Goal: Transaction & Acquisition: Purchase product/service

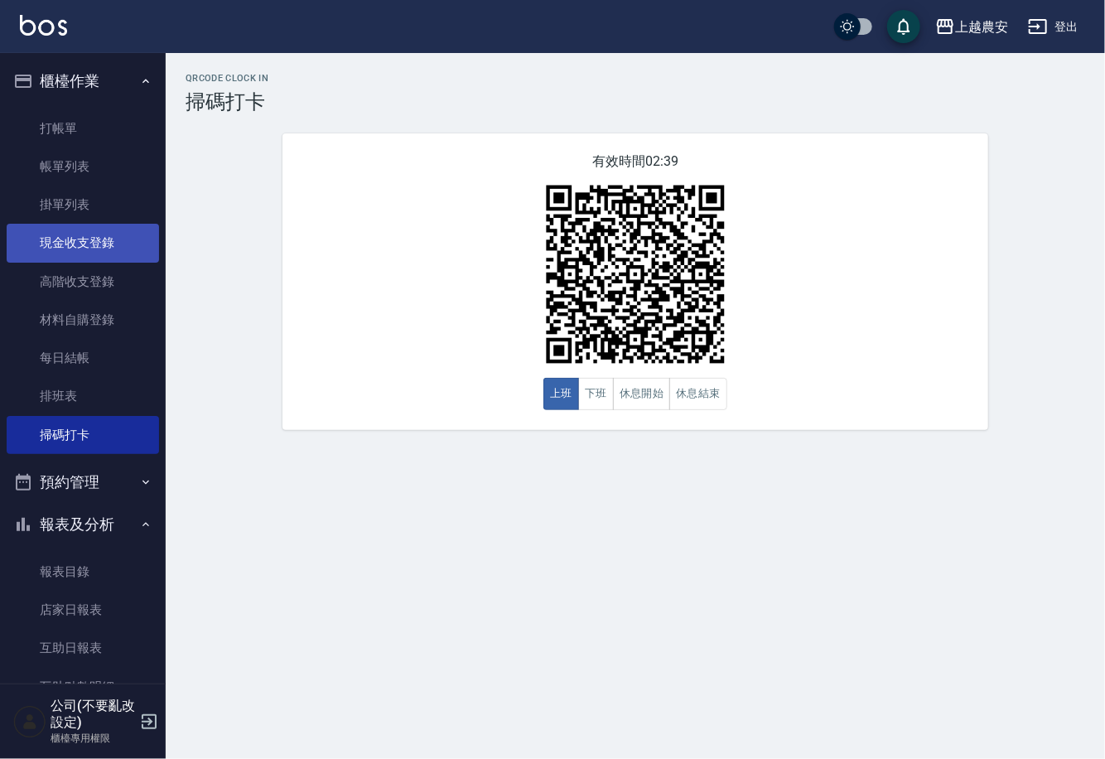
click at [109, 243] on link "現金收支登錄" at bounding box center [83, 243] width 152 height 38
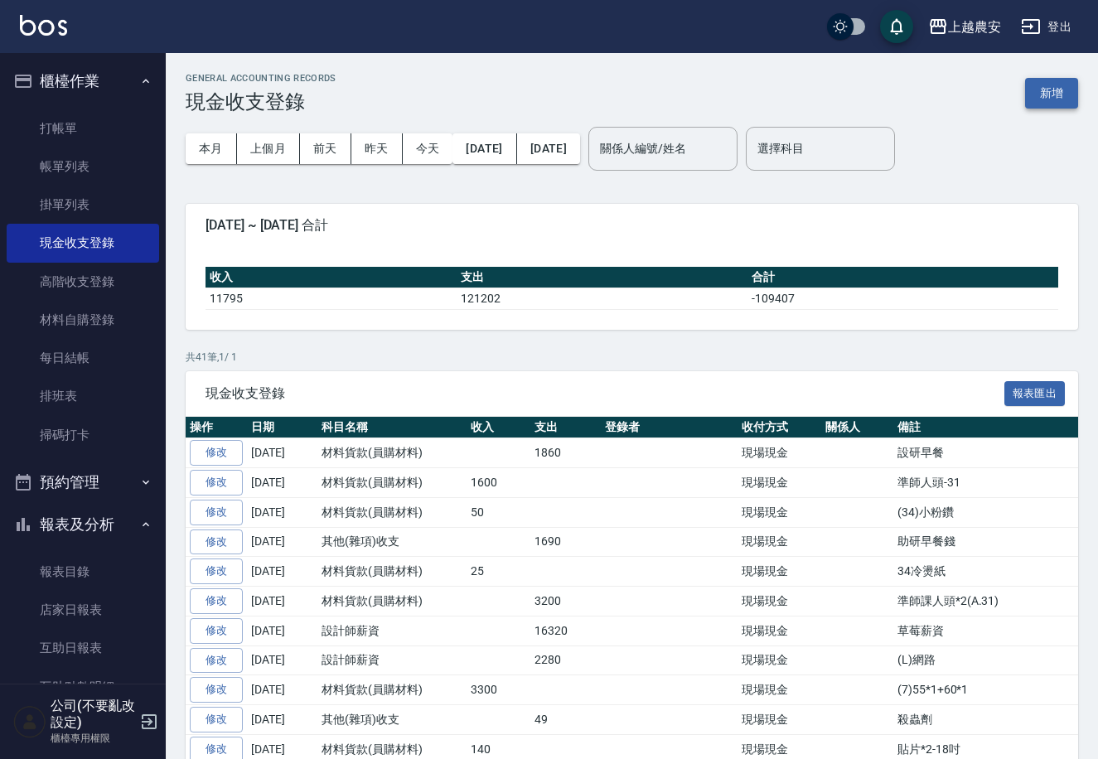
click at [1041, 99] on button "新增" at bounding box center [1051, 93] width 53 height 31
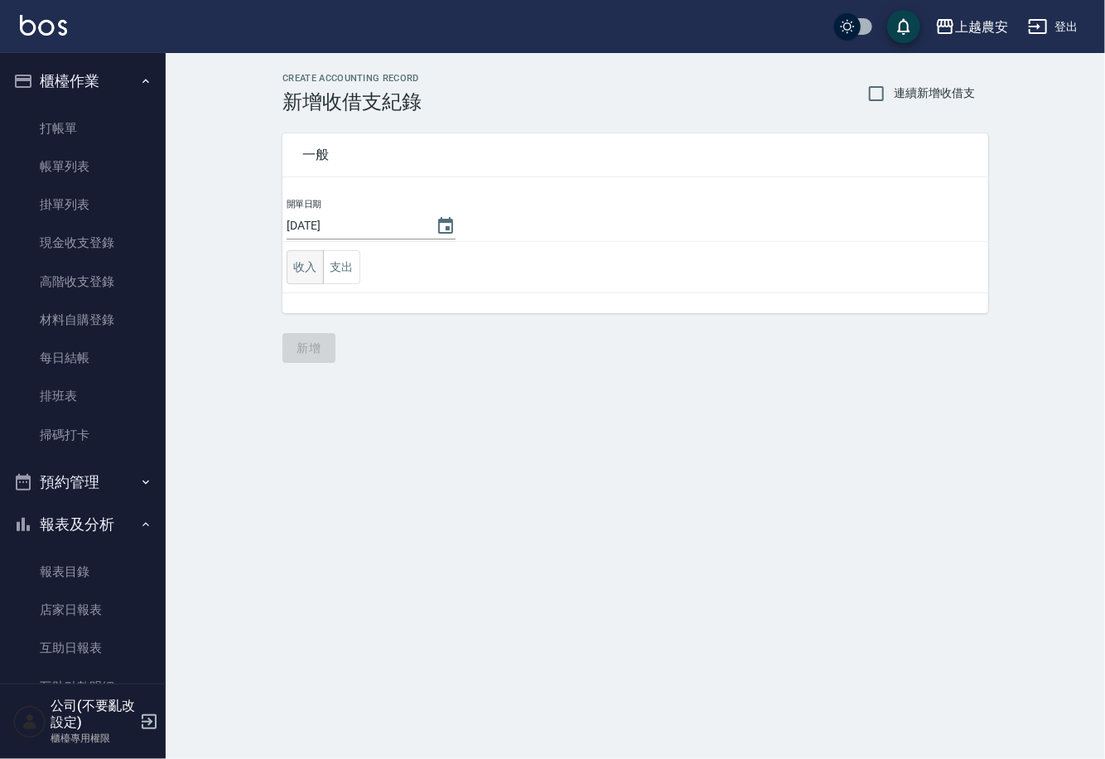
click at [312, 268] on button "收入" at bounding box center [305, 267] width 37 height 34
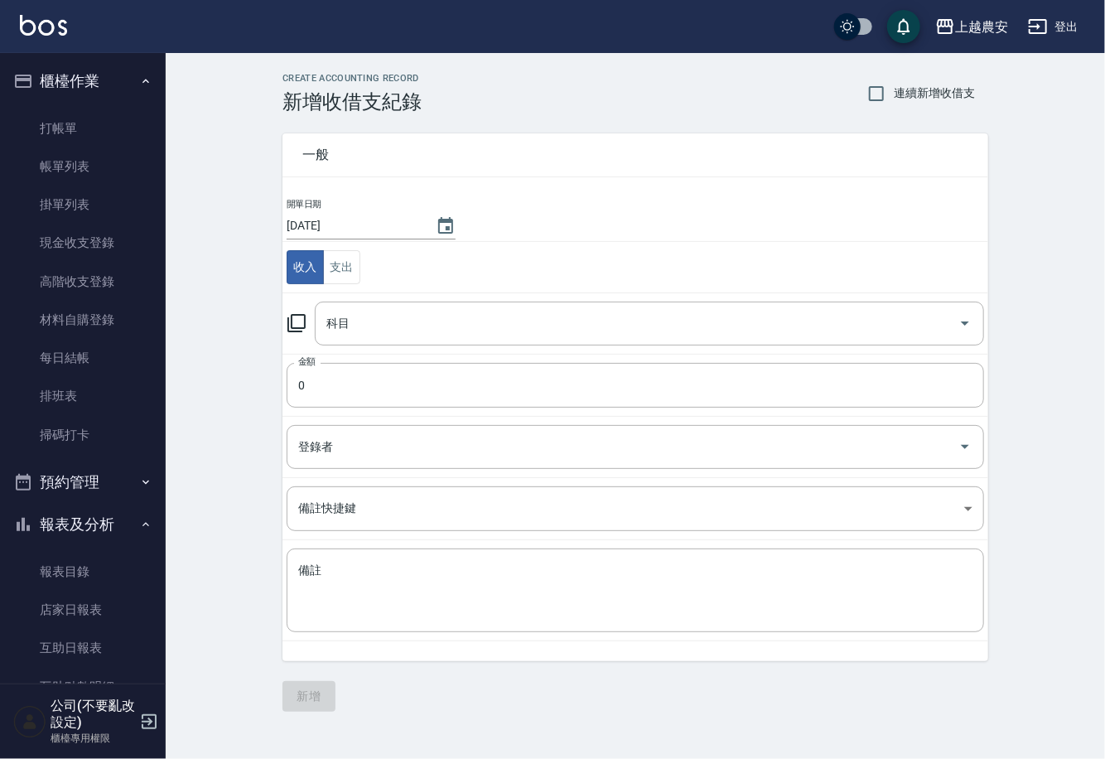
click at [297, 323] on icon at bounding box center [297, 323] width 20 height 20
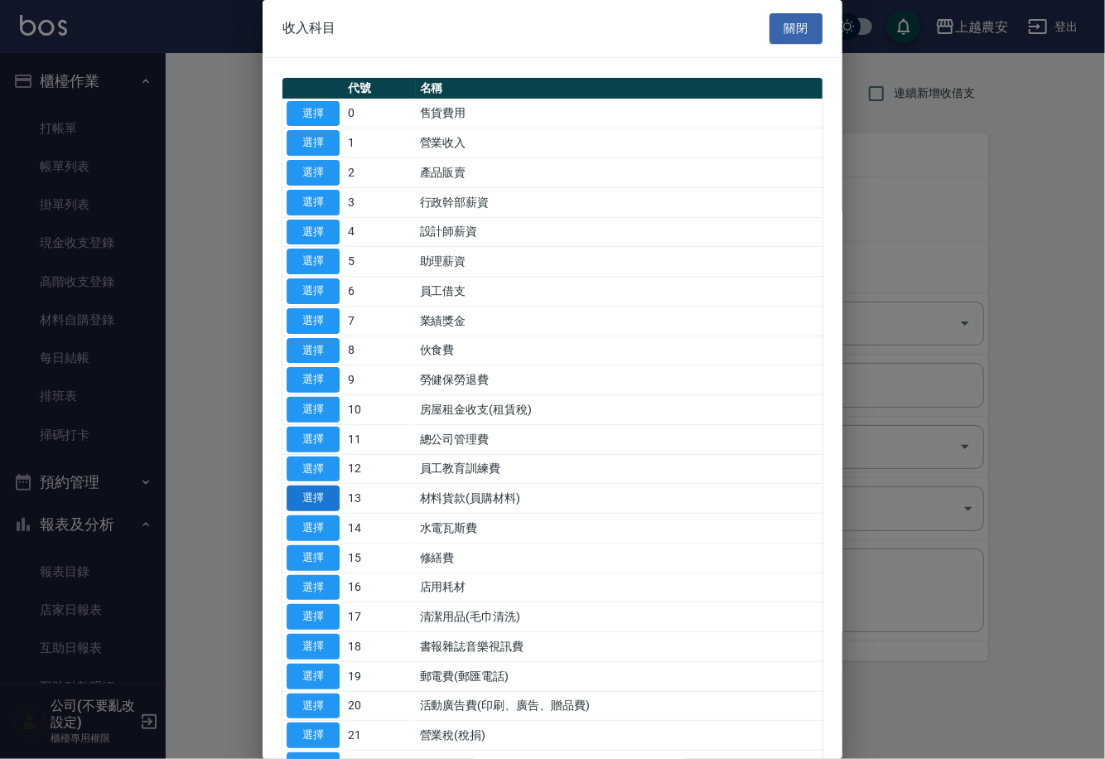
click at [298, 496] on button "選擇" at bounding box center [313, 499] width 53 height 26
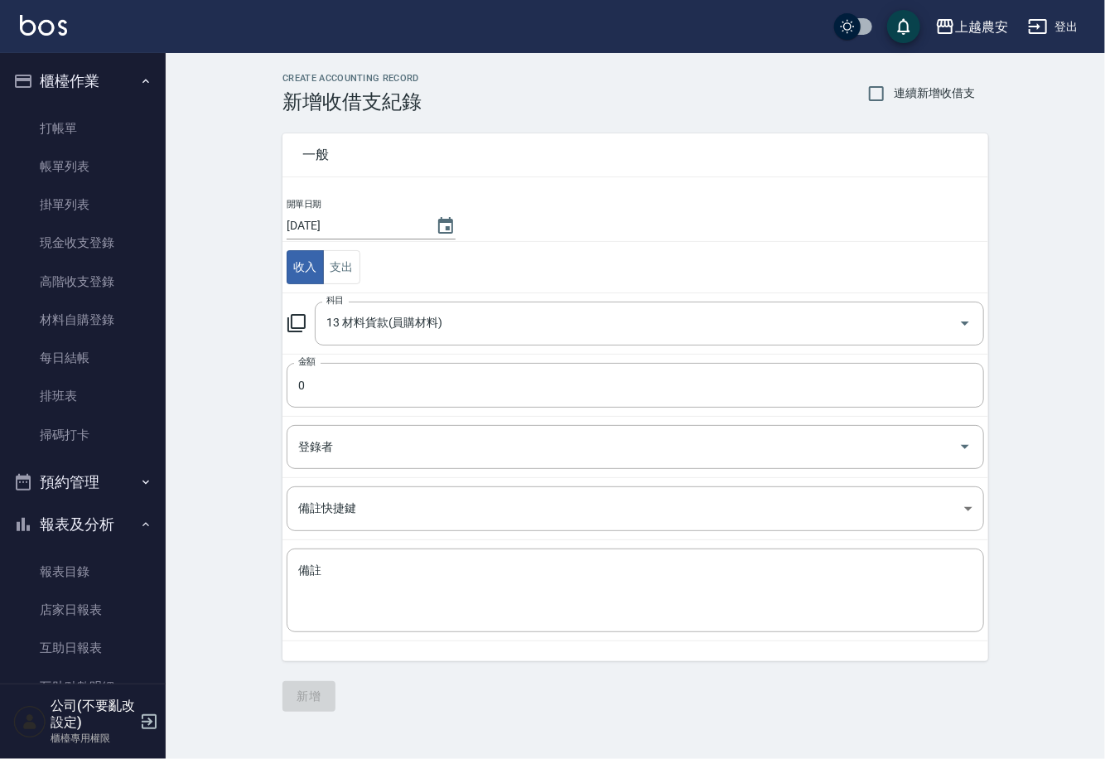
type input "13 材料貨款(員購材料)"
click at [309, 382] on input "0" at bounding box center [636, 385] width 698 height 45
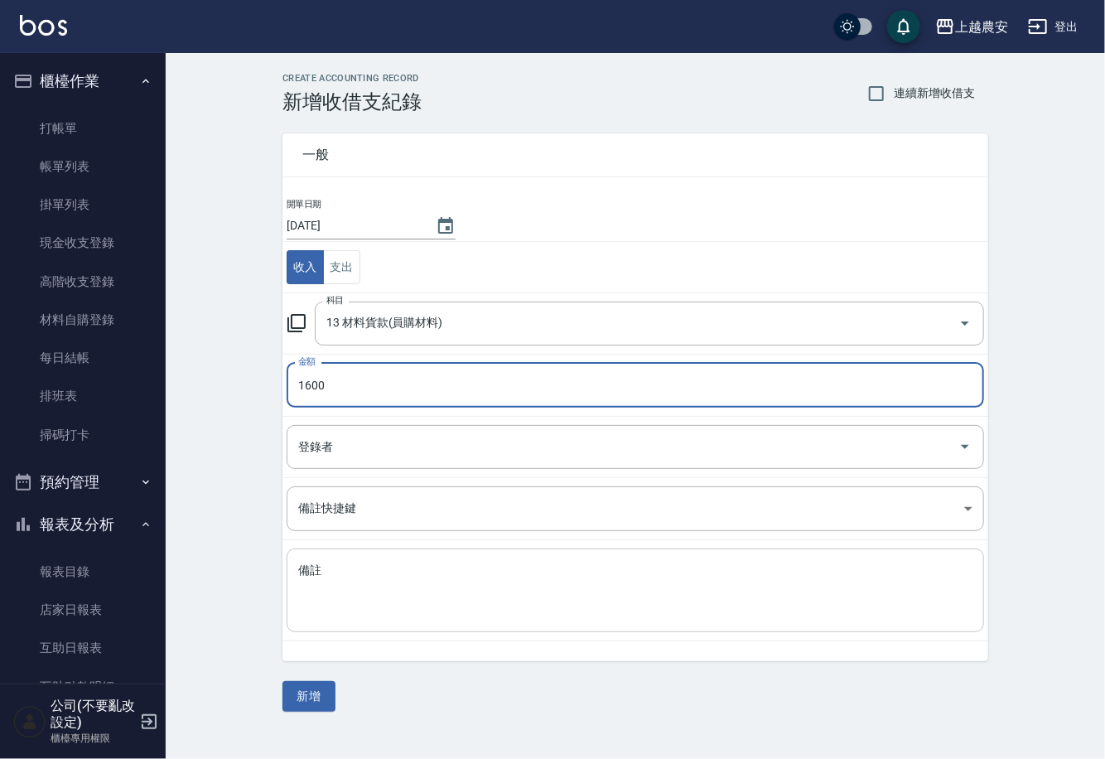
type input "1600"
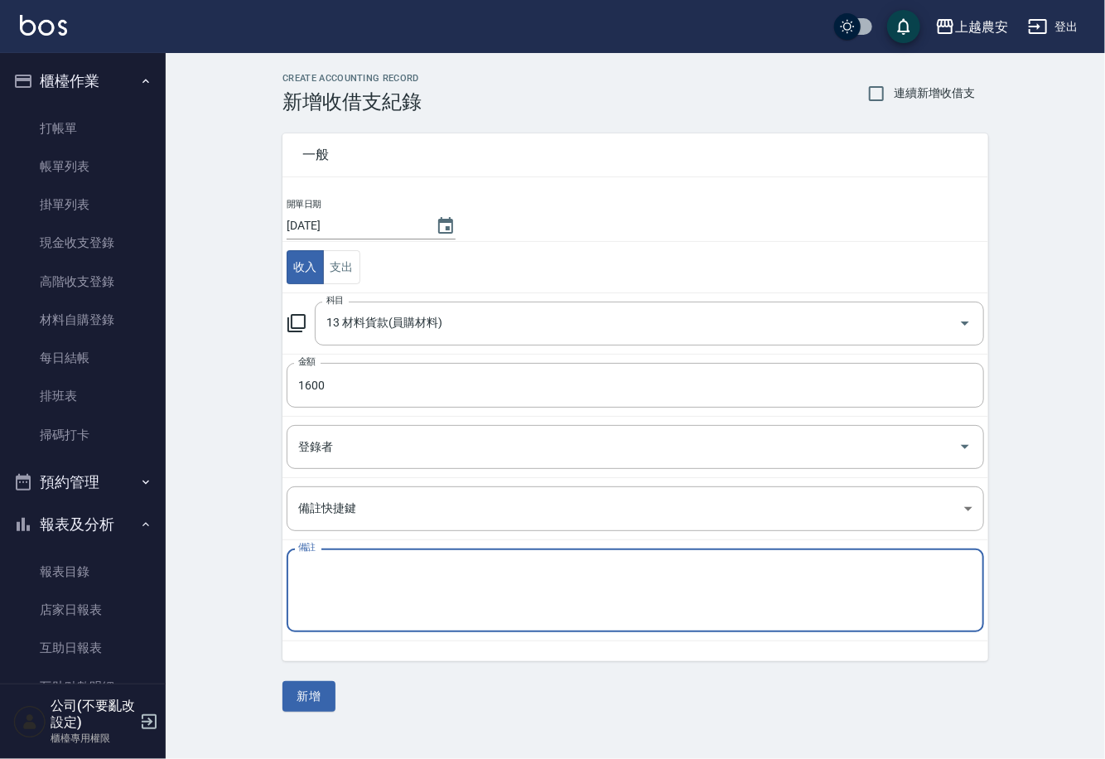
click at [370, 595] on textarea "備註" at bounding box center [635, 591] width 675 height 56
type textarea "部長頭皮"
click at [317, 694] on button "新增" at bounding box center [309, 696] width 53 height 31
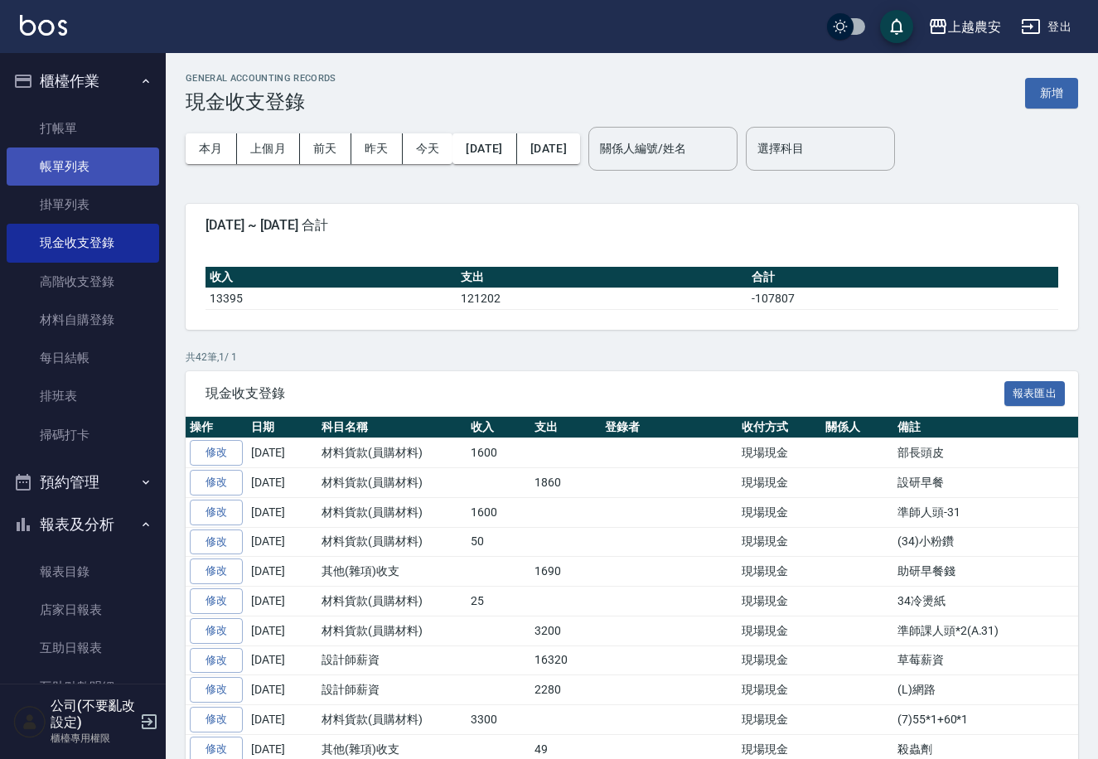
click at [58, 164] on link "帳單列表" at bounding box center [83, 167] width 152 height 38
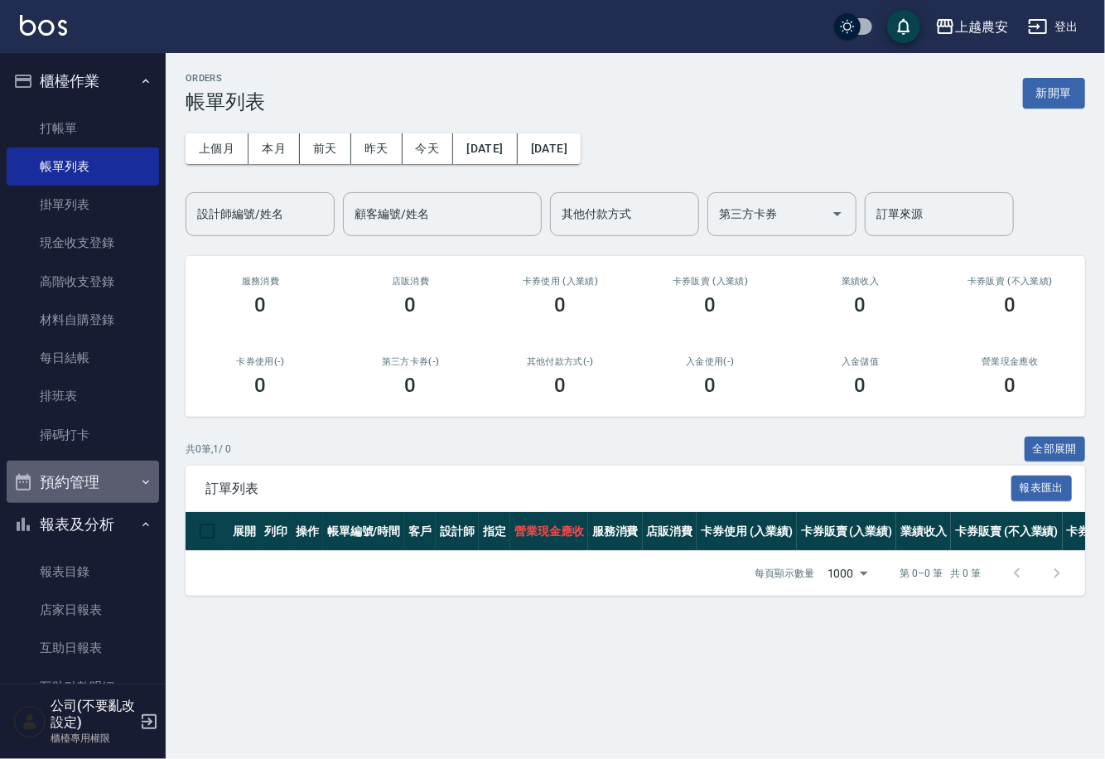
click at [151, 480] on button "預約管理" at bounding box center [83, 482] width 152 height 43
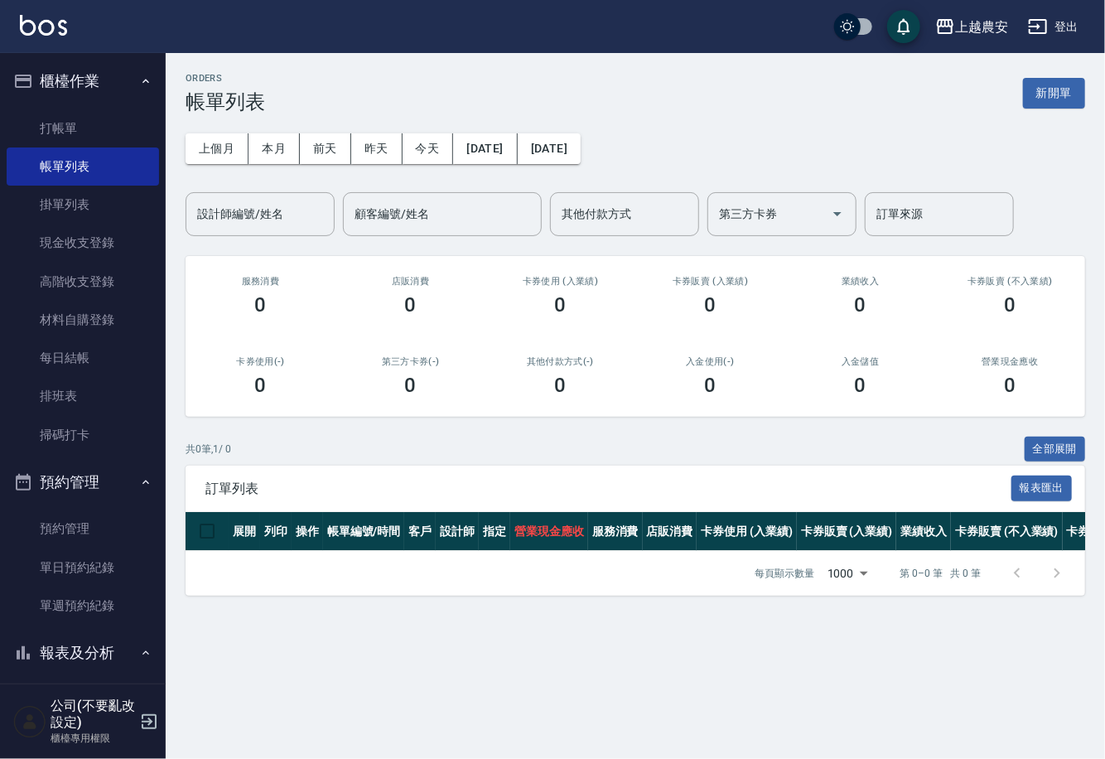
drag, startPoint x: 166, startPoint y: 428, endPoint x: 190, endPoint y: 551, distance: 125.0
click at [163, 644] on div "櫃檯作業 打帳單 帳單列表 掛單列表 現金收支登錄 高階收支登錄 材料自購登錄 每日結帳 排班表 掃碼打卡 預約管理 預約管理 單日預約紀錄 單週預約紀錄 報…" at bounding box center [83, 406] width 167 height 706
click at [191, 547] on th at bounding box center [207, 531] width 43 height 39
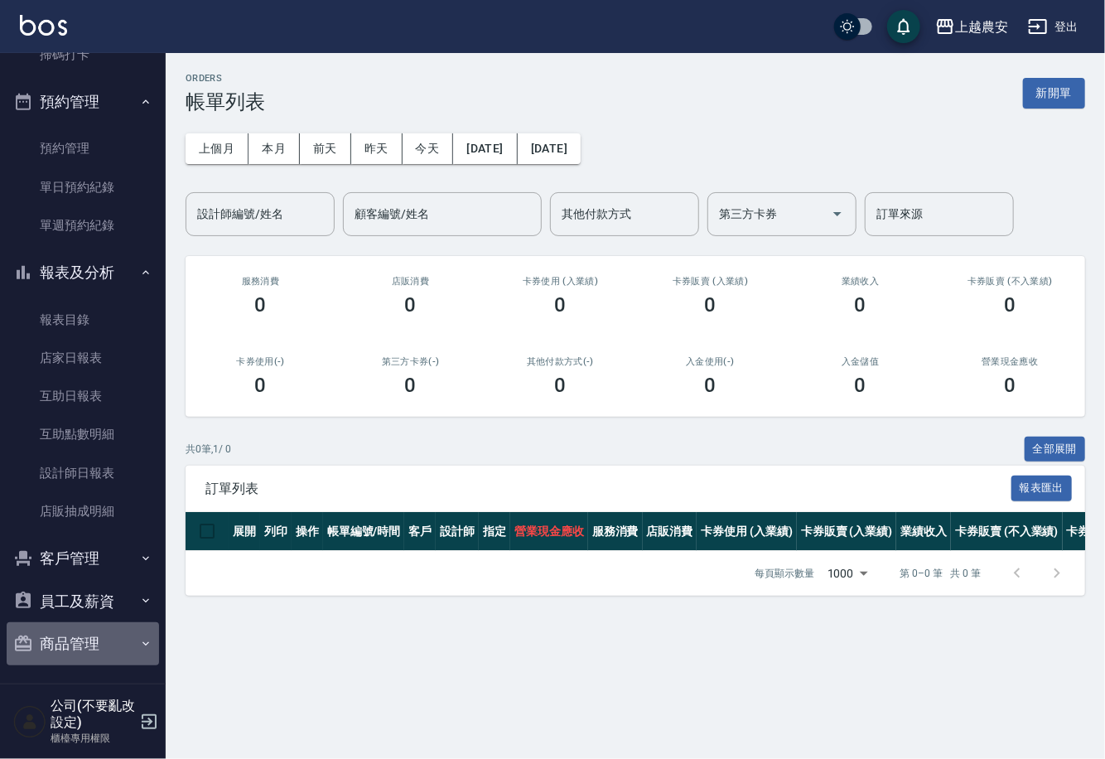
click at [90, 642] on button "商品管理" at bounding box center [83, 643] width 152 height 43
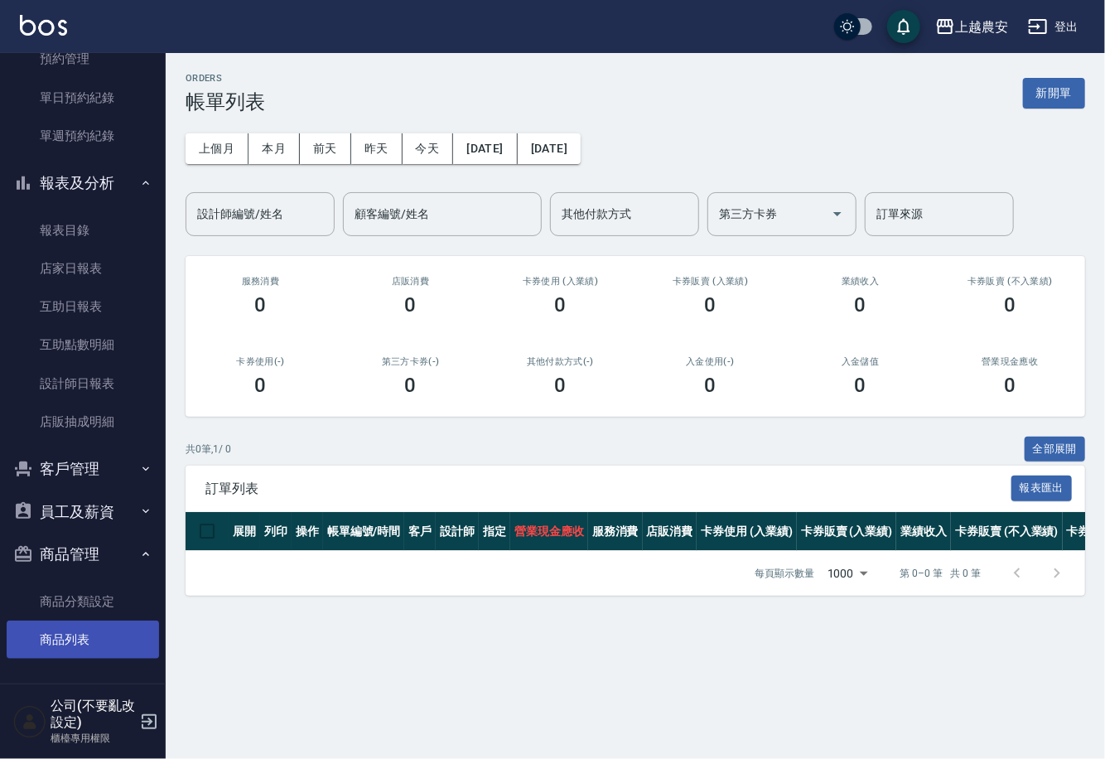
click at [79, 621] on link "商品列表" at bounding box center [83, 640] width 152 height 38
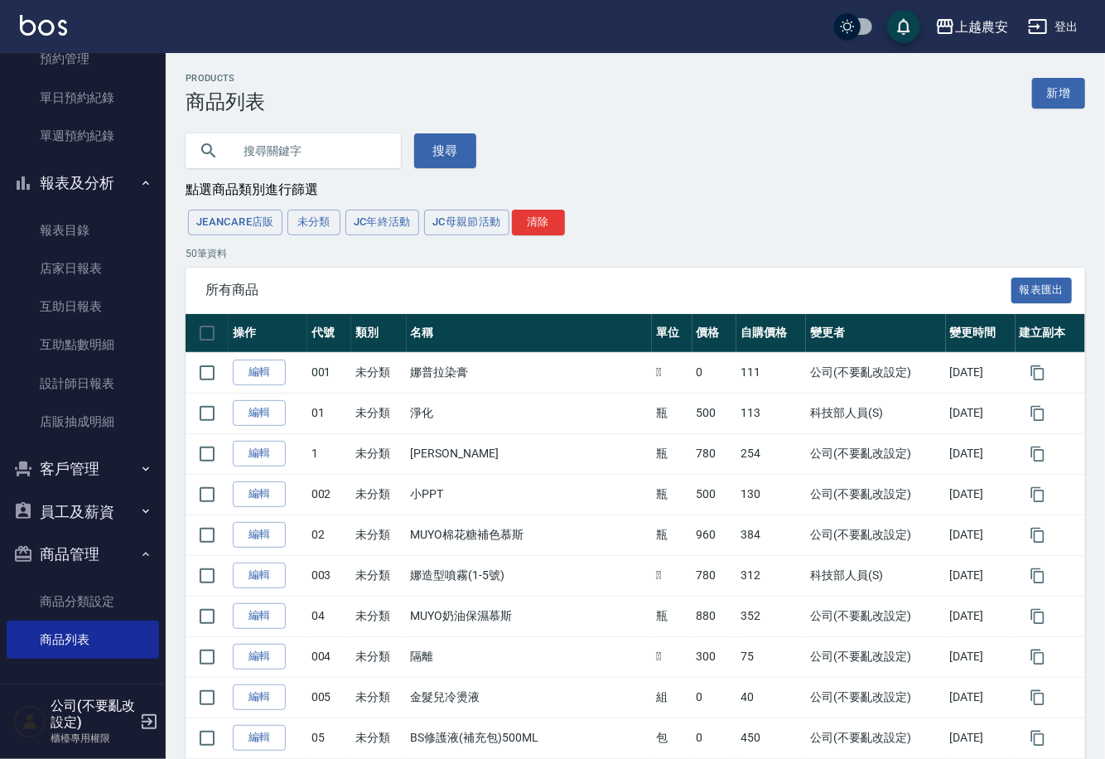
click at [303, 158] on input "text" at bounding box center [310, 150] width 156 height 45
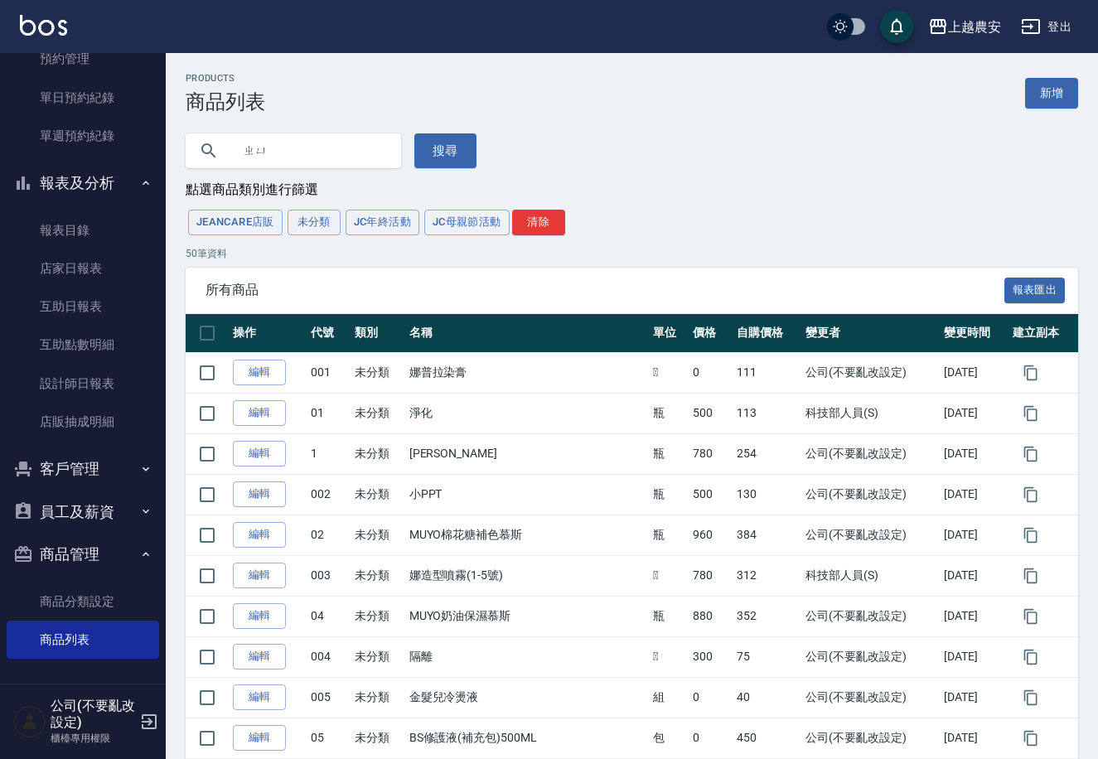
type input "ㄓ"
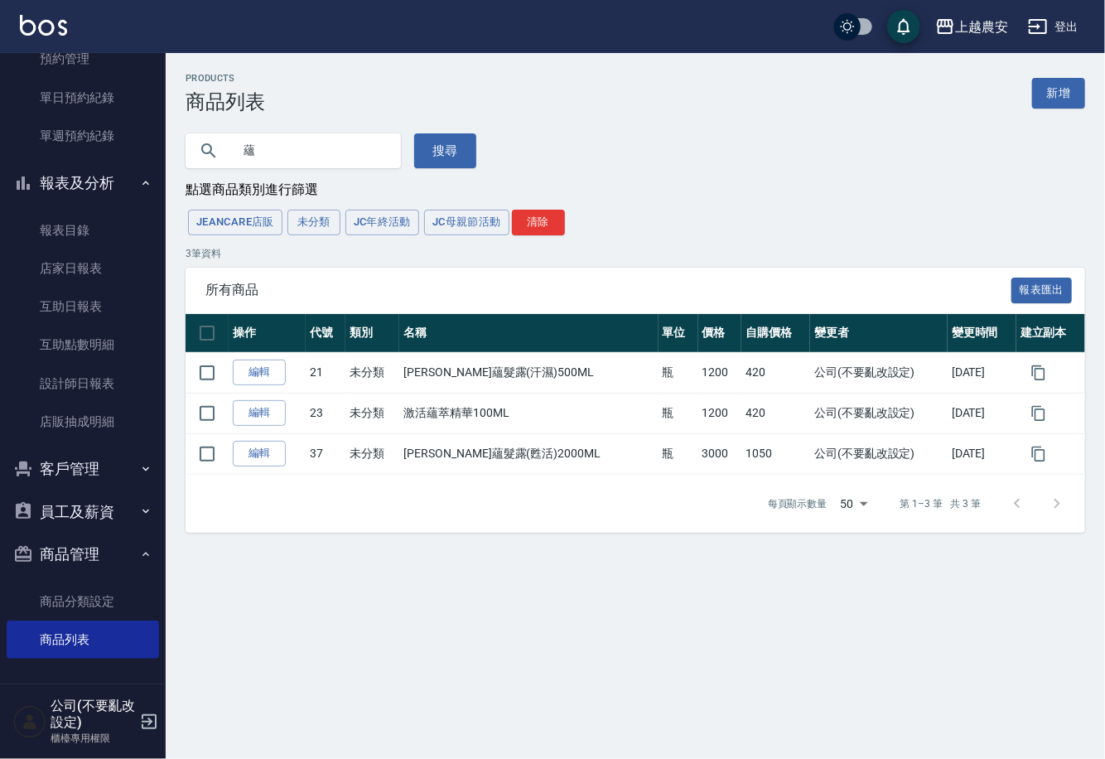
click at [283, 143] on input "蘊" at bounding box center [310, 150] width 156 height 45
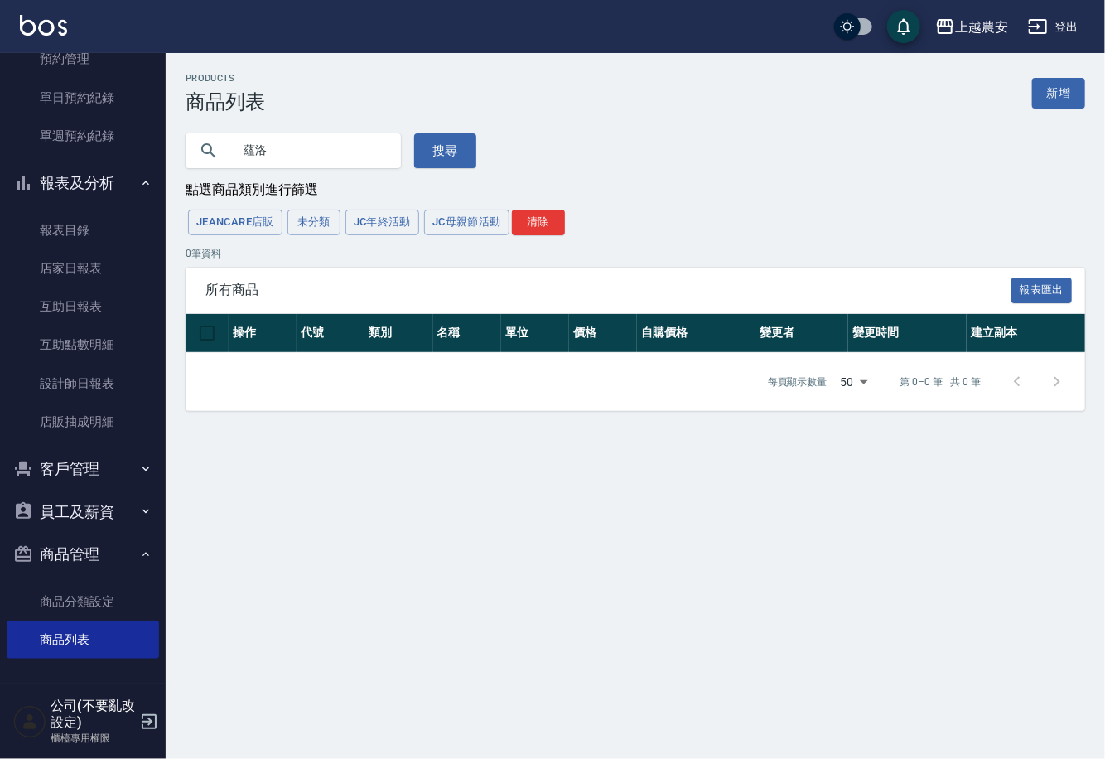
type input "蘊"
type input "700"
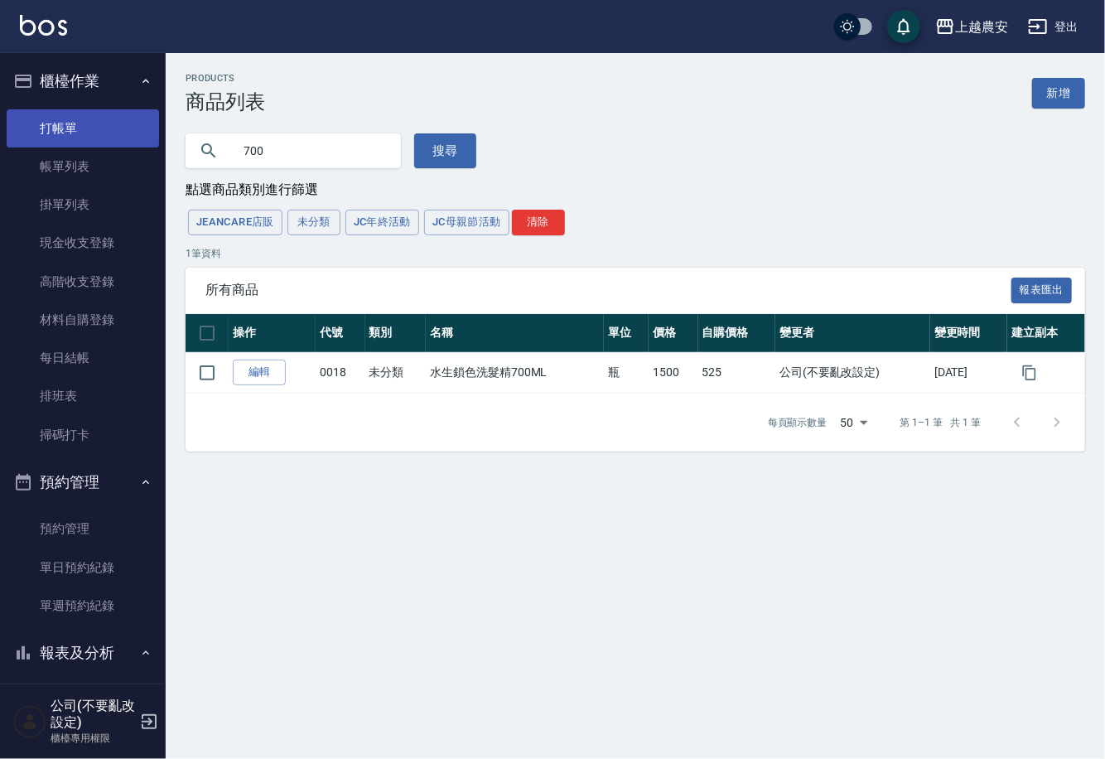
click at [60, 110] on link "打帳單" at bounding box center [83, 128] width 152 height 38
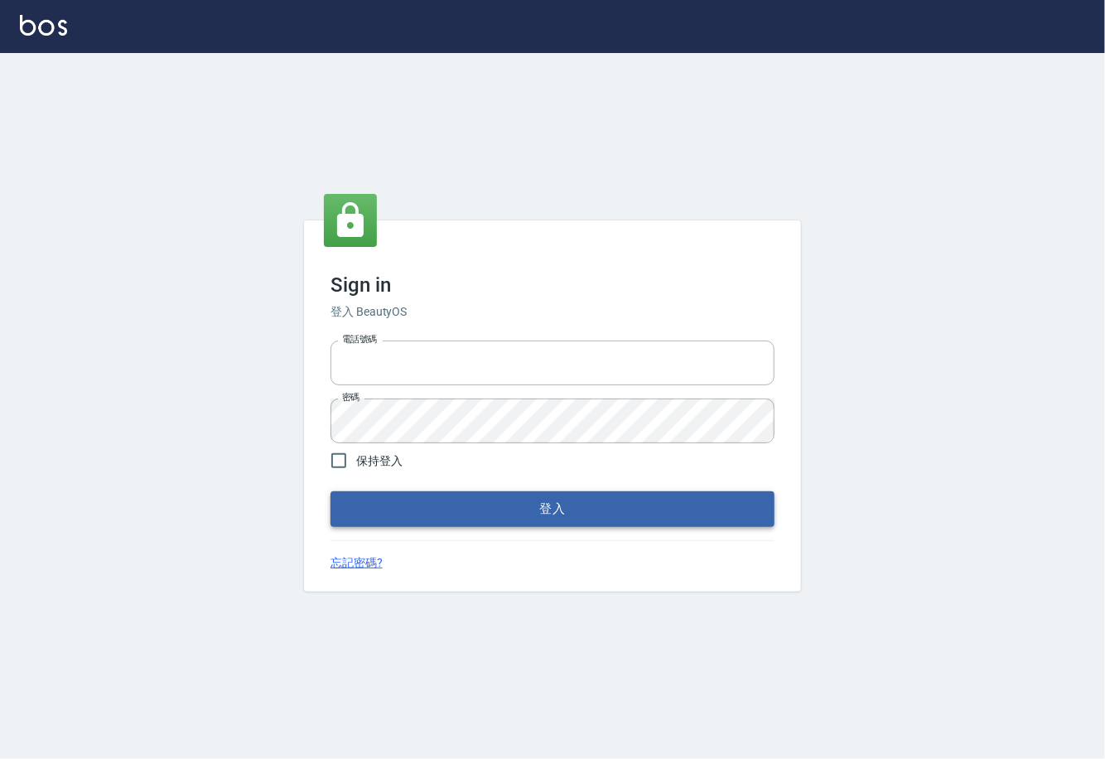
type input "0225929166"
click at [519, 520] on button "登入" at bounding box center [553, 508] width 444 height 35
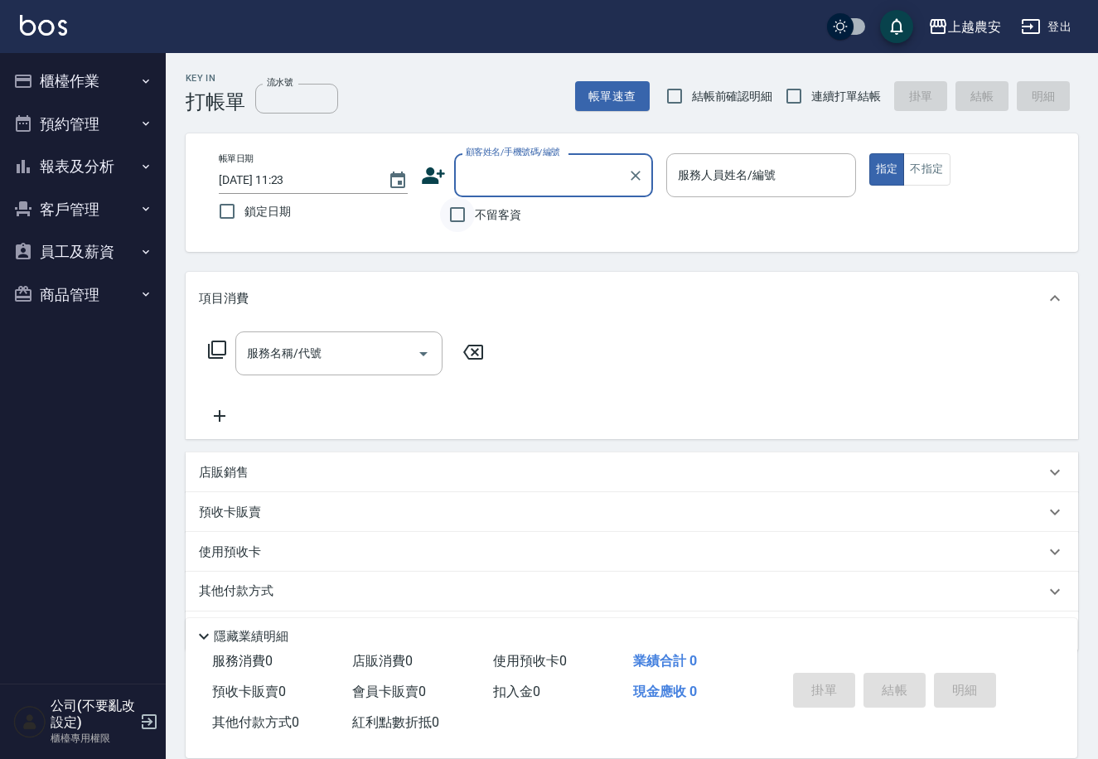
click at [460, 211] on input "不留客資" at bounding box center [457, 214] width 35 height 35
checkbox input "true"
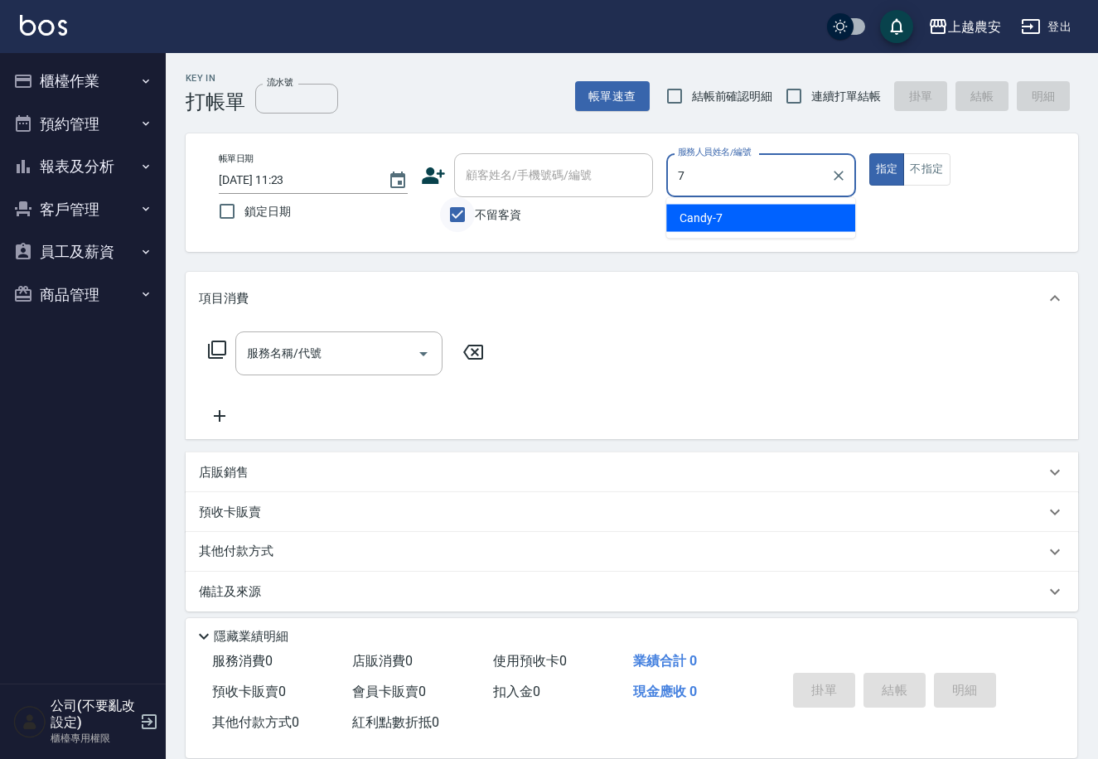
type input "Candy-7"
type button "true"
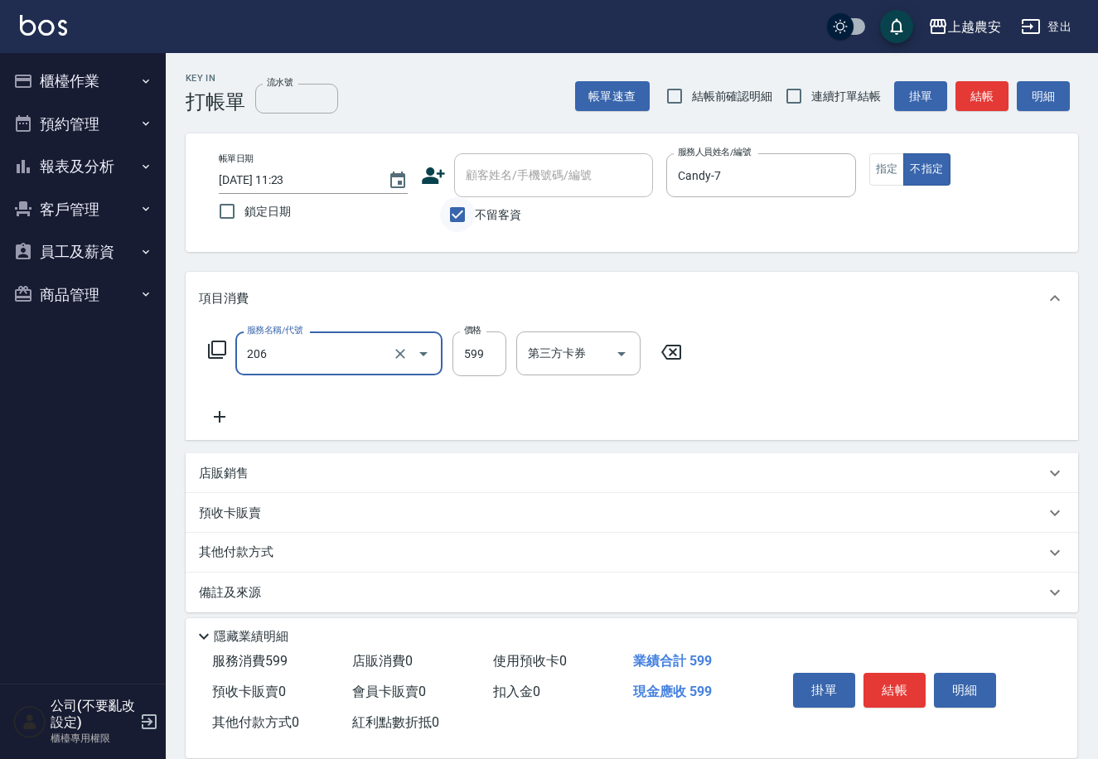
type input "洗+剪(206)"
click at [881, 694] on button "結帳" at bounding box center [895, 690] width 62 height 35
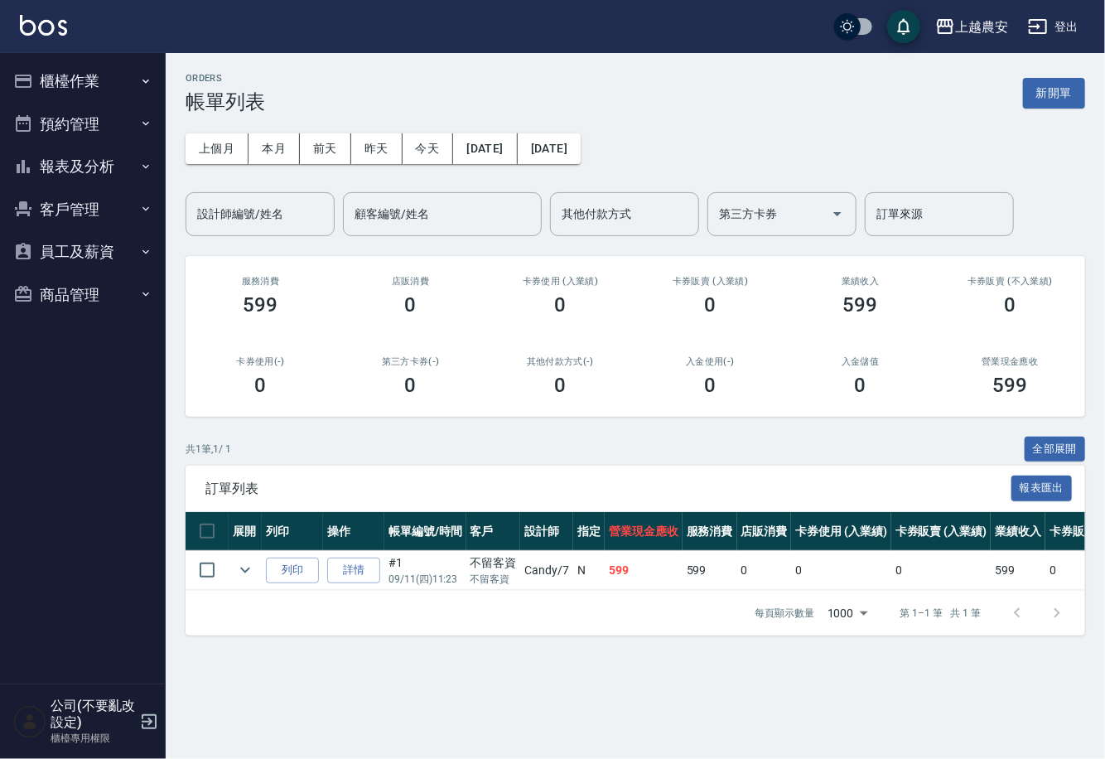
click at [77, 88] on button "櫃檯作業" at bounding box center [83, 81] width 152 height 43
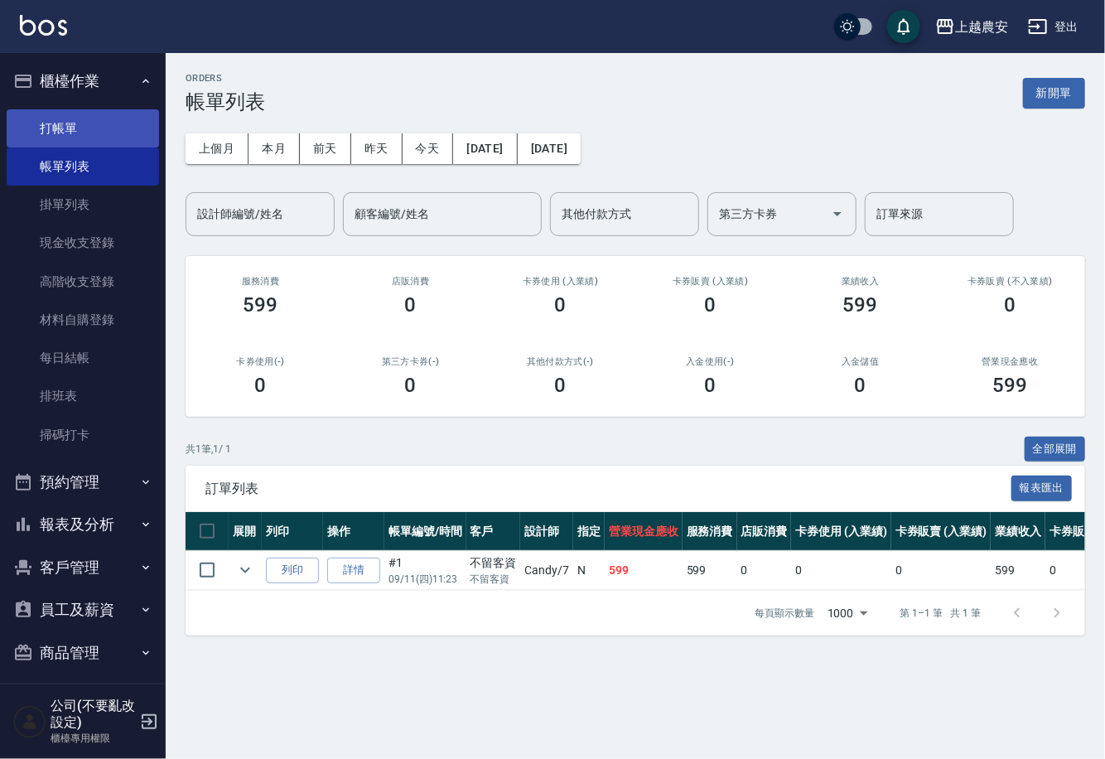
click at [77, 128] on link "打帳單" at bounding box center [83, 128] width 152 height 38
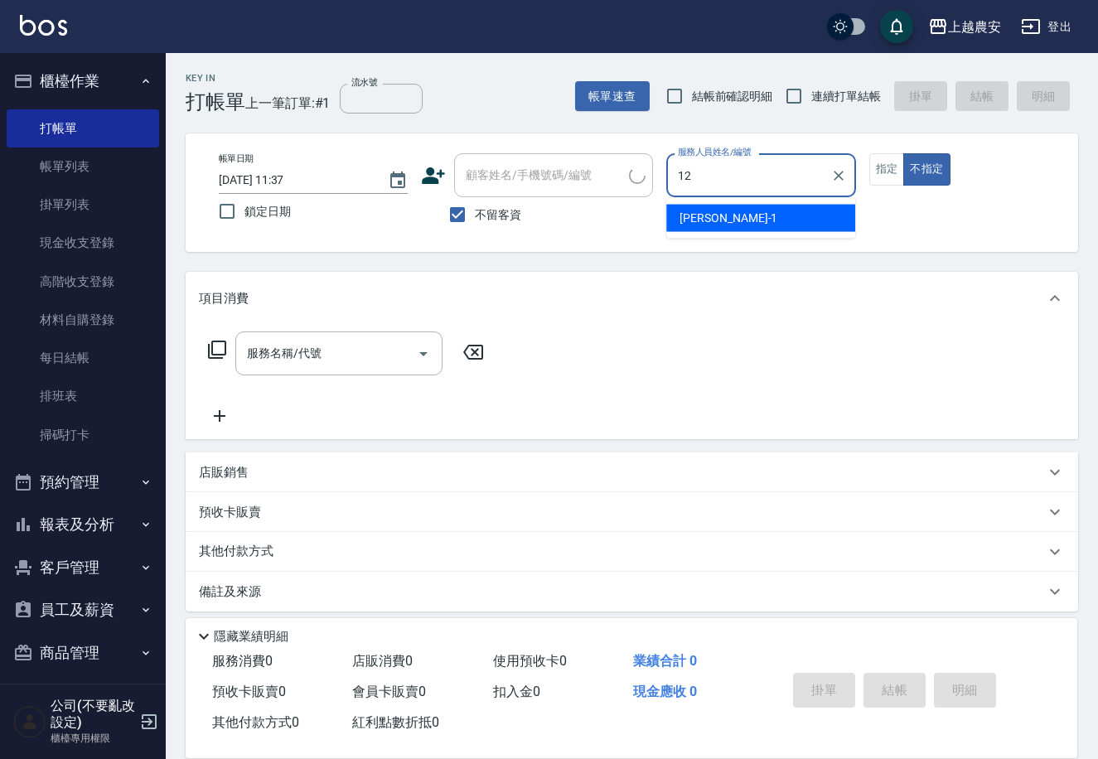
type input "12"
type button "false"
type input "Yoko-12"
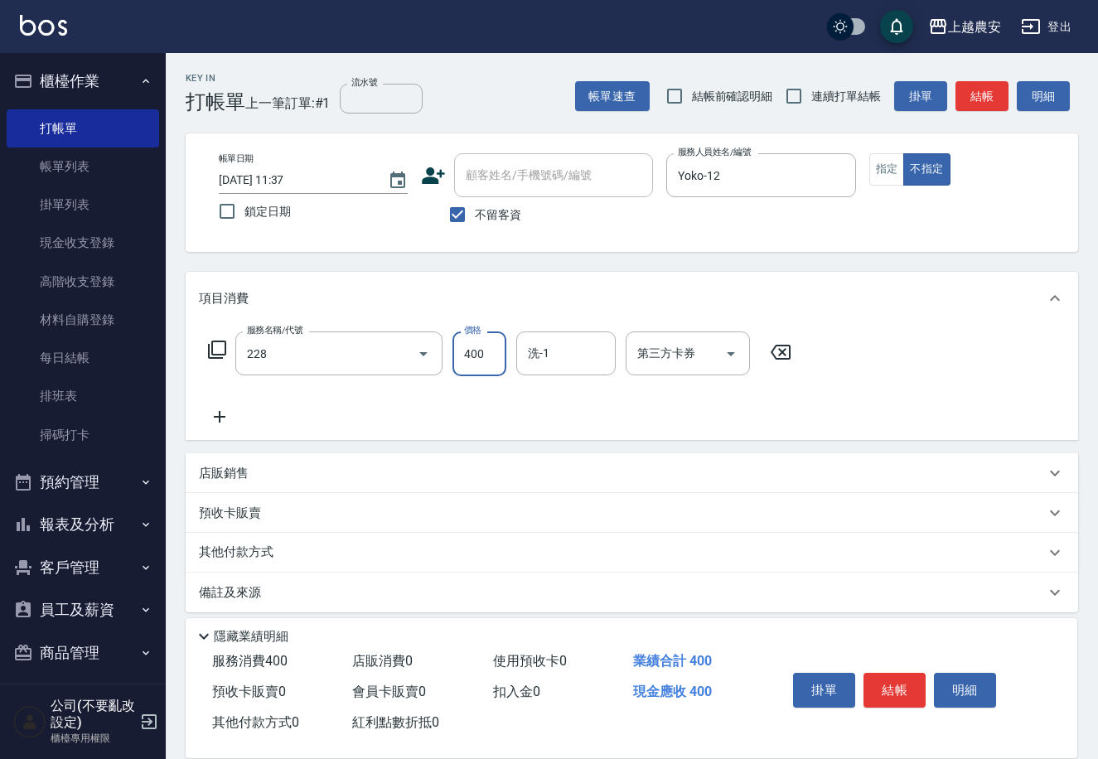
type input "洗髮(228)"
type input "蘇蘇-25"
click at [897, 689] on button "結帳" at bounding box center [895, 690] width 62 height 35
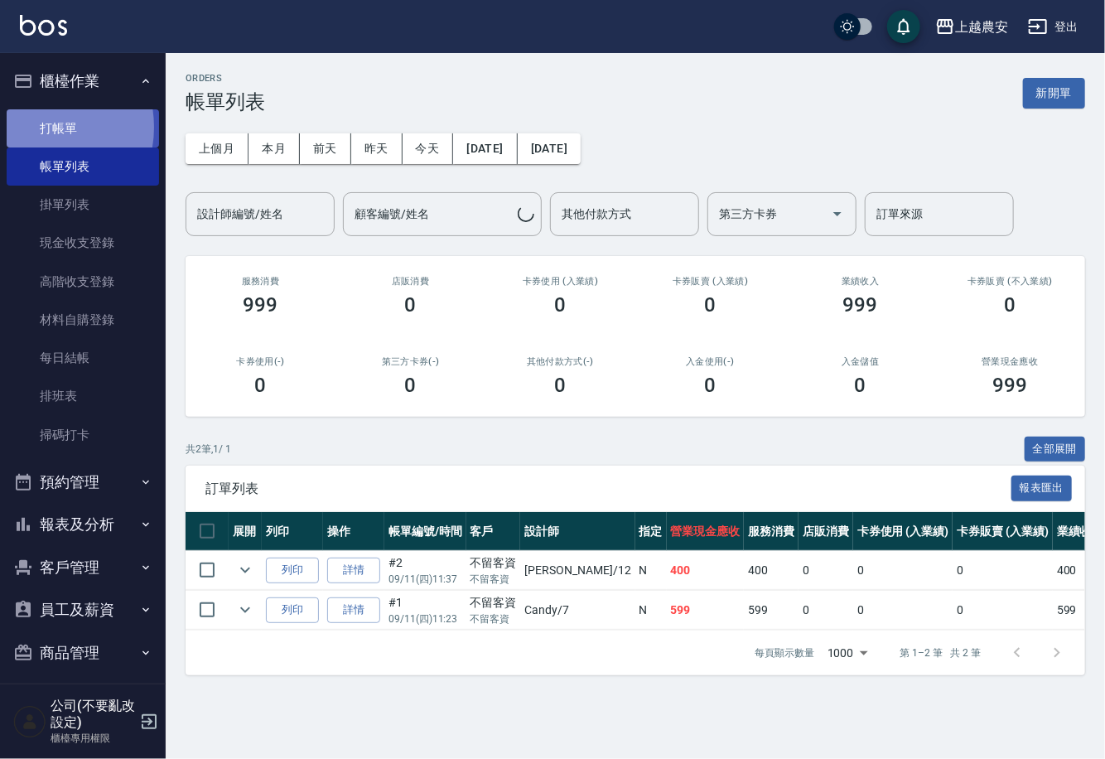
click at [36, 127] on link "打帳單" at bounding box center [83, 128] width 152 height 38
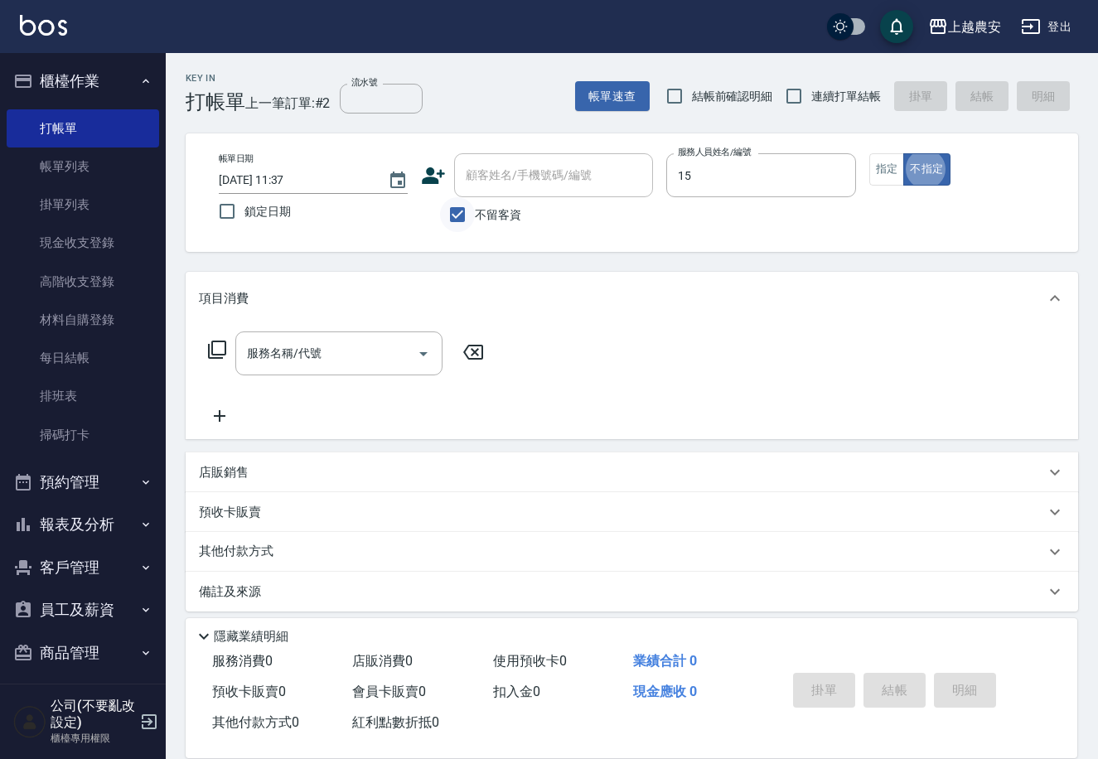
type input "美麗-15"
type button "false"
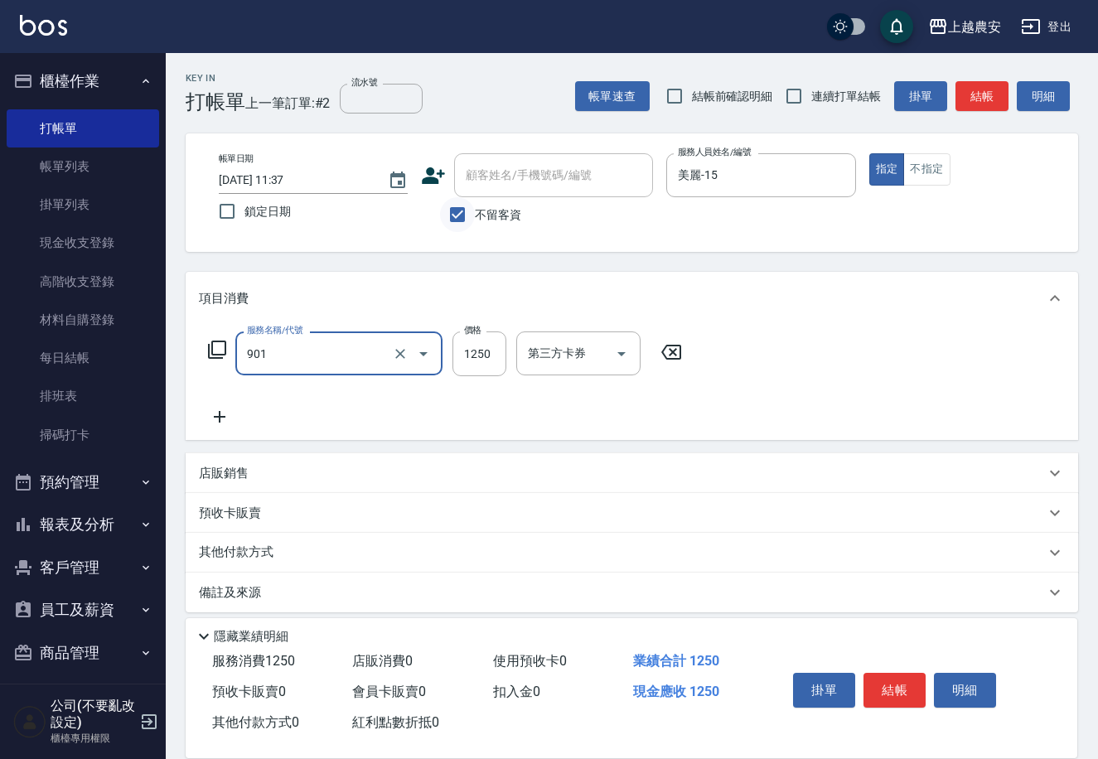
type input "修手指甲(901)"
type input "1500"
click at [897, 684] on button "結帳" at bounding box center [895, 690] width 62 height 35
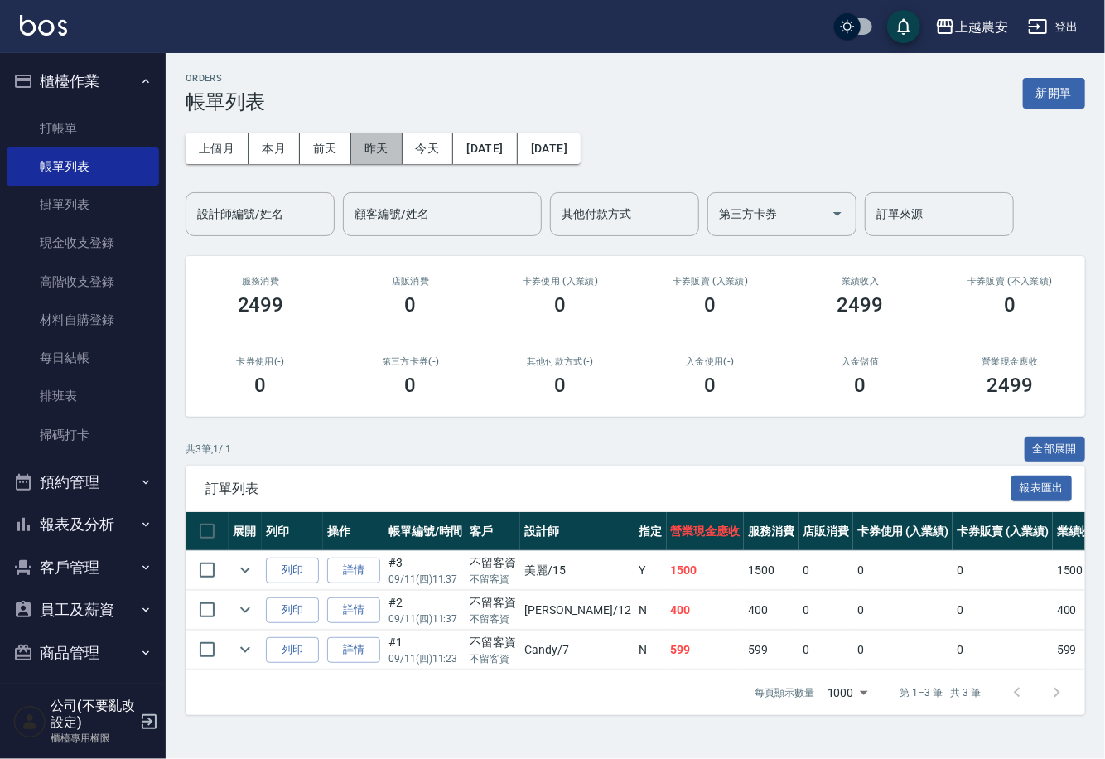
drag, startPoint x: 363, startPoint y: 151, endPoint x: 752, endPoint y: 151, distance: 388.7
click at [360, 151] on button "昨天" at bounding box center [376, 148] width 51 height 31
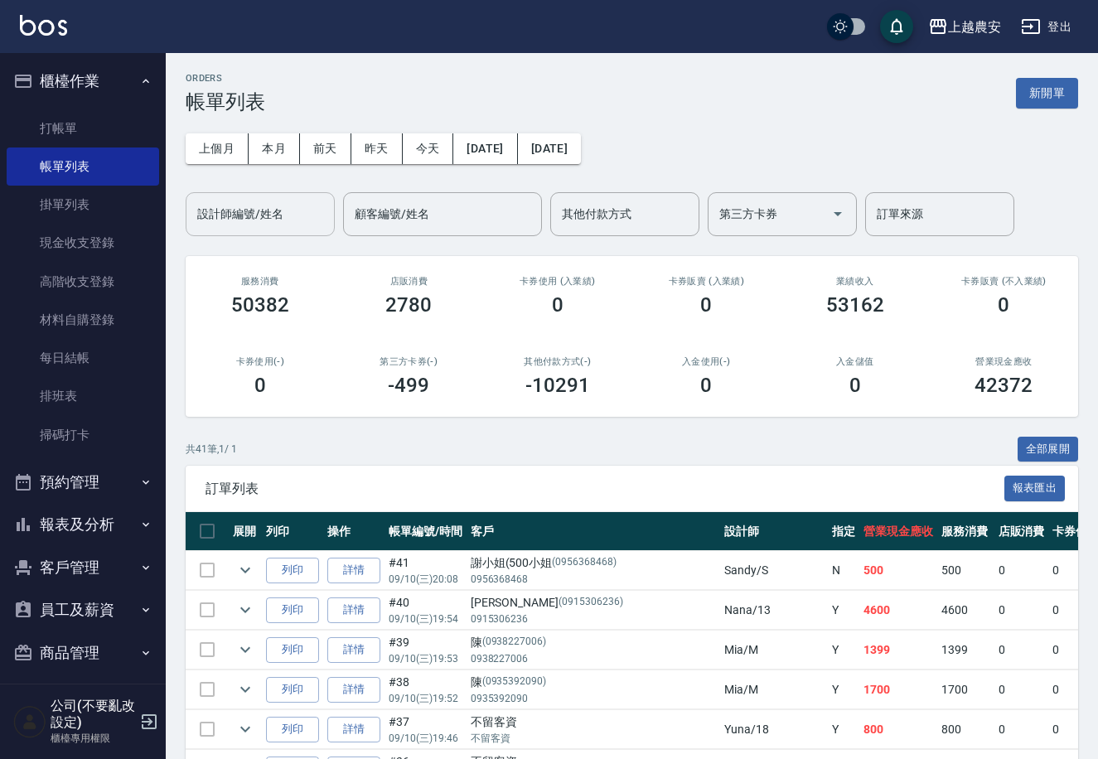
click at [267, 213] on div "設計師編號/姓名 設計師編號/姓名" at bounding box center [260, 214] width 149 height 44
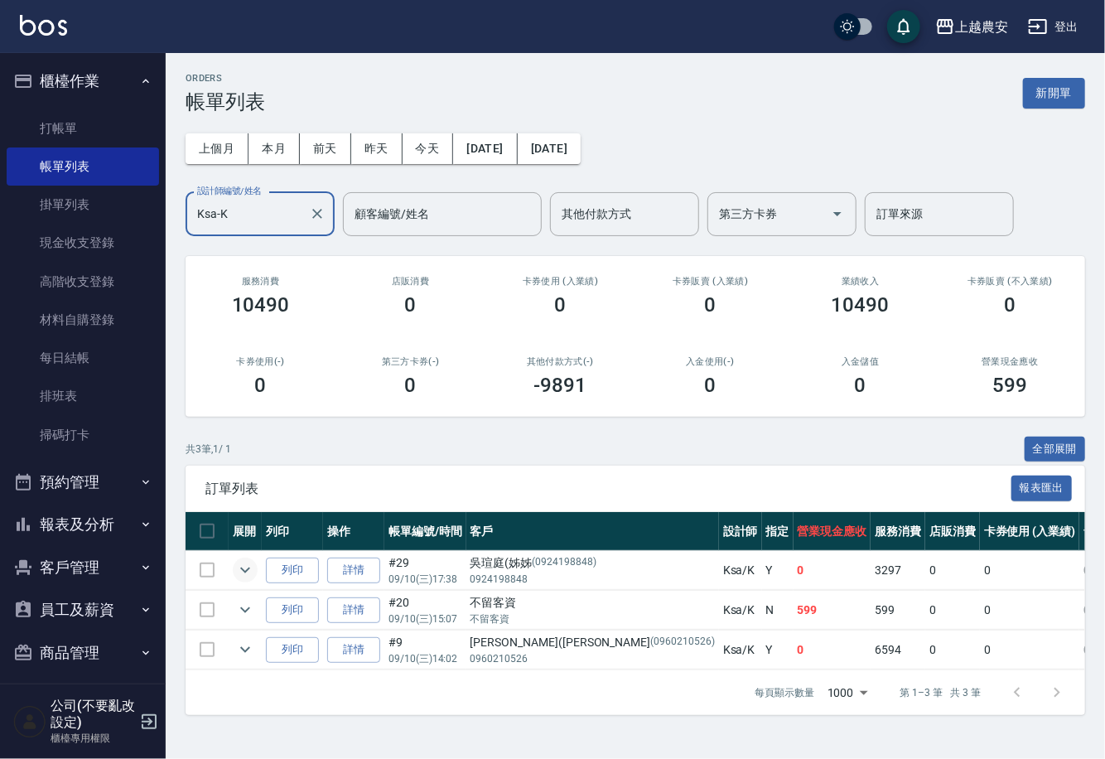
type input "Ksa-K"
click at [245, 568] on icon "expand row" at bounding box center [245, 570] width 20 height 20
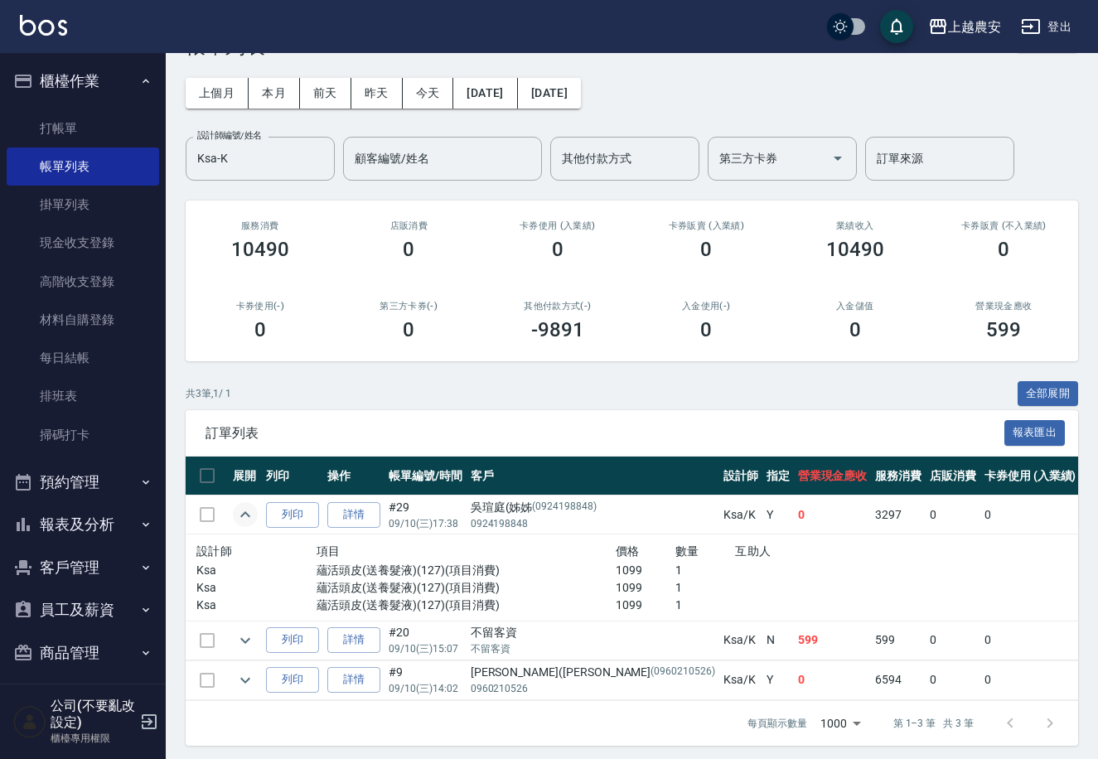
scroll to position [54, 0]
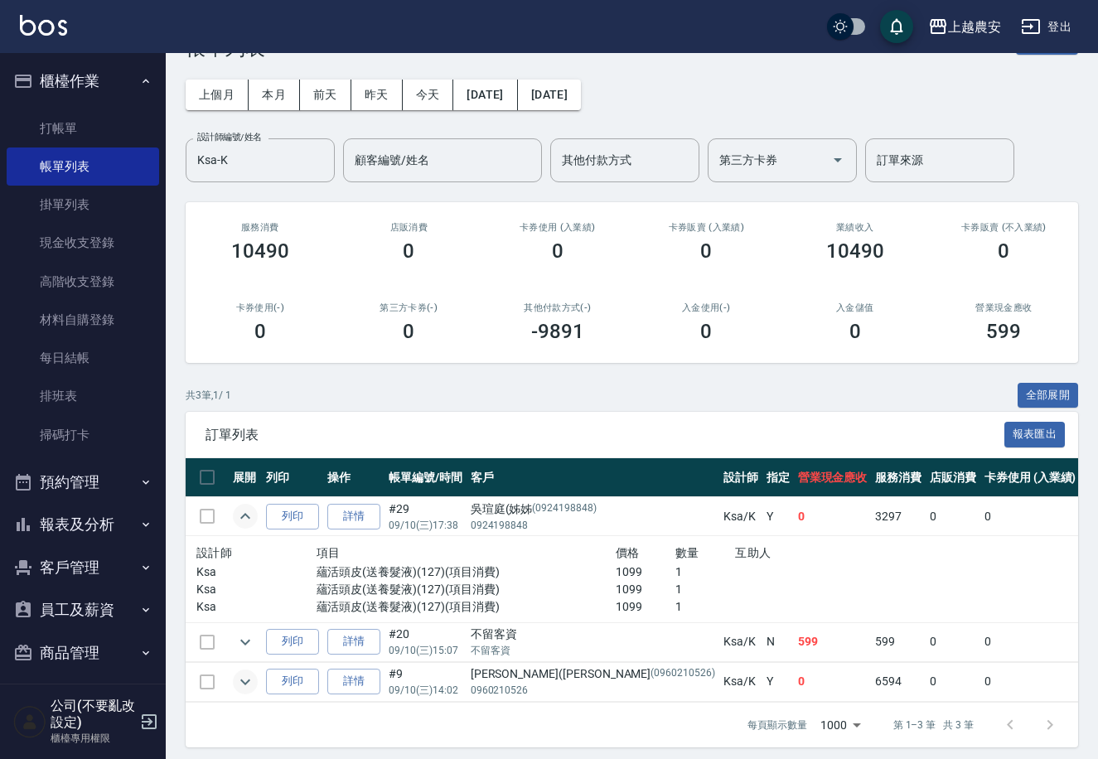
click at [241, 675] on icon "expand row" at bounding box center [245, 682] width 20 height 20
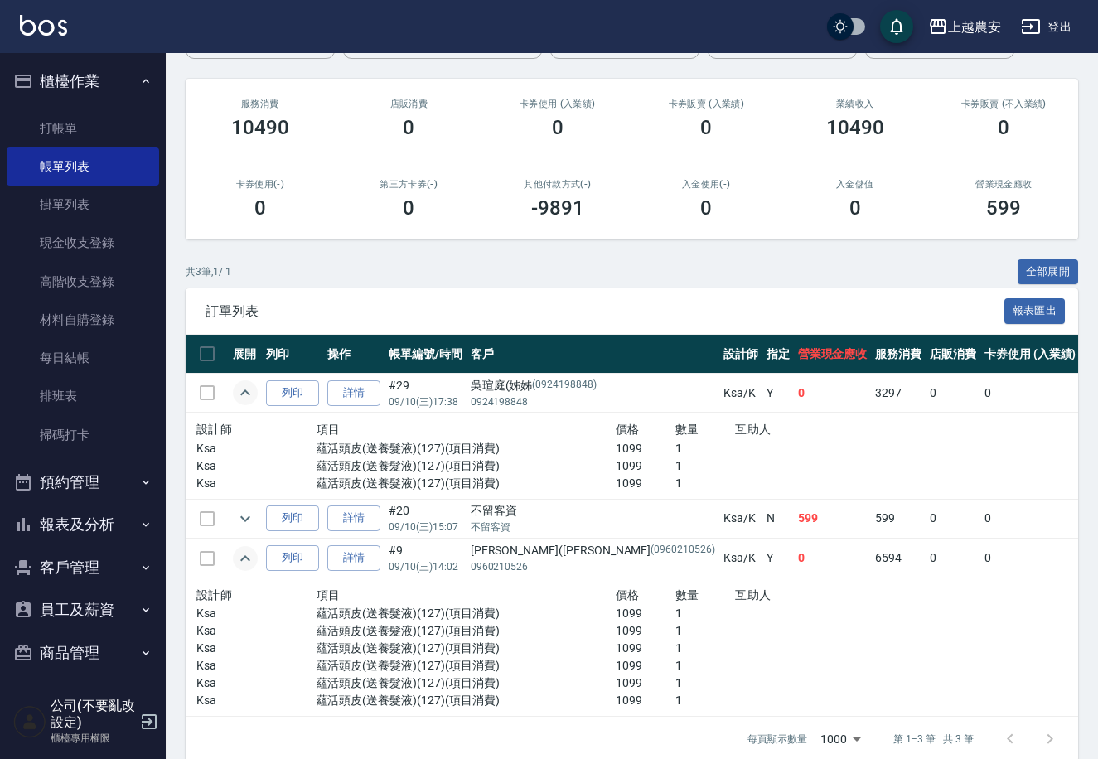
scroll to position [200, 0]
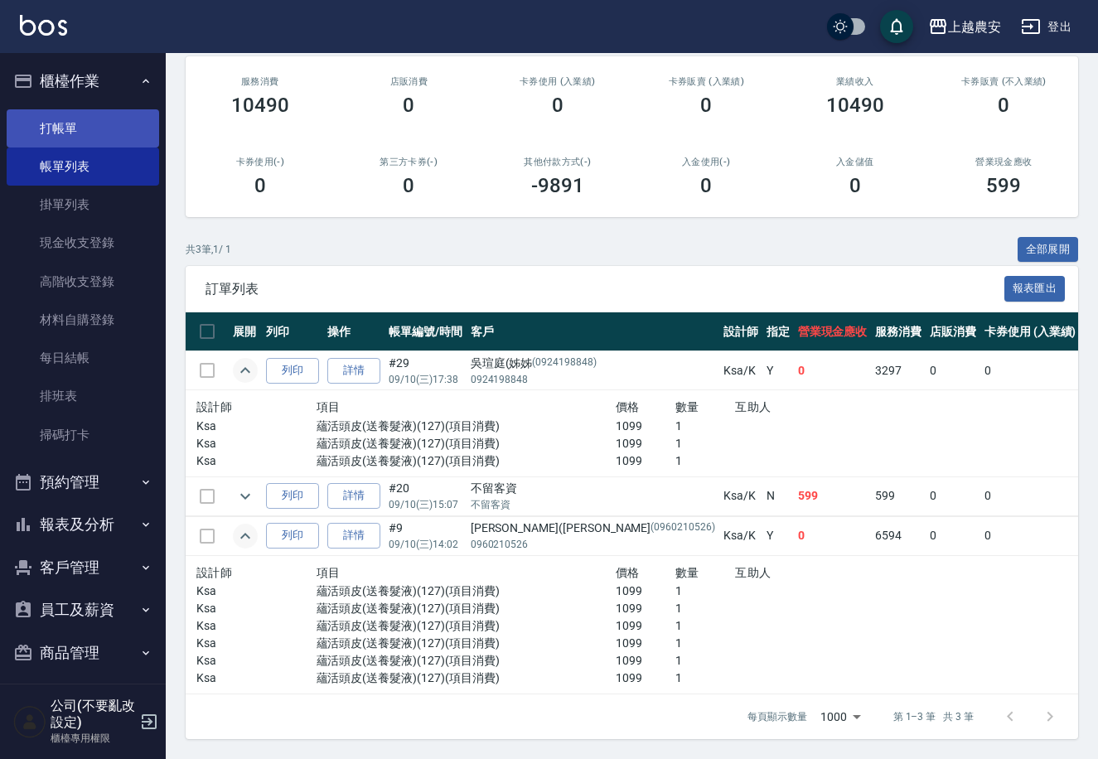
click at [73, 123] on link "打帳單" at bounding box center [83, 128] width 152 height 38
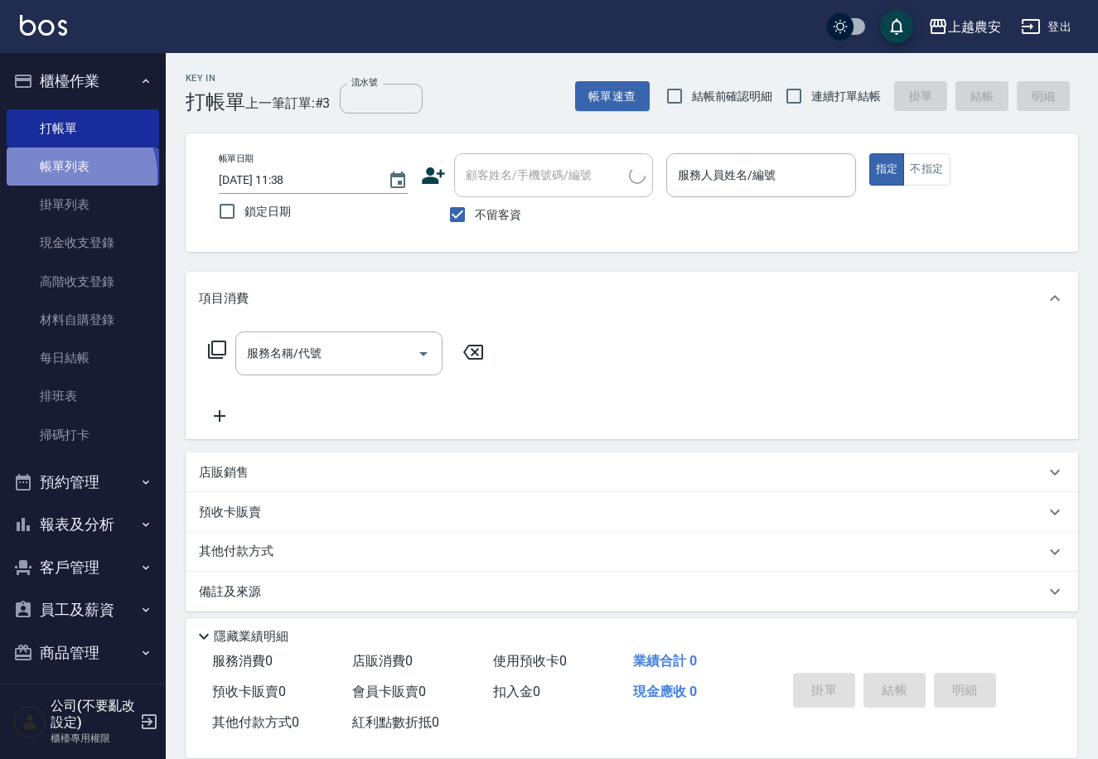
click at [68, 176] on link "帳單列表" at bounding box center [83, 167] width 152 height 38
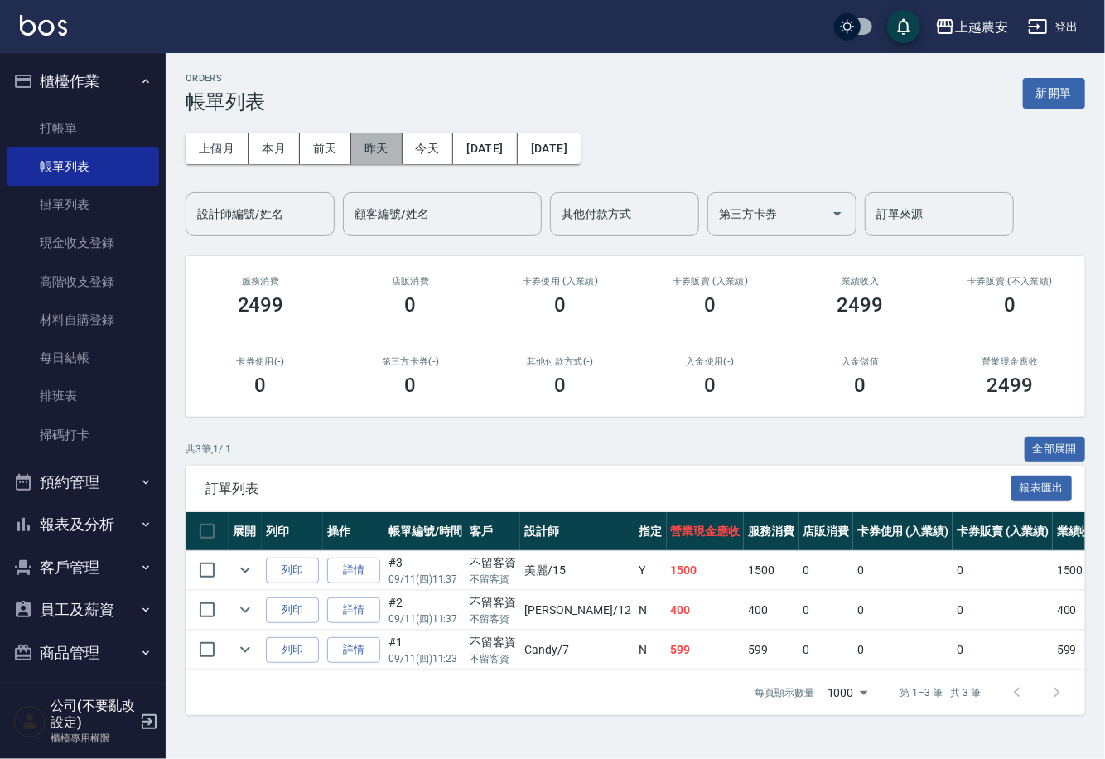
click at [370, 151] on button "昨天" at bounding box center [376, 148] width 51 height 31
click at [263, 225] on input "設計師編號/姓名" at bounding box center [260, 214] width 134 height 29
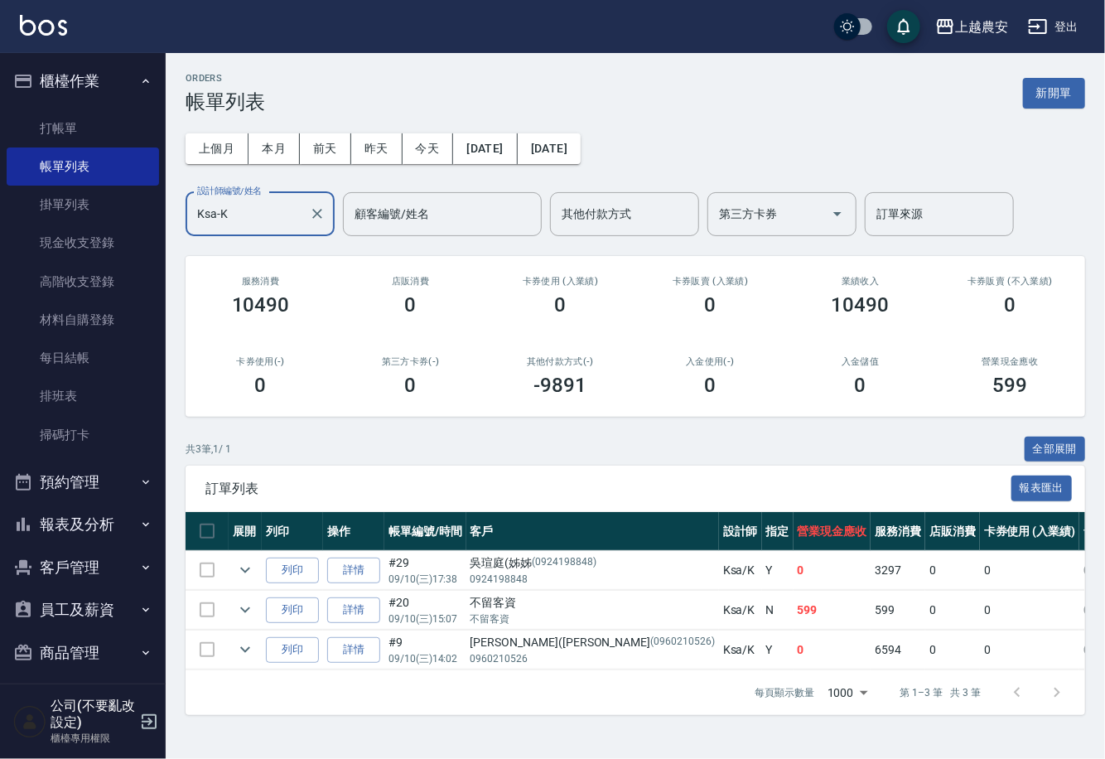
type input "Ksa-K"
click at [360, 568] on link "詳情" at bounding box center [353, 571] width 53 height 26
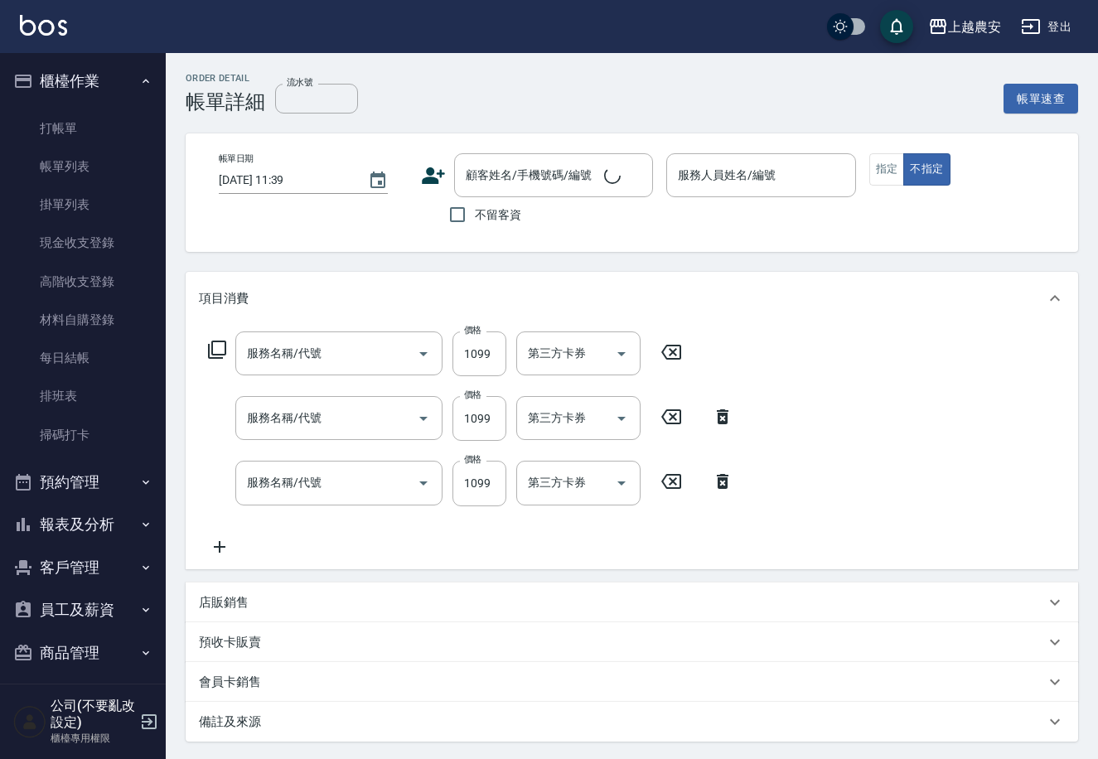
type input "2025/09/10 17:38"
type input "Ksa-K"
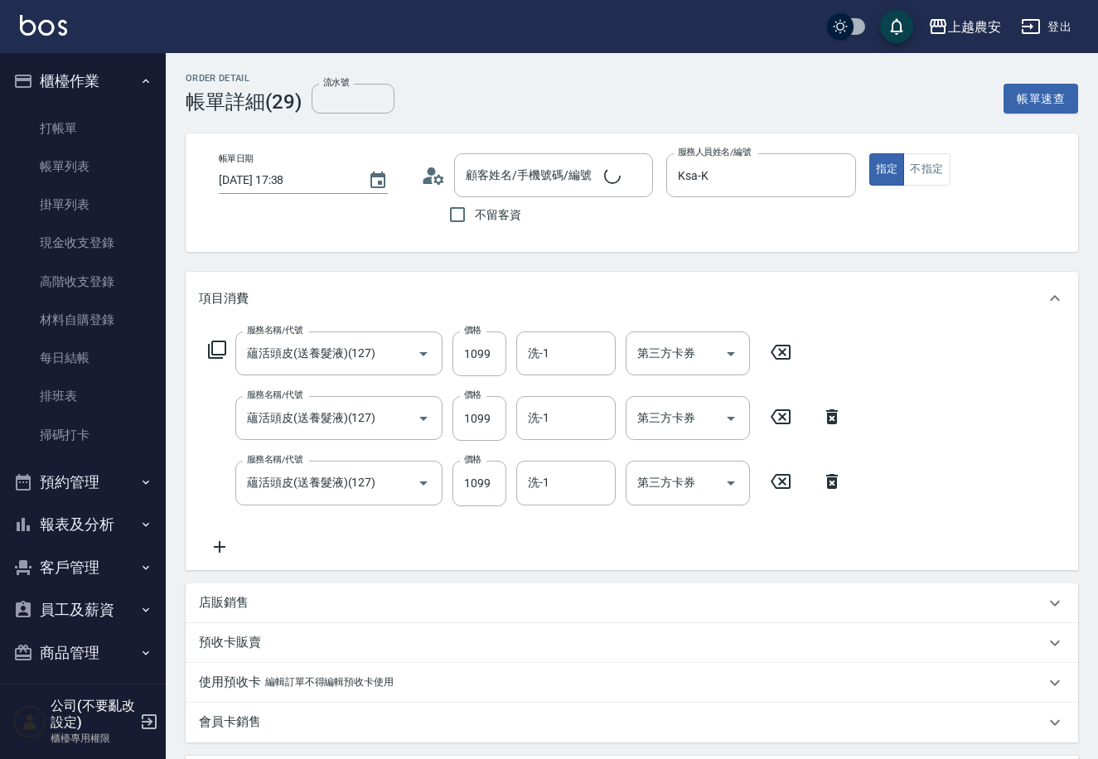
scroll to position [392, 0]
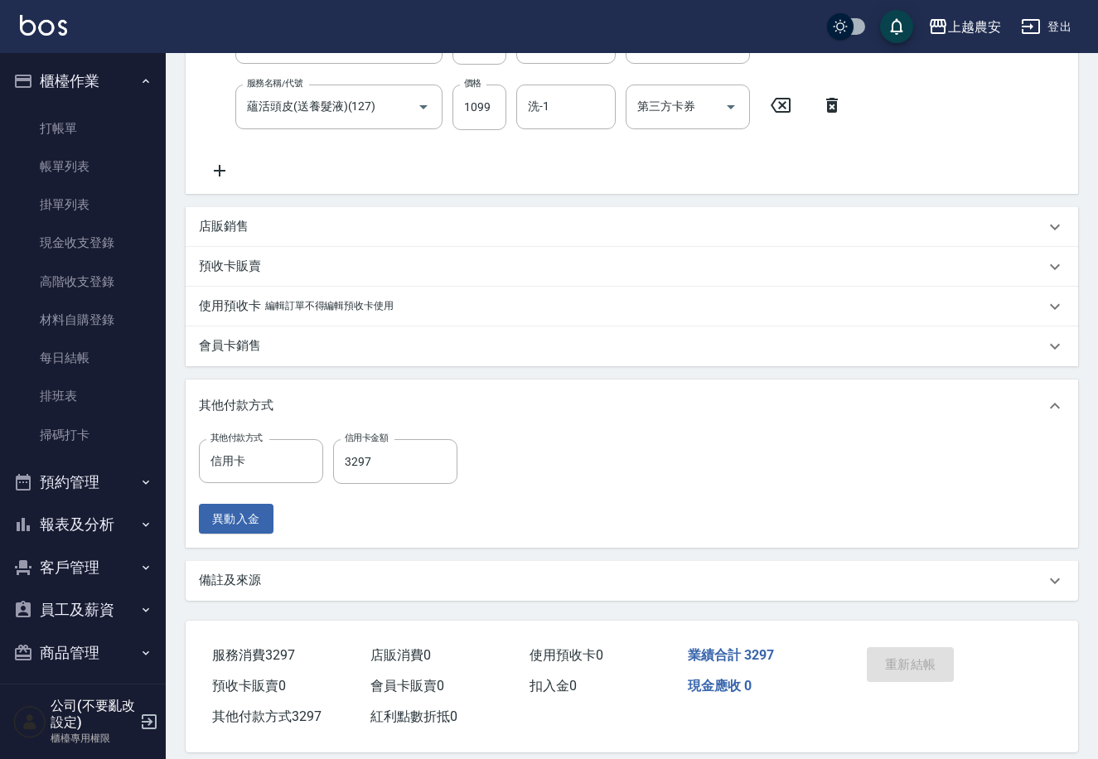
type input "蘊活頭皮(送養髮液)(127)"
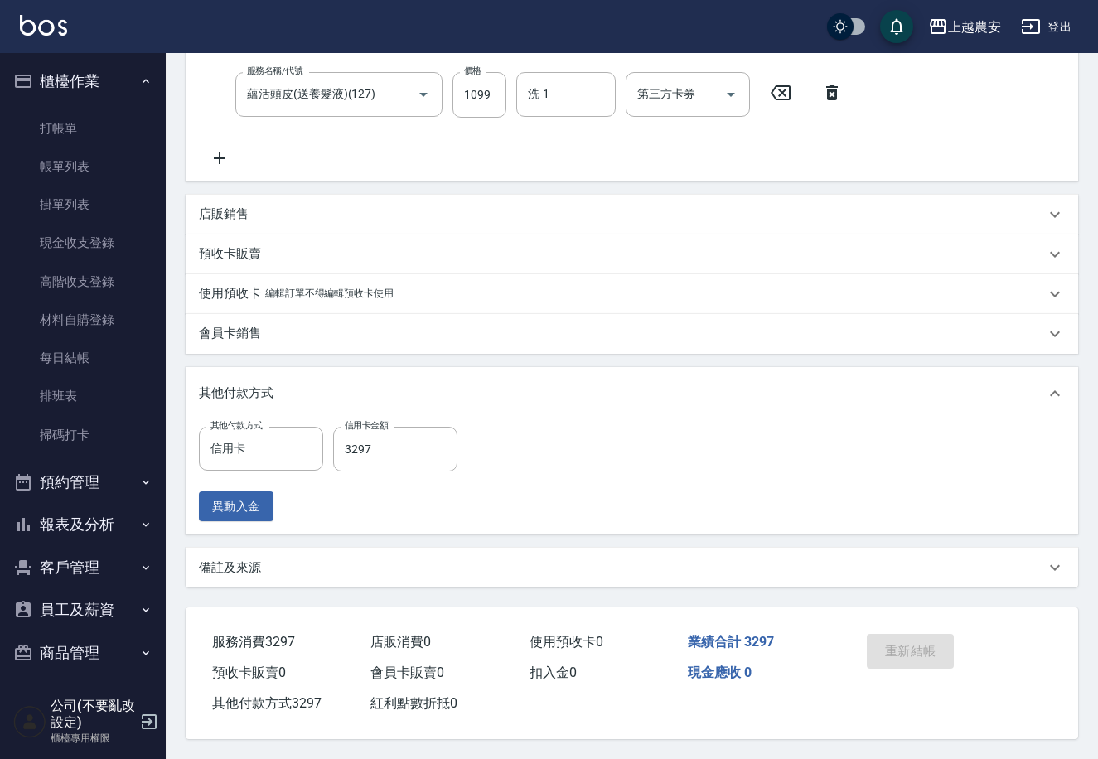
type input "吳瑄庭(姊姊/0924198848/0924198848"
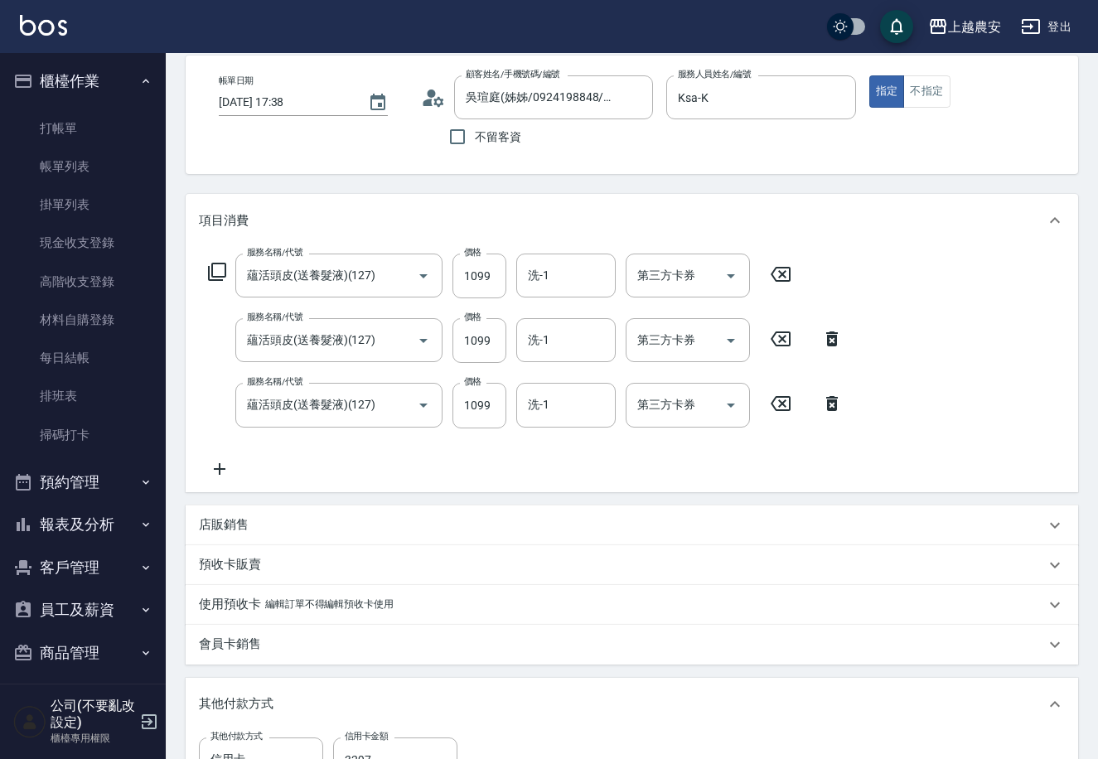
scroll to position [0, 0]
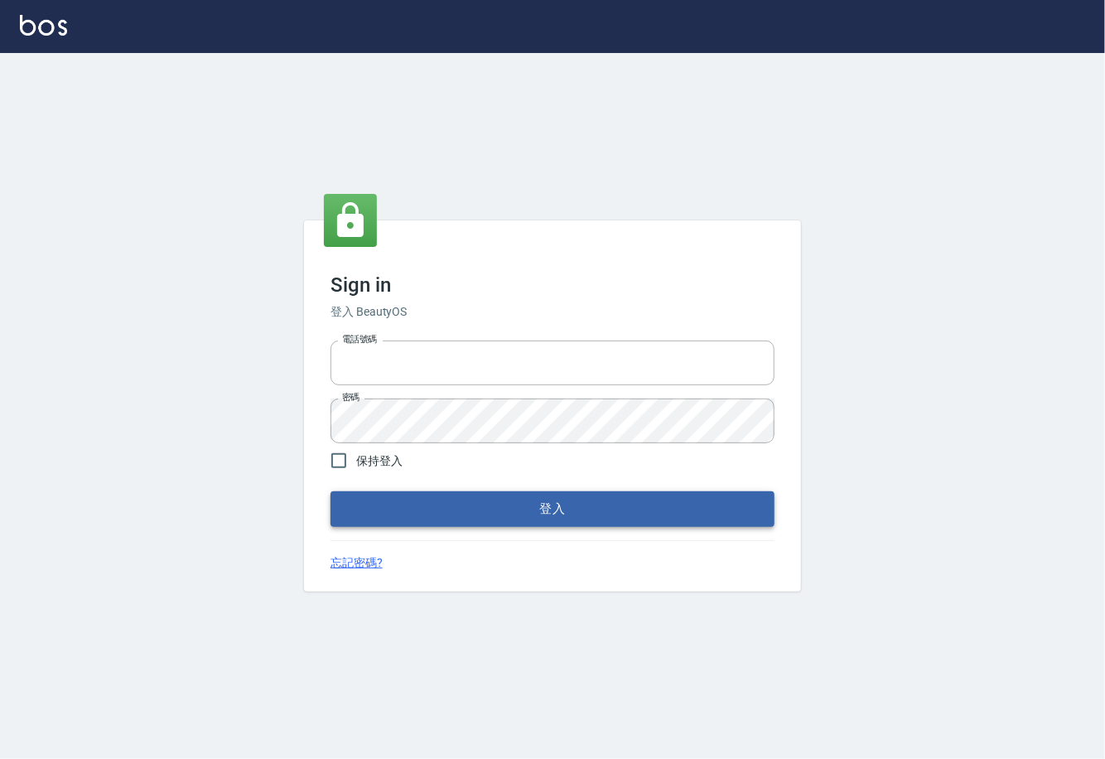
type input "0225929166"
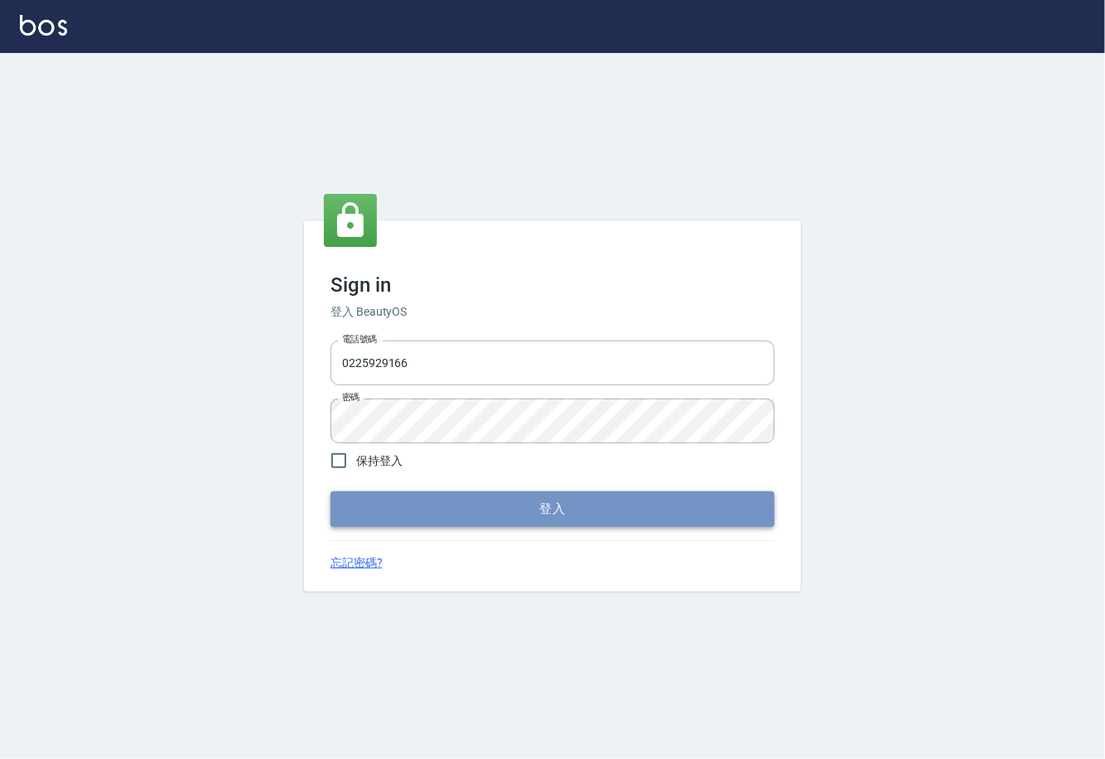
click at [539, 507] on button "登入" at bounding box center [553, 508] width 444 height 35
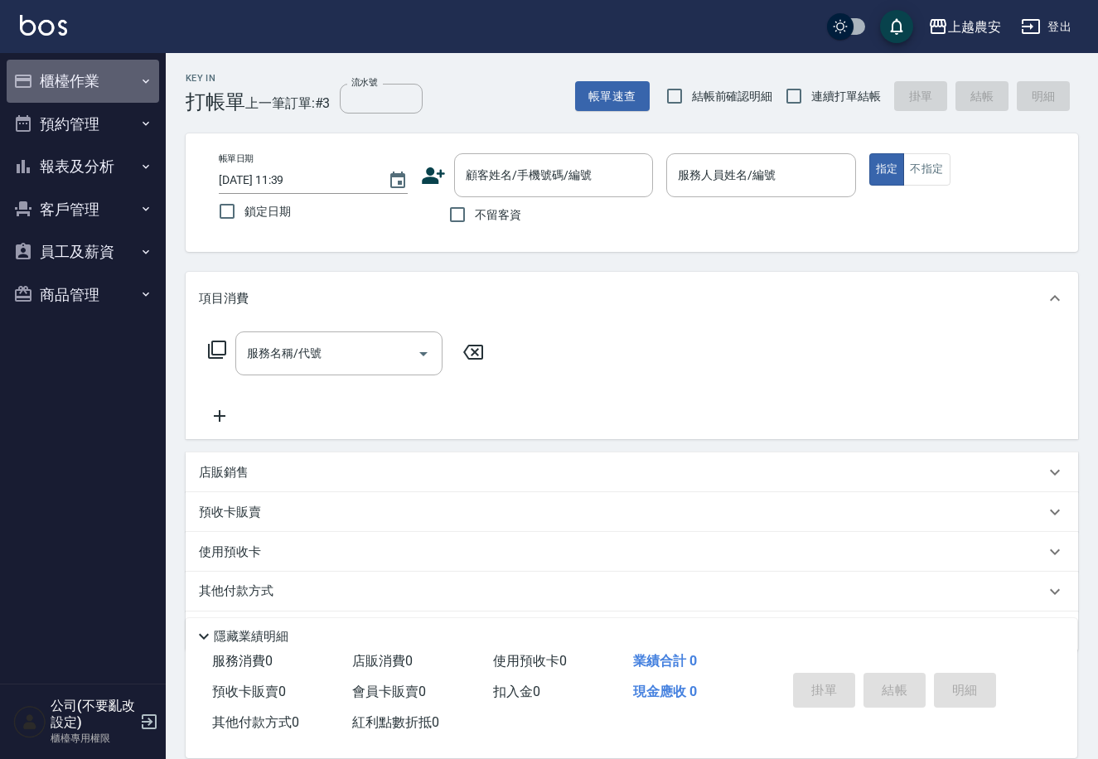
click at [79, 80] on button "櫃檯作業" at bounding box center [83, 81] width 152 height 43
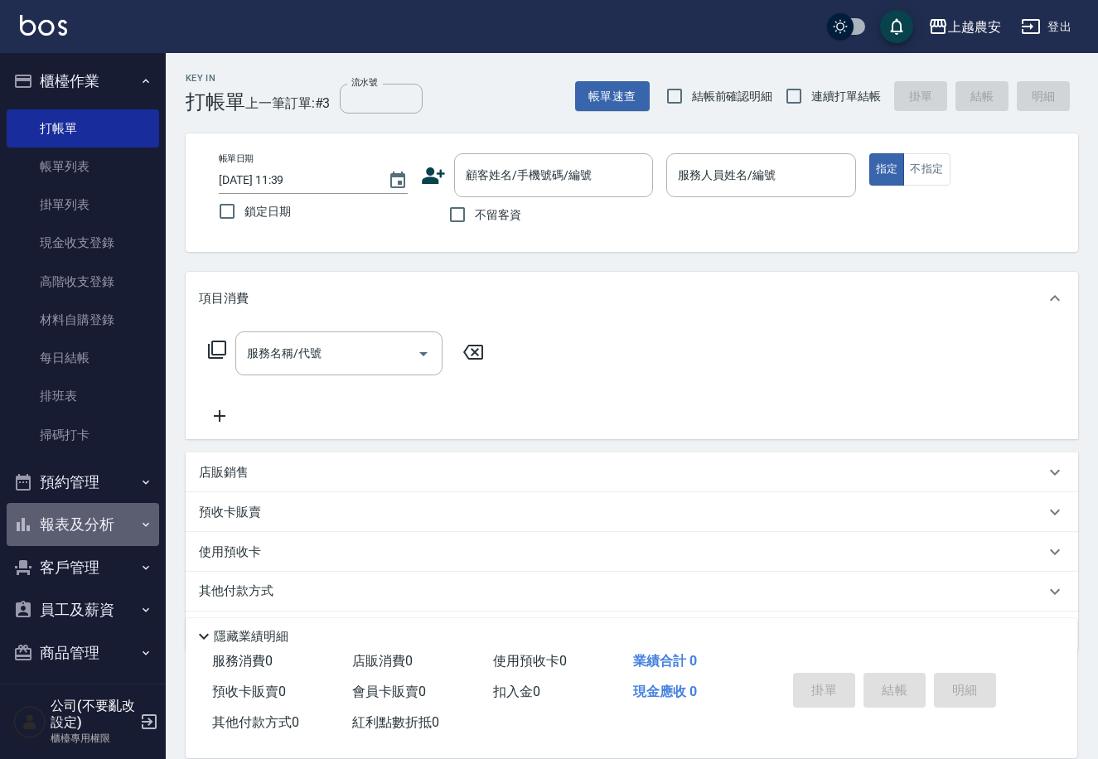
click at [139, 525] on icon "button" at bounding box center [145, 524] width 13 height 13
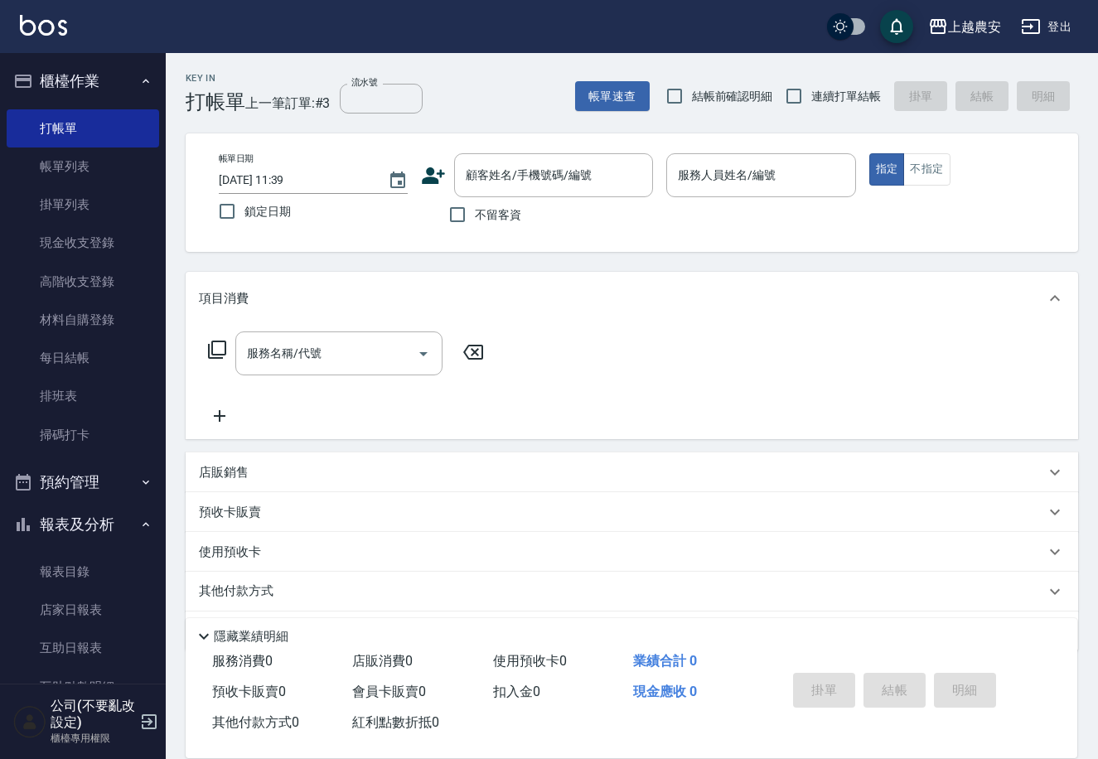
drag, startPoint x: 156, startPoint y: 496, endPoint x: 168, endPoint y: 499, distance: 12.9
click at [163, 509] on nav "櫃檯作業 打帳單 帳單列表 掛單列表 現金收支登錄 高階收支登錄 材料自購登錄 每日結帳 排班表 掃碼打卡 預約管理 預約管理 單日預約紀錄 單週預約紀錄 報…" at bounding box center [83, 368] width 166 height 631
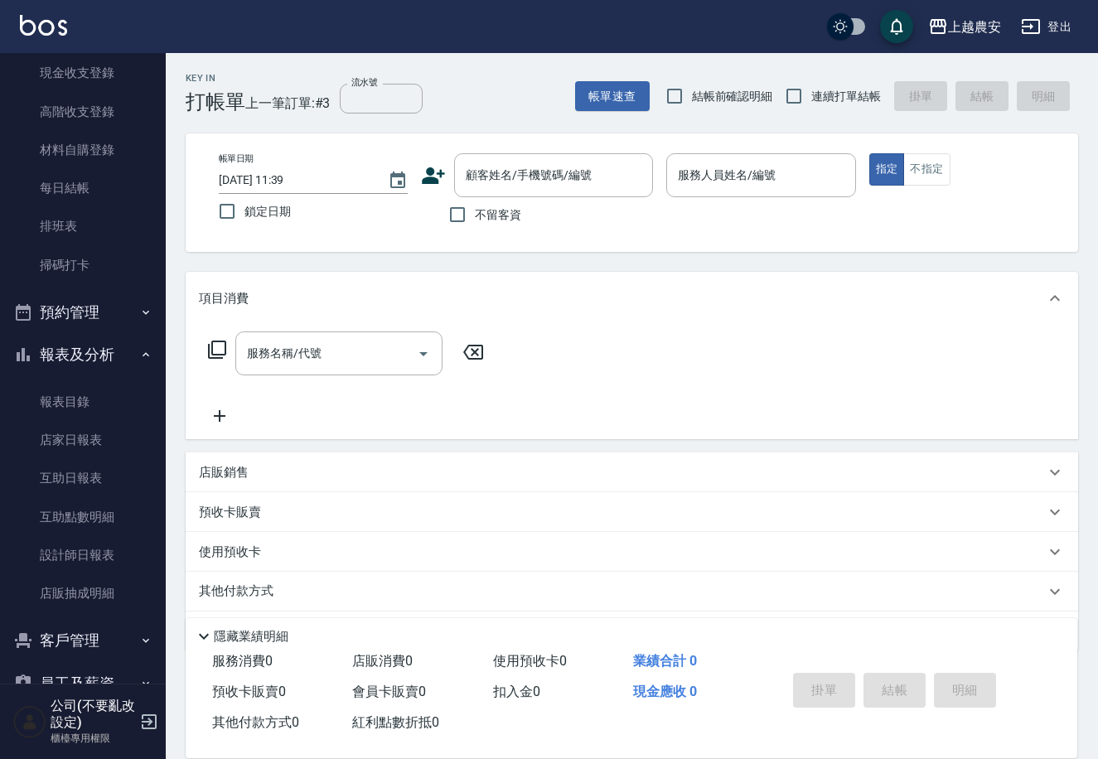
scroll to position [181, 0]
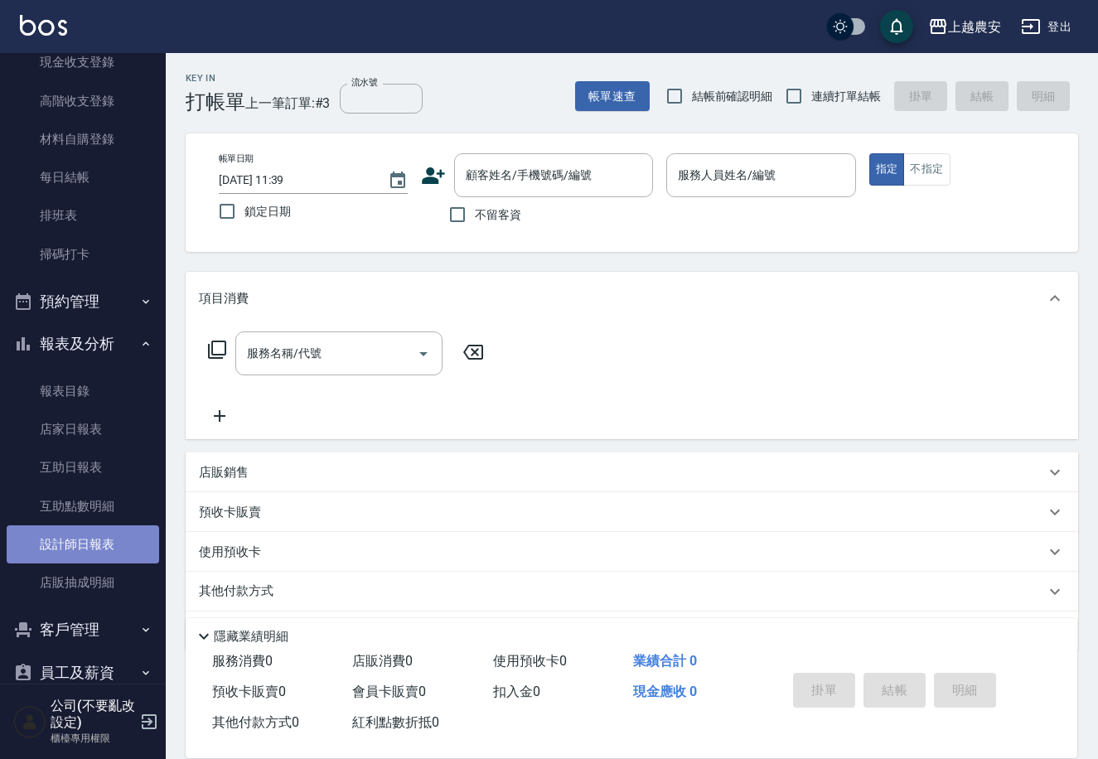
click at [107, 533] on link "設計師日報表" at bounding box center [83, 544] width 152 height 38
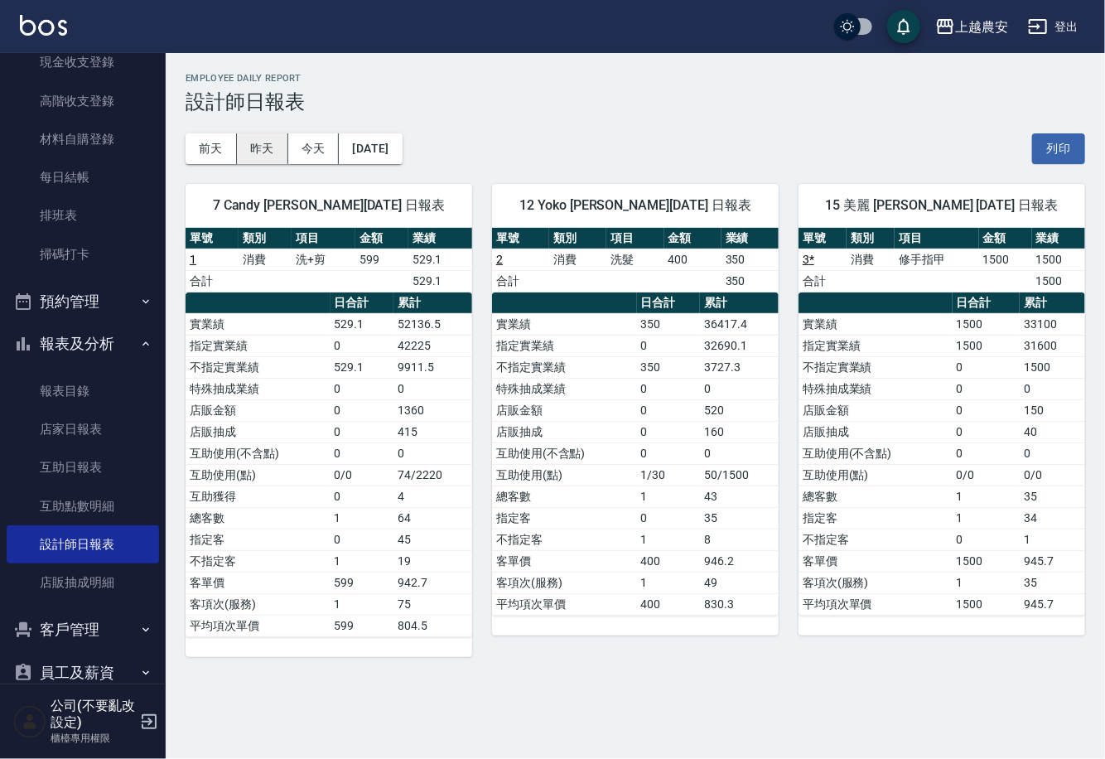
click at [282, 142] on button "昨天" at bounding box center [262, 148] width 51 height 31
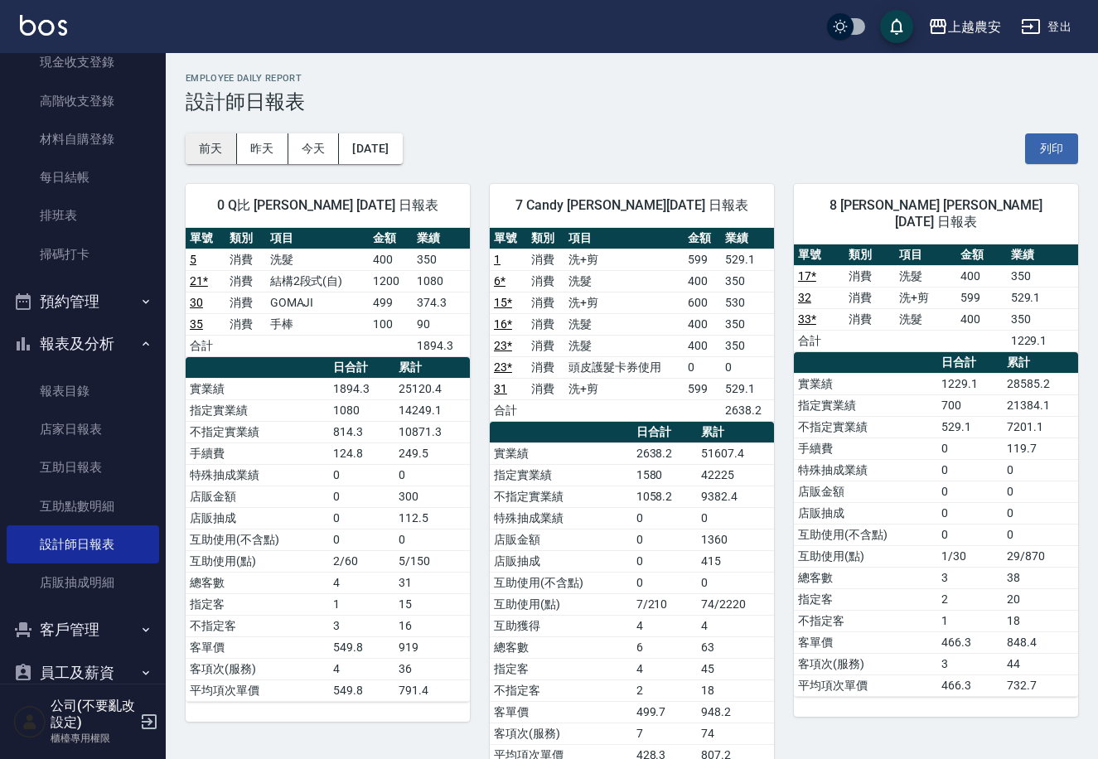
click at [223, 144] on button "前天" at bounding box center [211, 148] width 51 height 31
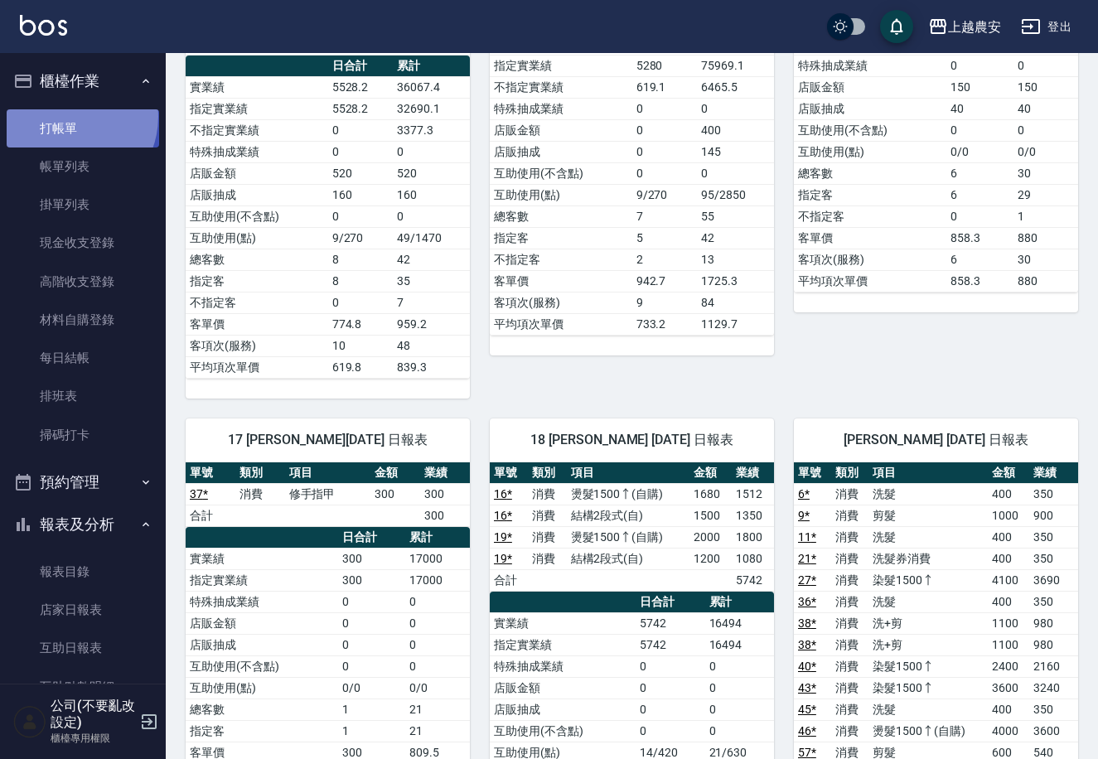
click at [64, 116] on link "打帳單" at bounding box center [83, 128] width 152 height 38
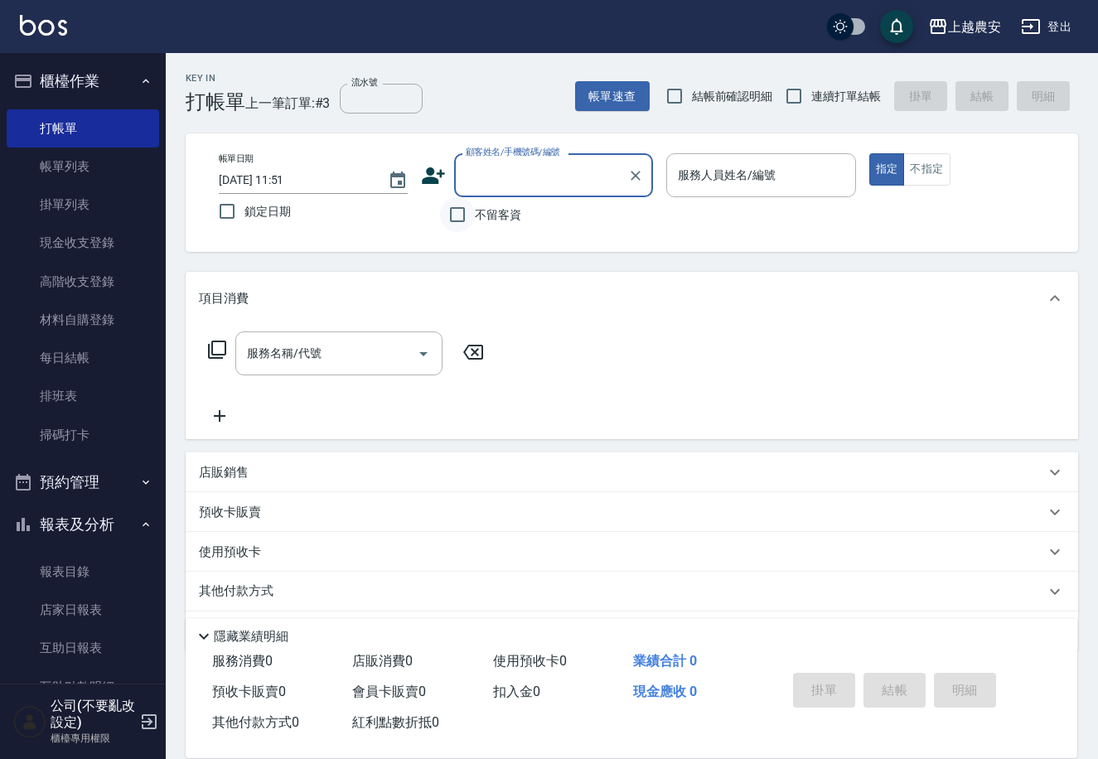
click at [459, 224] on input "不留客資" at bounding box center [457, 214] width 35 height 35
checkbox input "true"
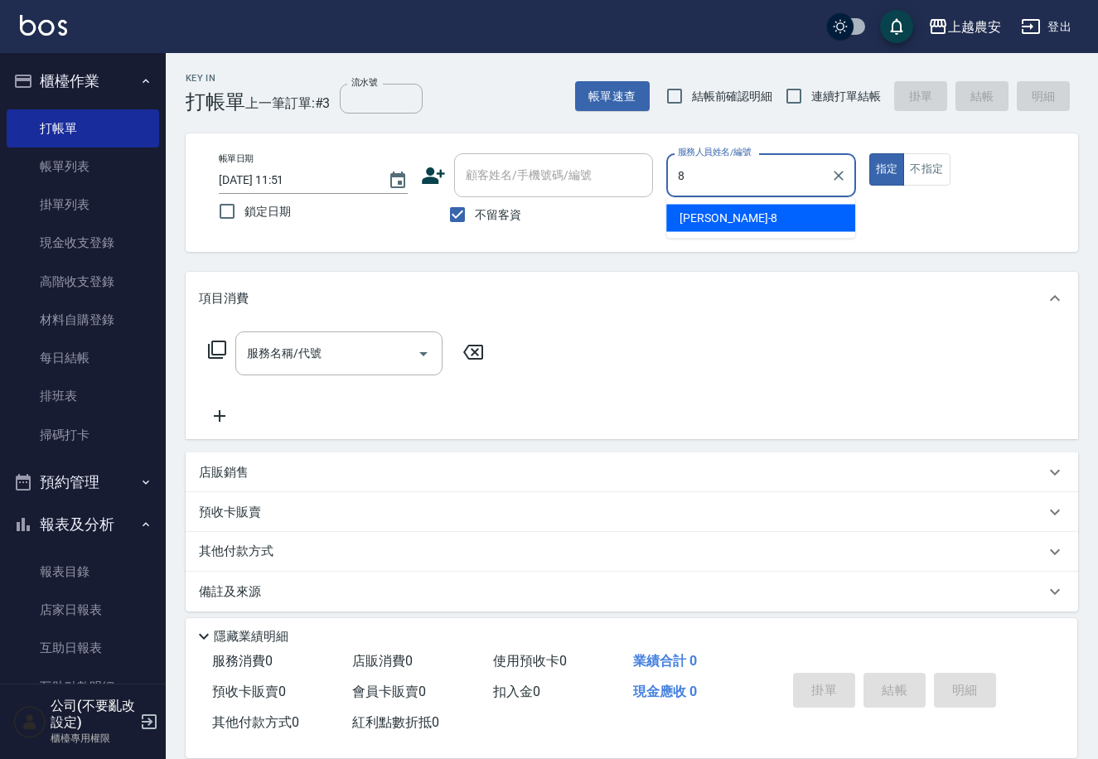
type input "黛慧-8"
type button "true"
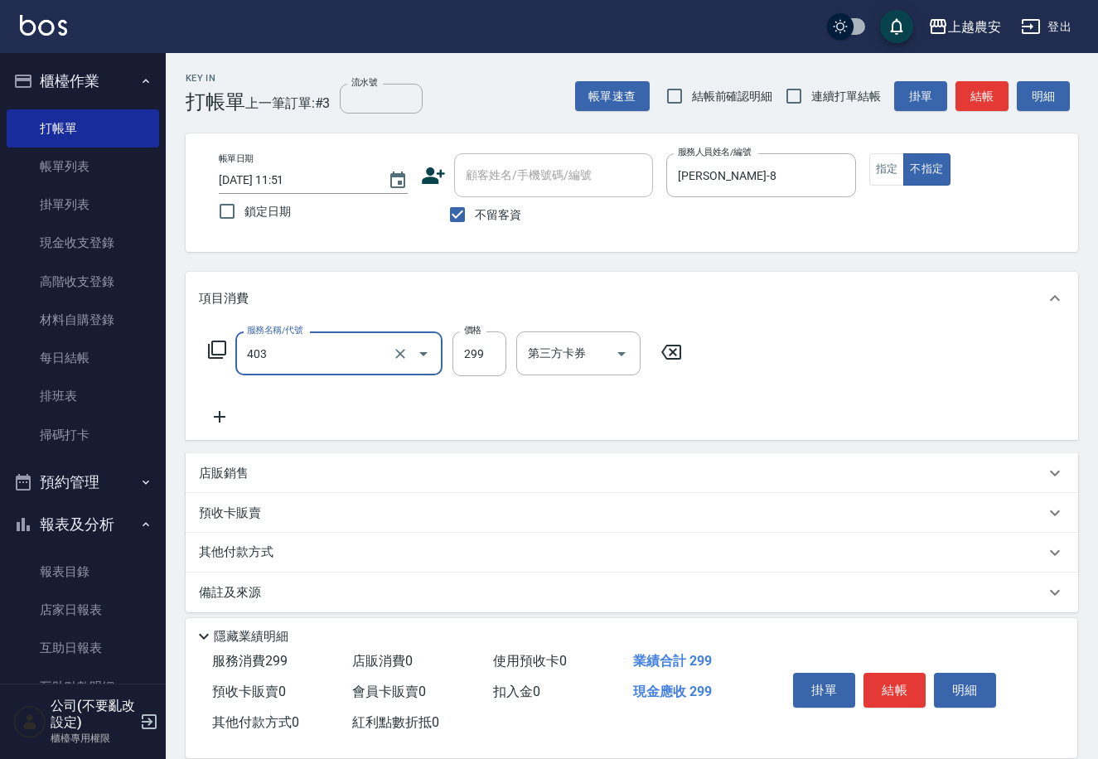
type input "剪髮(403)"
type input "300"
click at [915, 686] on button "結帳" at bounding box center [895, 690] width 62 height 35
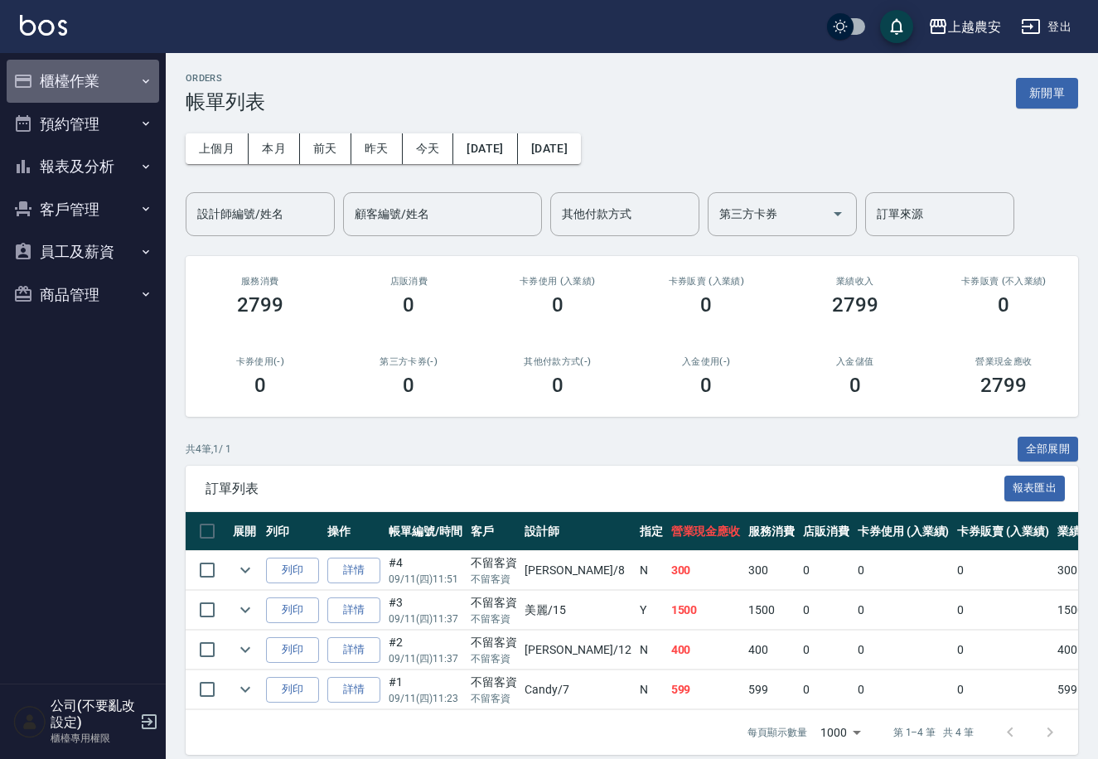
click at [68, 71] on button "櫃檯作業" at bounding box center [83, 81] width 152 height 43
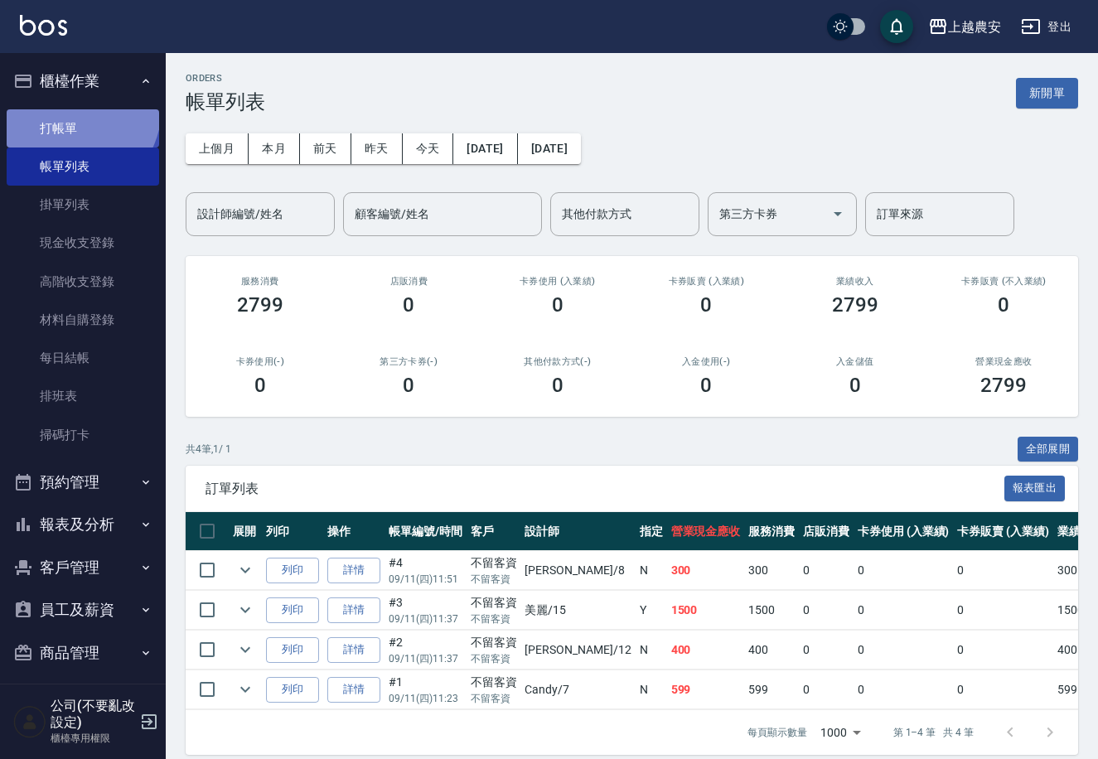
click at [68, 109] on link "打帳單" at bounding box center [83, 128] width 152 height 38
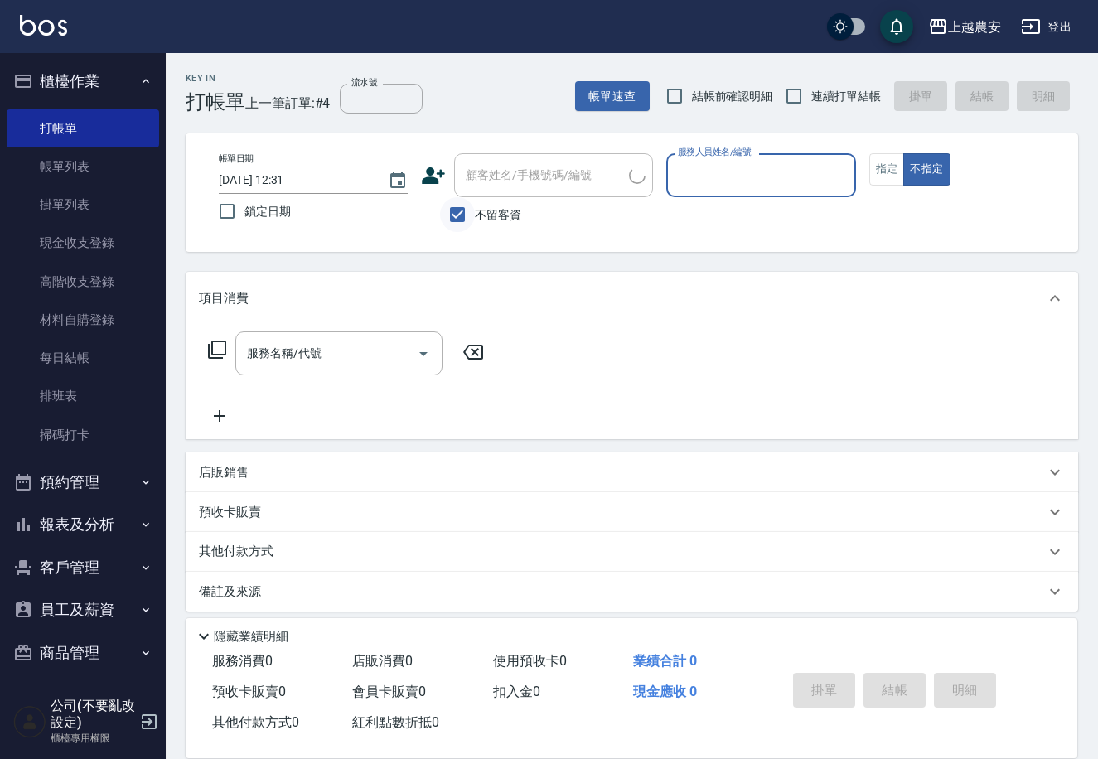
drag, startPoint x: 462, startPoint y: 206, endPoint x: 468, endPoint y: 191, distance: 16.3
click at [462, 206] on input "不留客資" at bounding box center [457, 214] width 35 height 35
checkbox input "false"
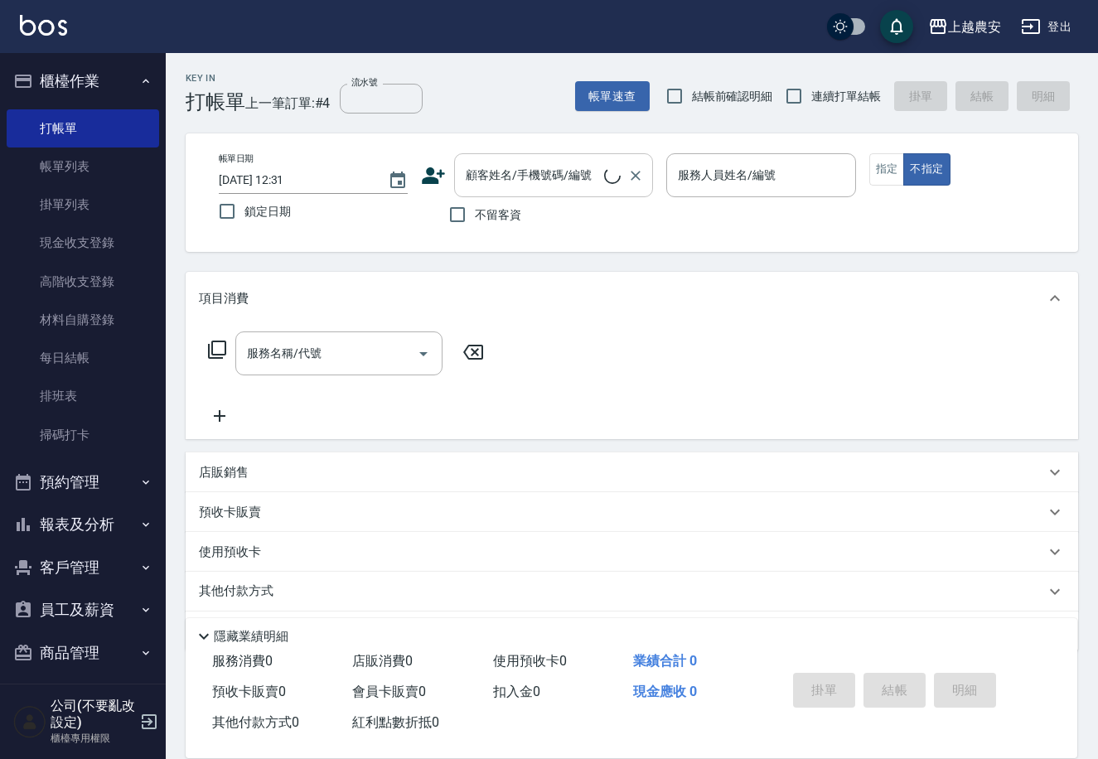
click at [472, 177] on div "顧客姓名/手機號碼/編號 顧客姓名/手機號碼/編號" at bounding box center [553, 175] width 199 height 44
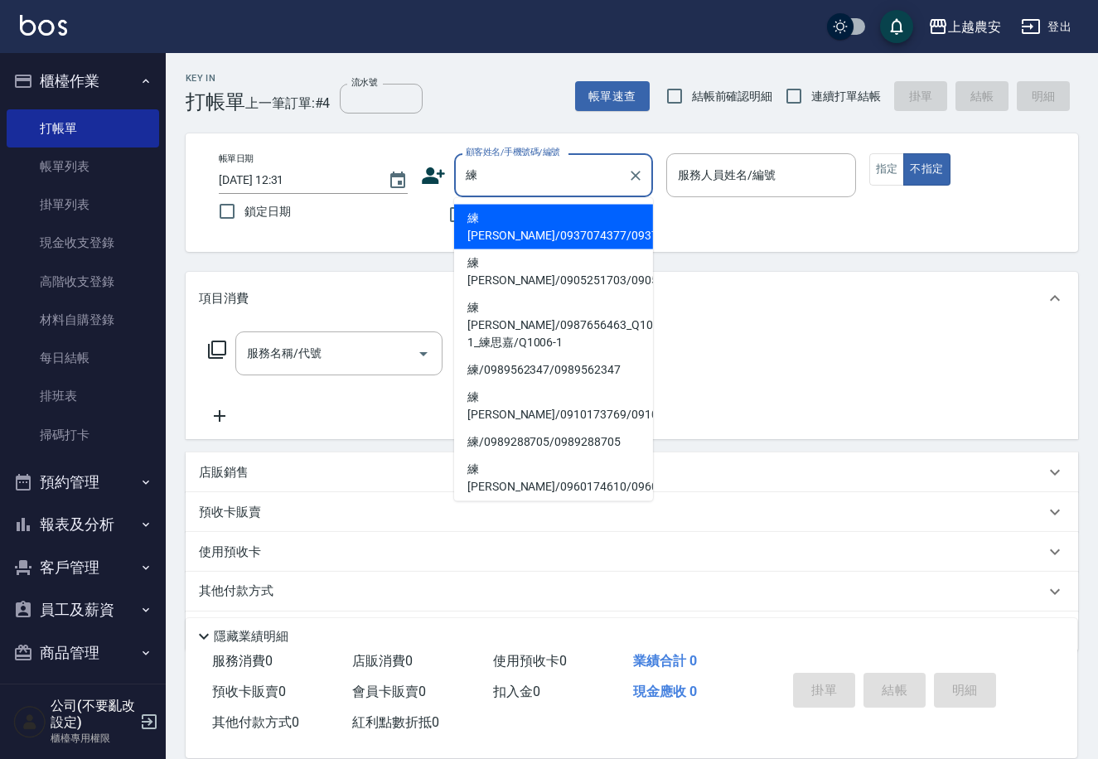
click at [485, 220] on li "練[PERSON_NAME]/0937074377/0937074377" at bounding box center [553, 227] width 199 height 45
type input "練[PERSON_NAME]/0937074377/0937074377"
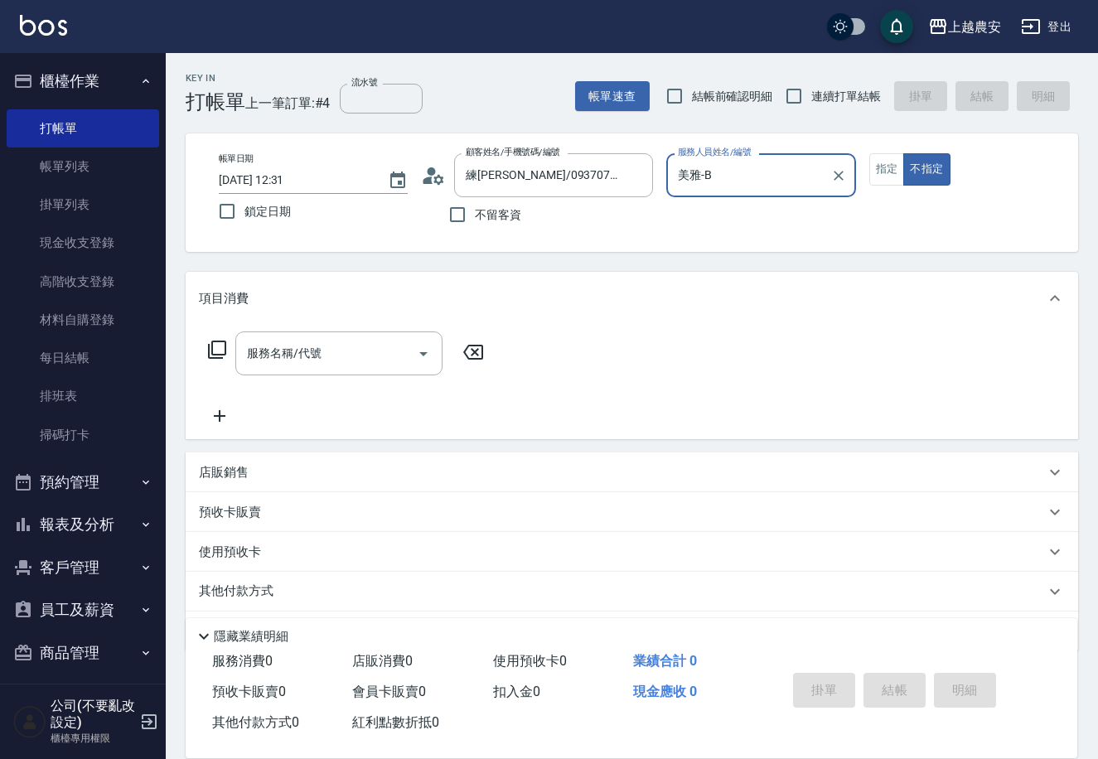
type input "美雅-B"
drag, startPoint x: 891, startPoint y: 168, endPoint x: 774, endPoint y: 205, distance: 122.4
click at [885, 171] on button "指定" at bounding box center [887, 169] width 36 height 32
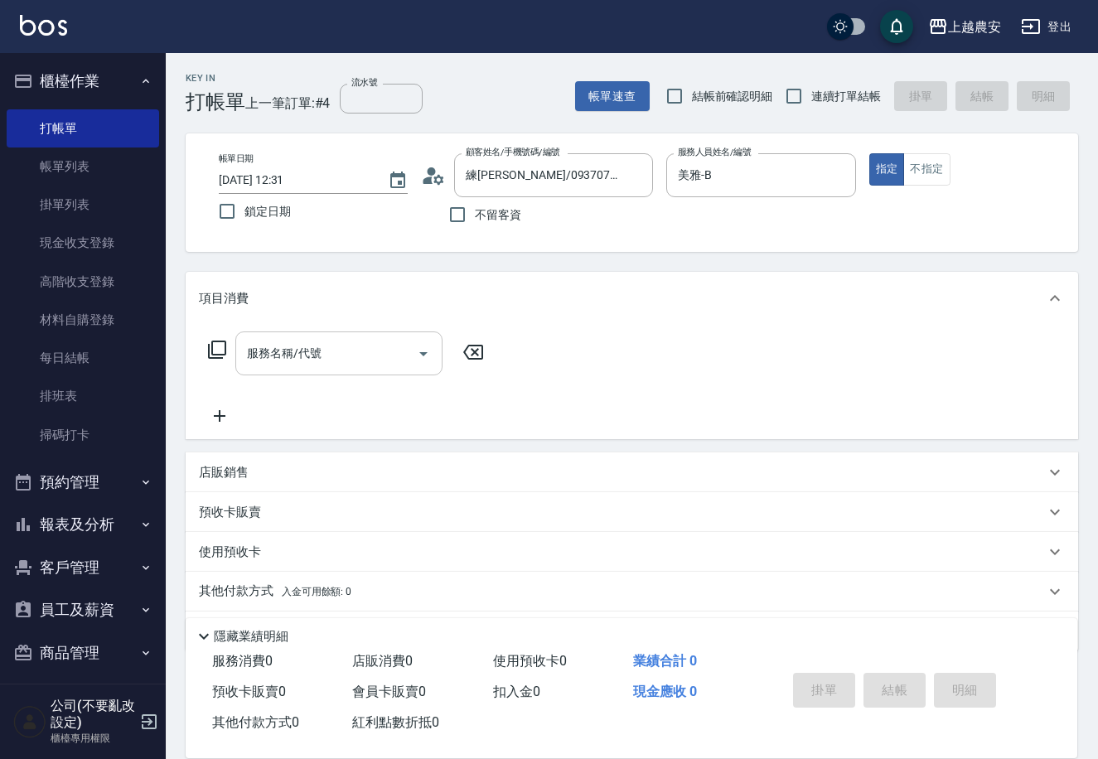
click at [399, 351] on input "服務名稱/代號" at bounding box center [326, 353] width 167 height 29
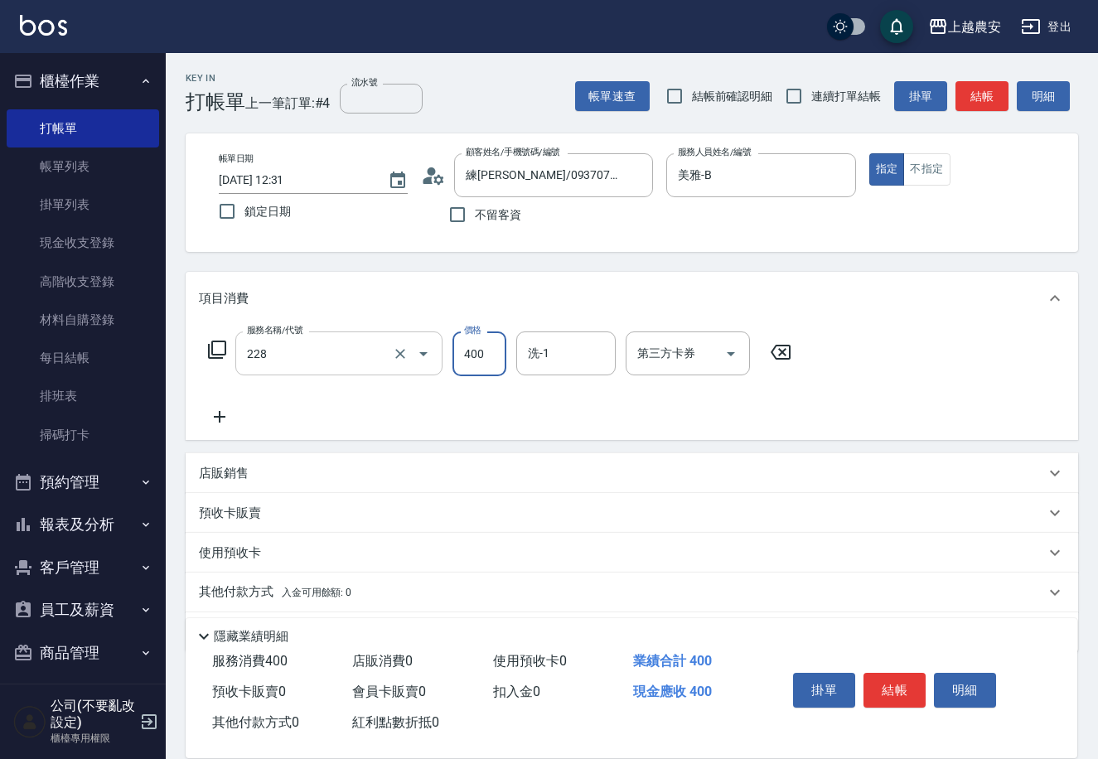
type input "洗髮(228)"
click at [888, 684] on button "結帳" at bounding box center [895, 690] width 62 height 35
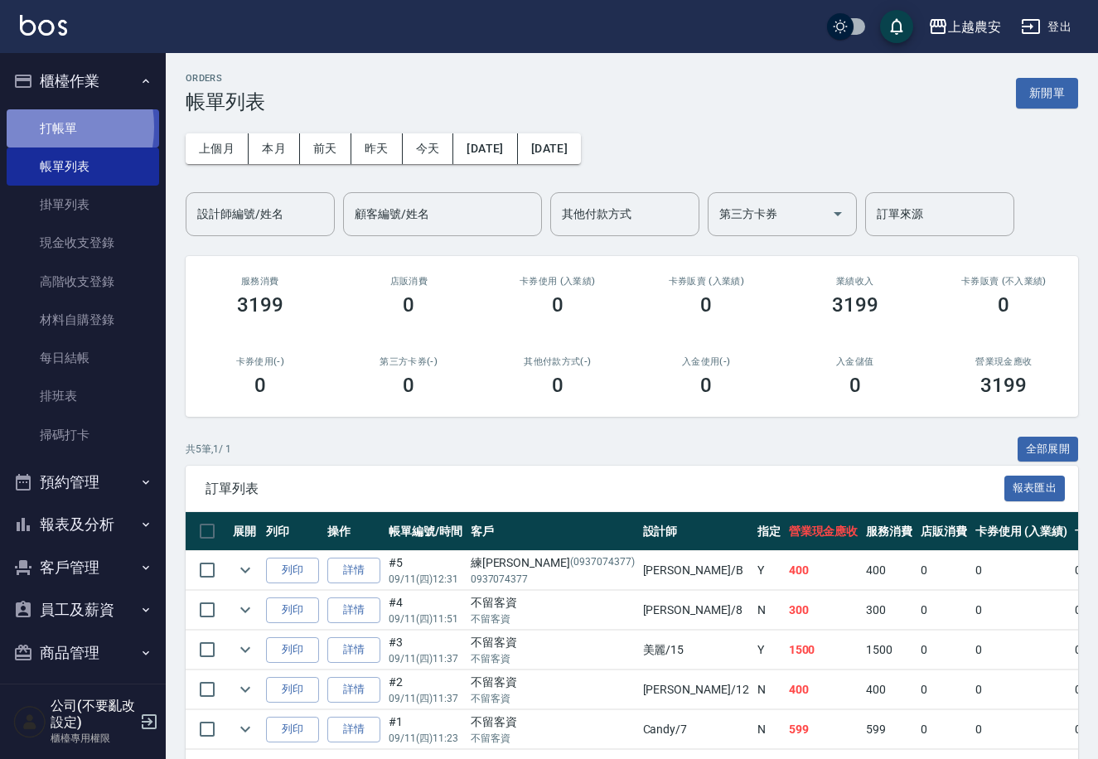
click at [35, 127] on link "打帳單" at bounding box center [83, 128] width 152 height 38
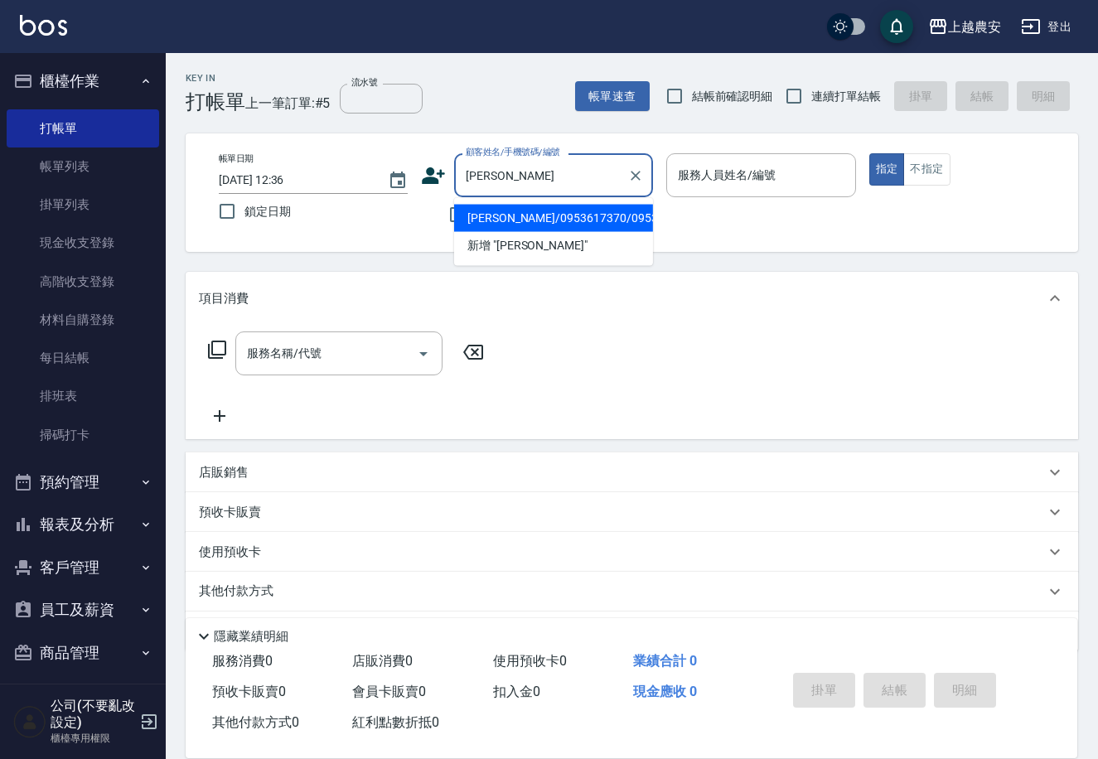
click at [518, 223] on li "[PERSON_NAME]/0953617370/0953617370" at bounding box center [553, 218] width 199 height 27
type input "[PERSON_NAME]/0953617370/0953617370"
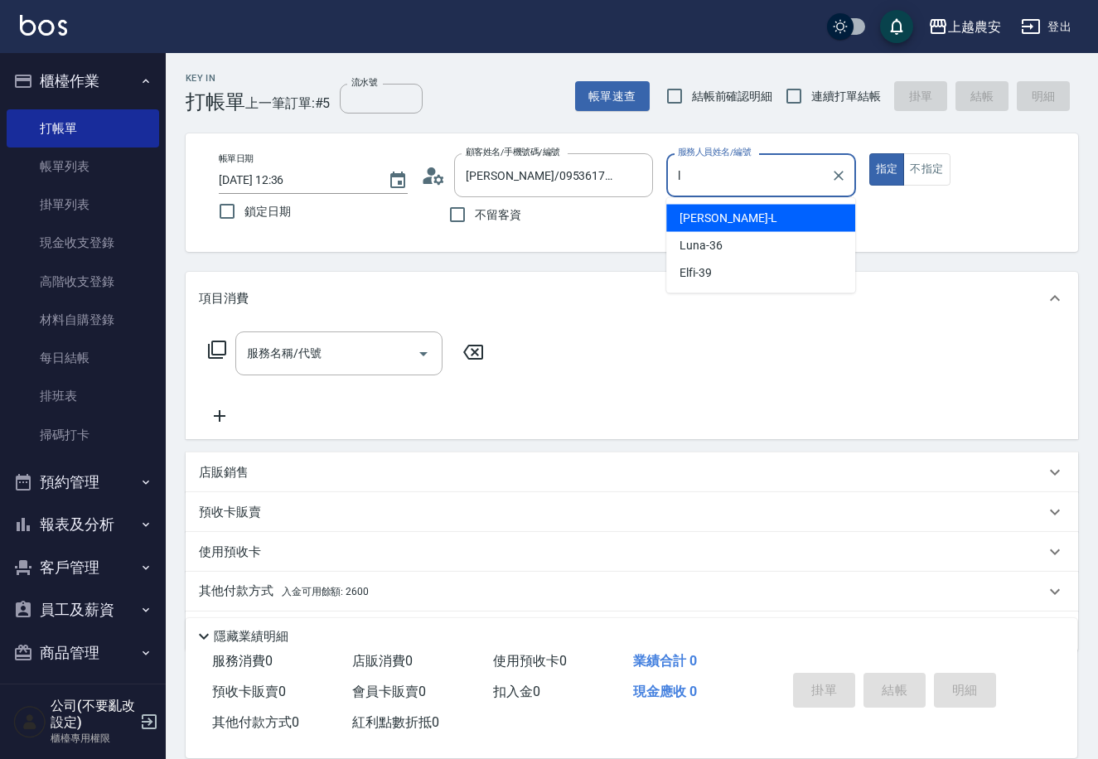
click at [717, 212] on div "Lina -L" at bounding box center [760, 218] width 189 height 27
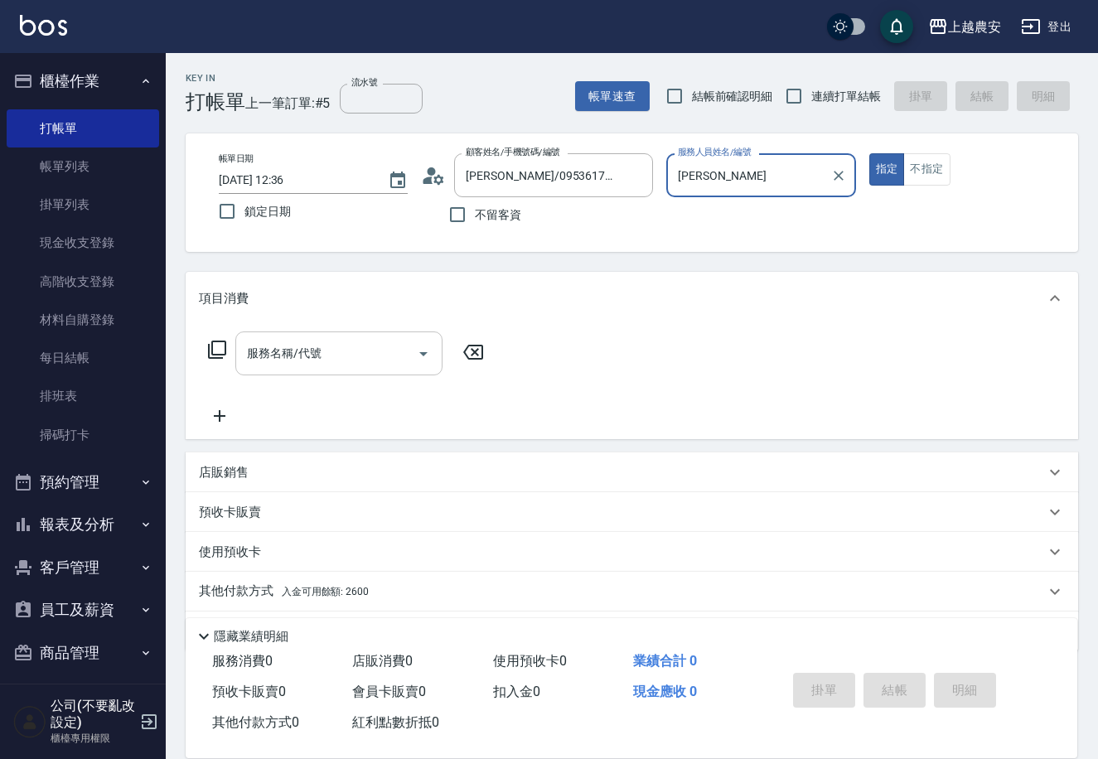
type input "[PERSON_NAME]"
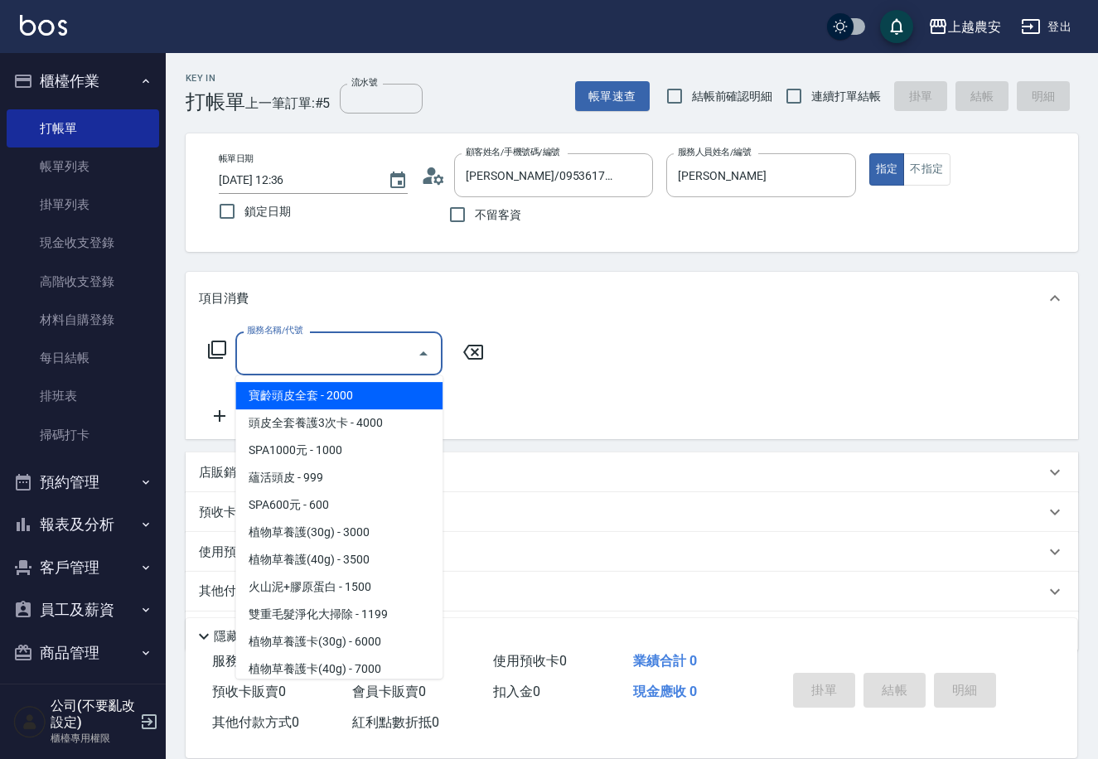
click at [345, 356] on input "服務名稱/代號" at bounding box center [326, 353] width 167 height 29
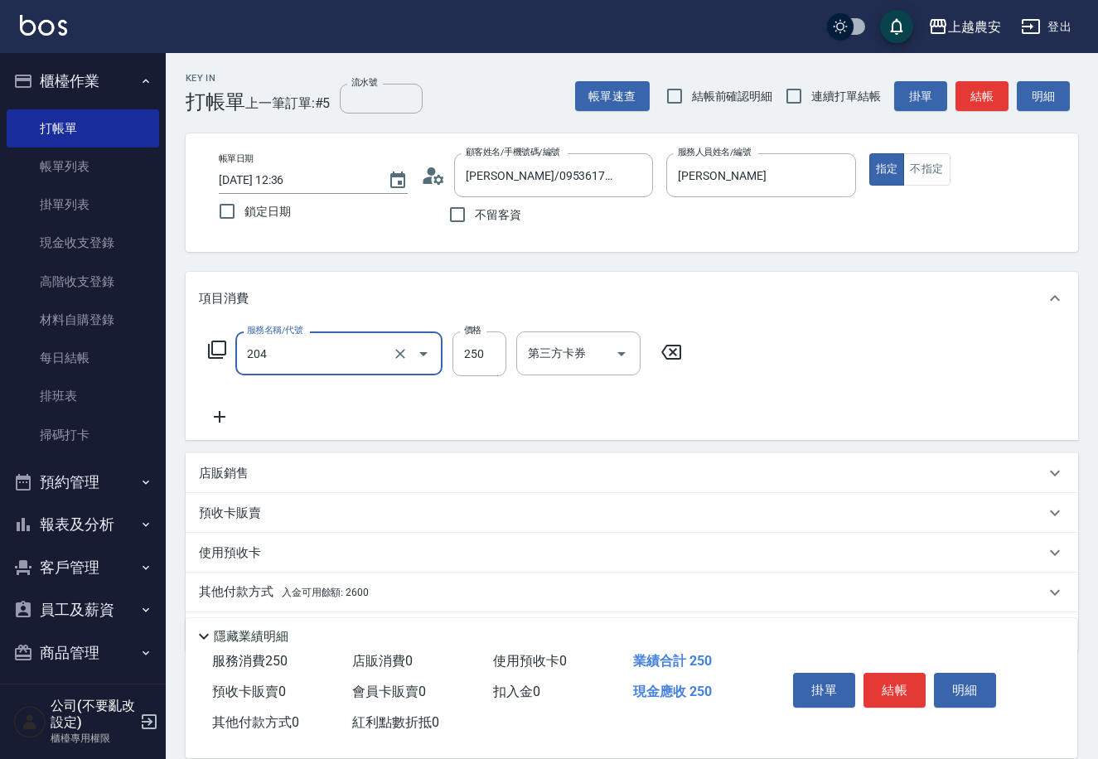
type input "梳髮(204)"
click at [699, 283] on div "項目消費" at bounding box center [632, 298] width 893 height 53
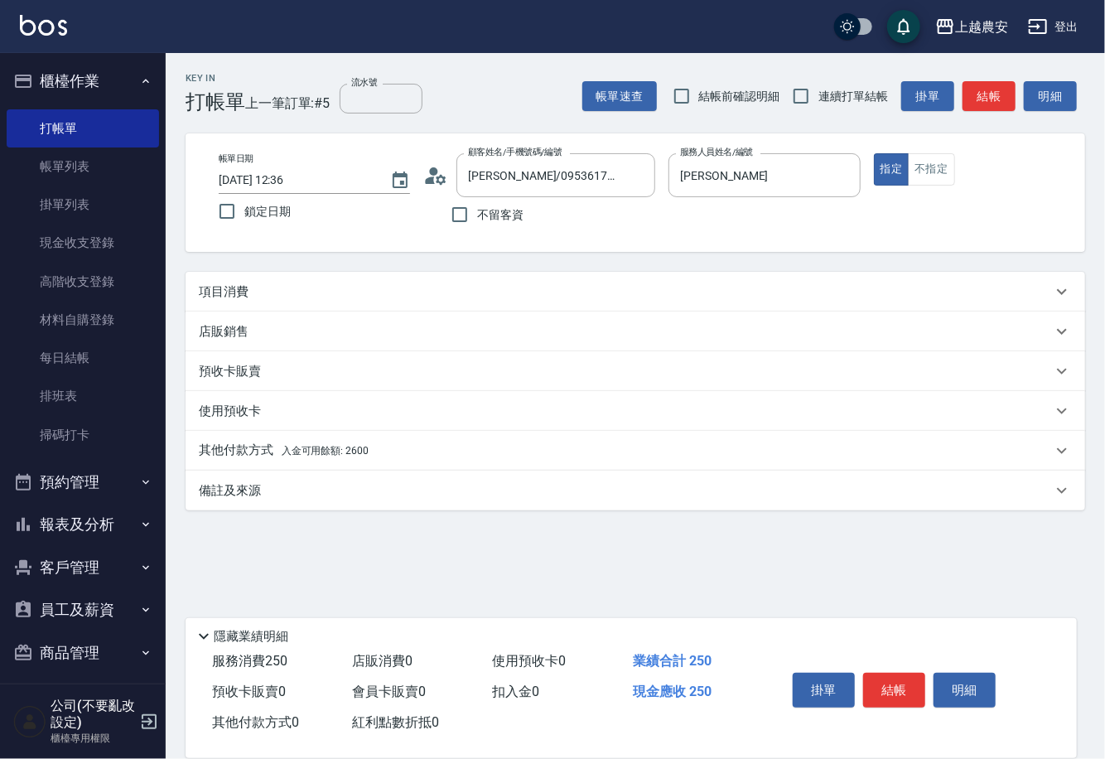
click at [698, 282] on div "項目消費" at bounding box center [636, 292] width 900 height 40
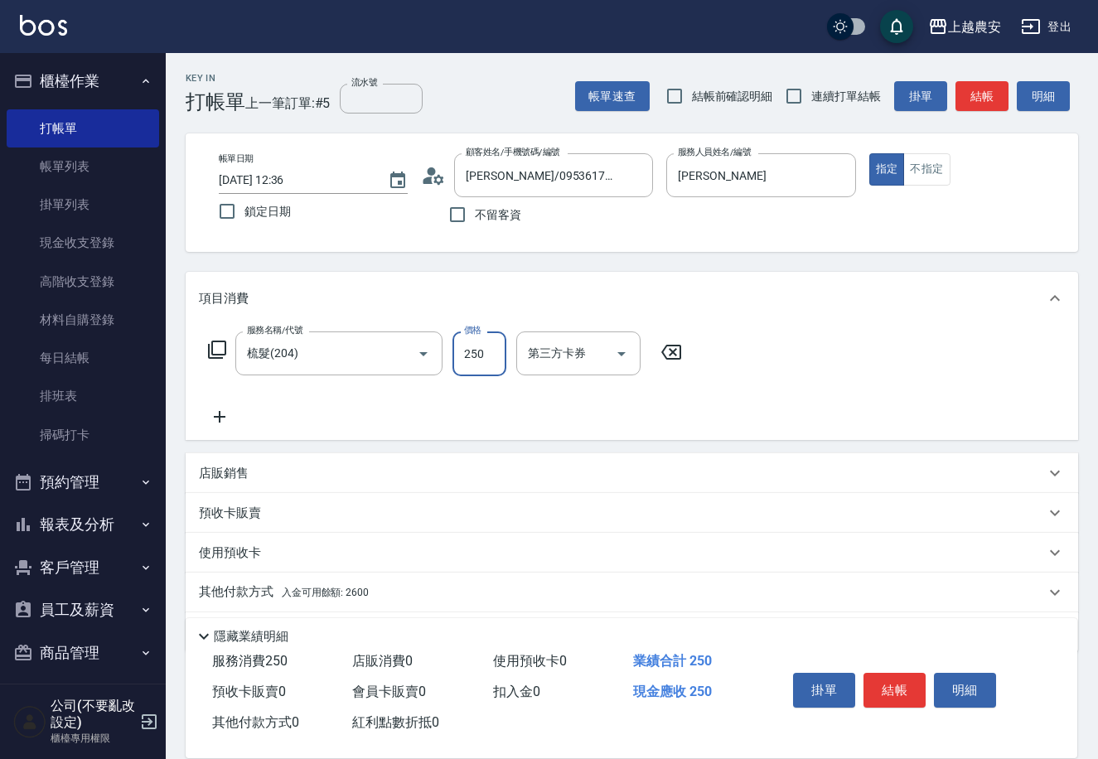
click at [488, 357] on input "250" at bounding box center [479, 353] width 54 height 45
type input "200"
click at [907, 694] on button "結帳" at bounding box center [895, 690] width 62 height 35
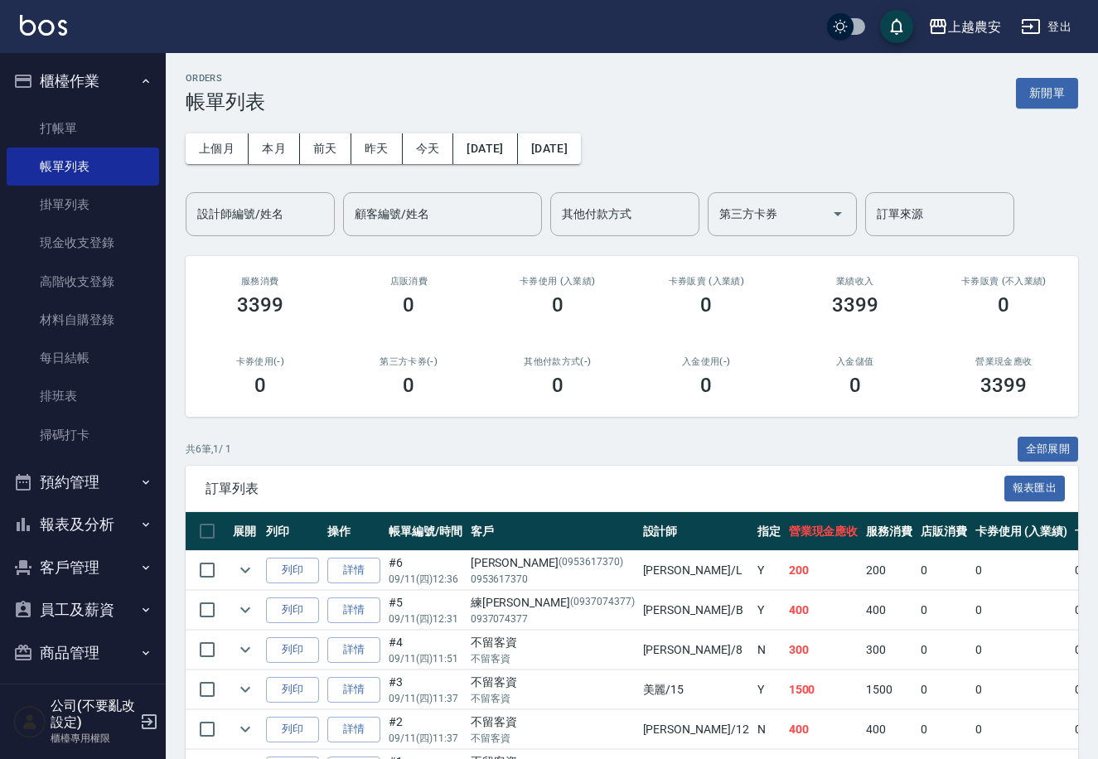
scroll to position [110, 0]
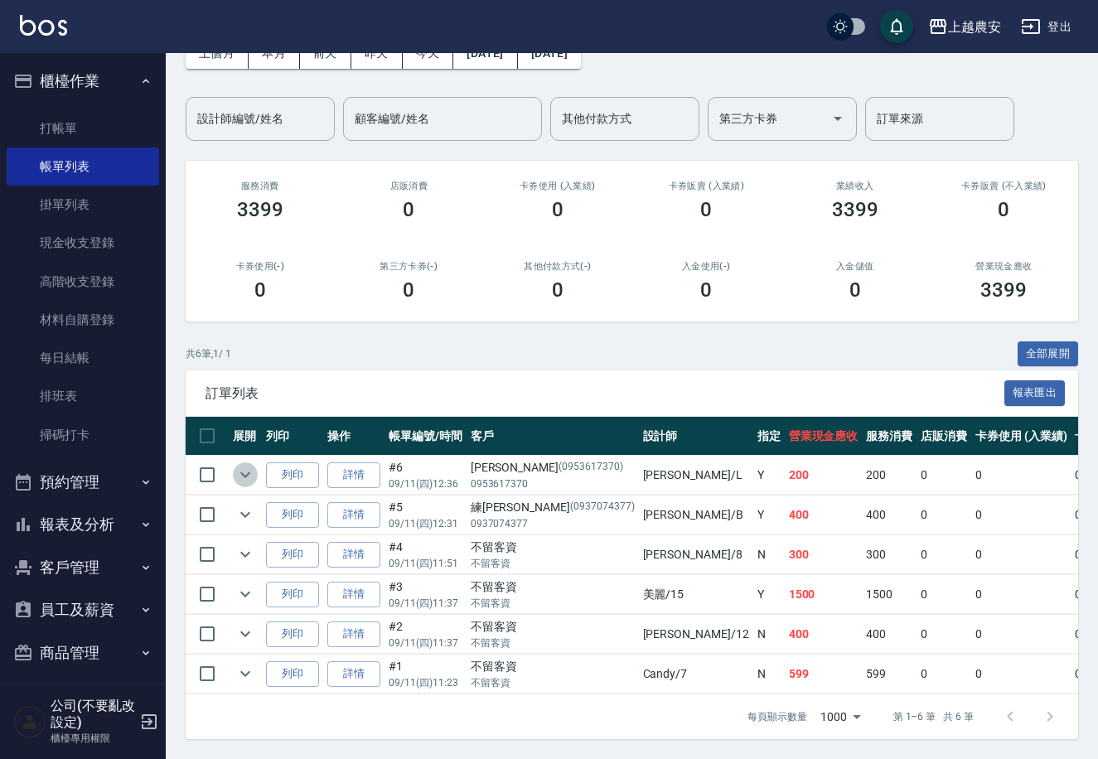
click at [249, 472] on icon "expand row" at bounding box center [245, 475] width 10 height 6
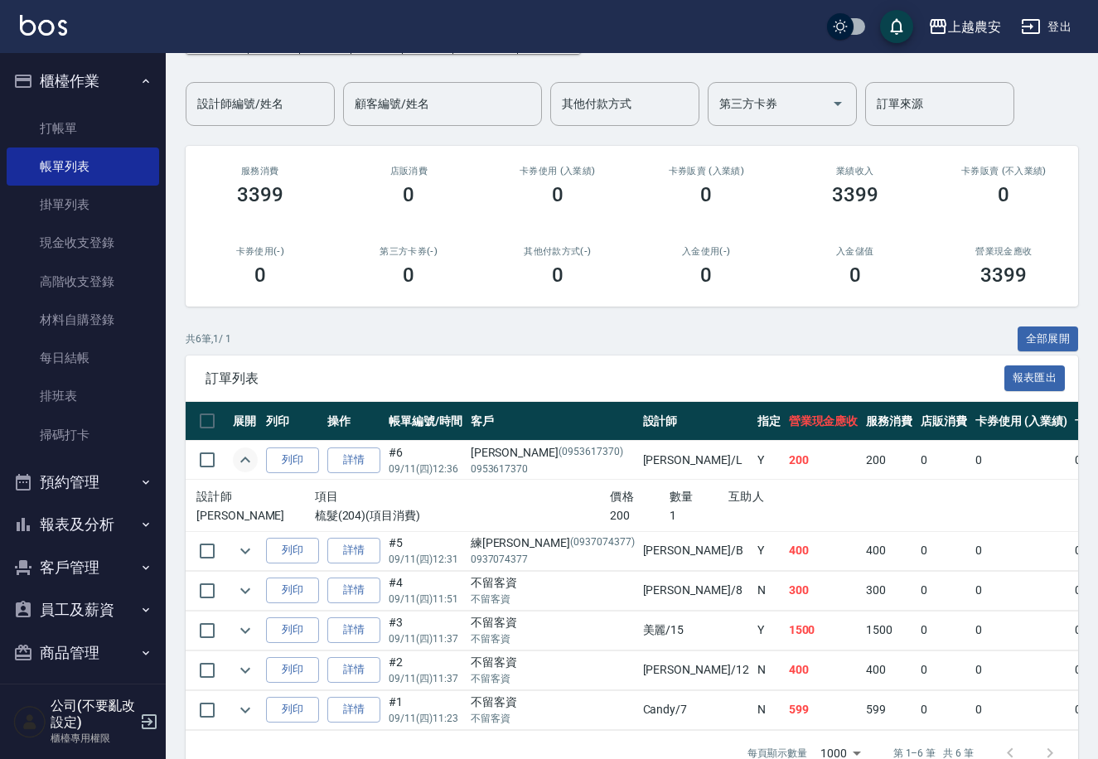
click at [249, 457] on icon "expand row" at bounding box center [245, 460] width 20 height 20
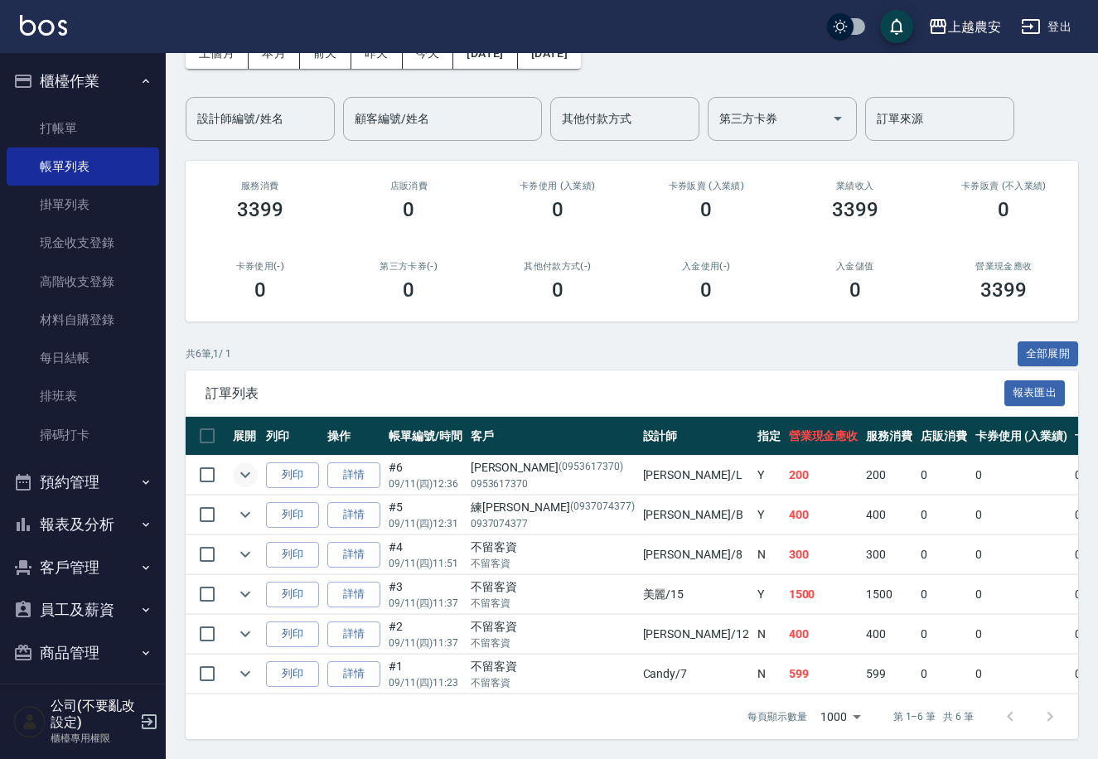
scroll to position [74, 0]
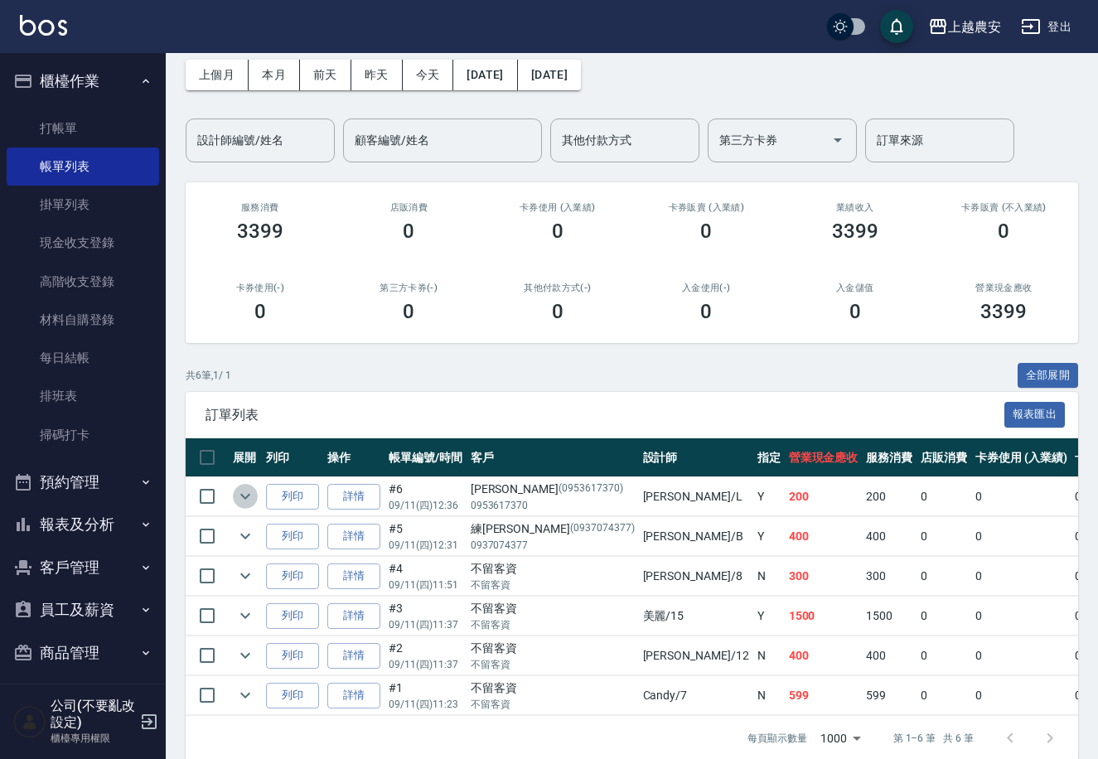
click at [236, 498] on icon "expand row" at bounding box center [245, 496] width 20 height 20
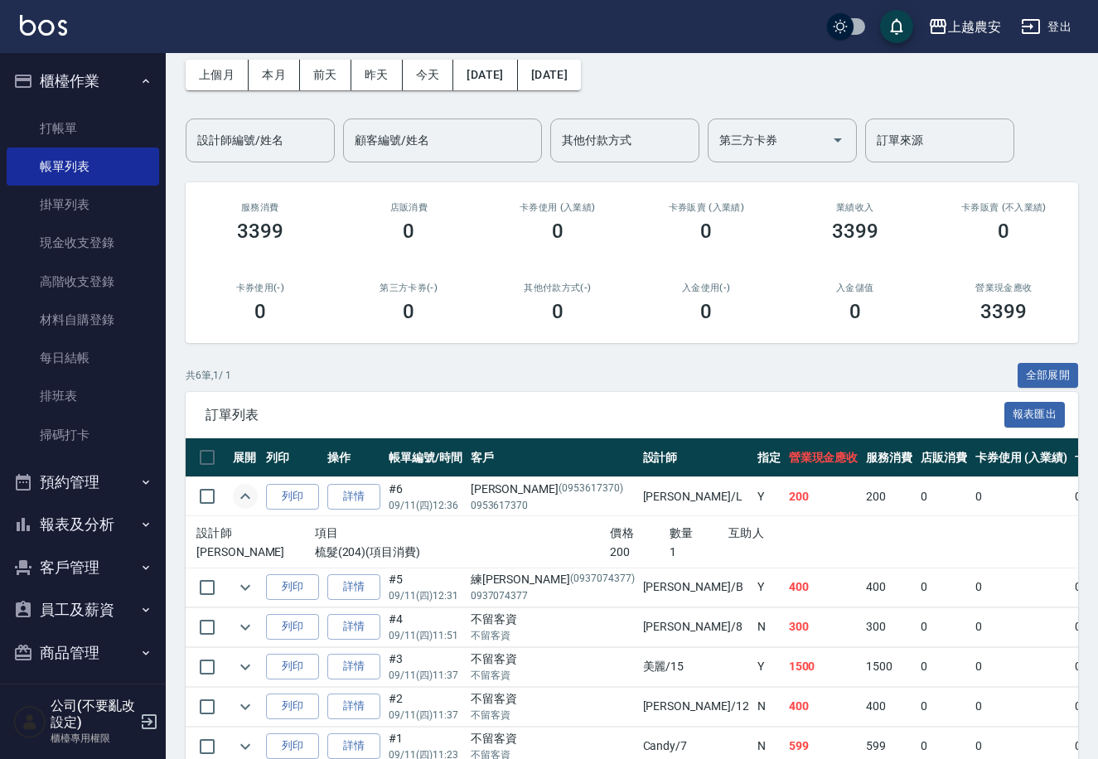
click at [236, 498] on icon "expand row" at bounding box center [245, 496] width 20 height 20
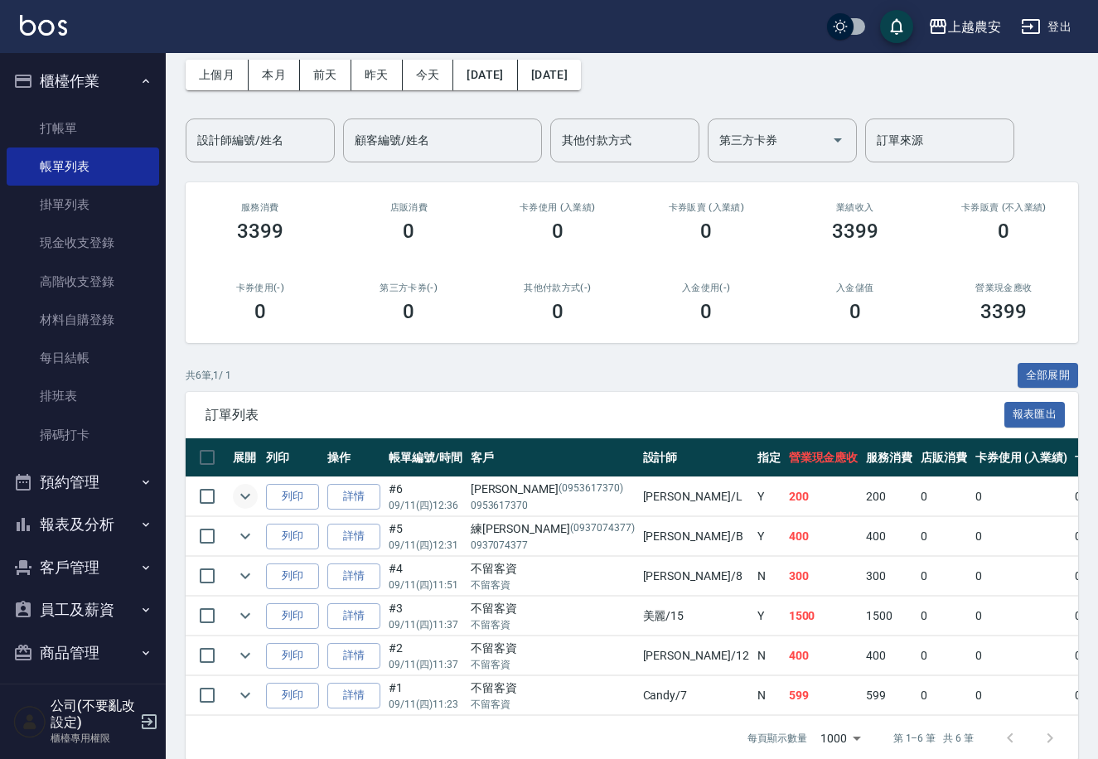
scroll to position [110, 0]
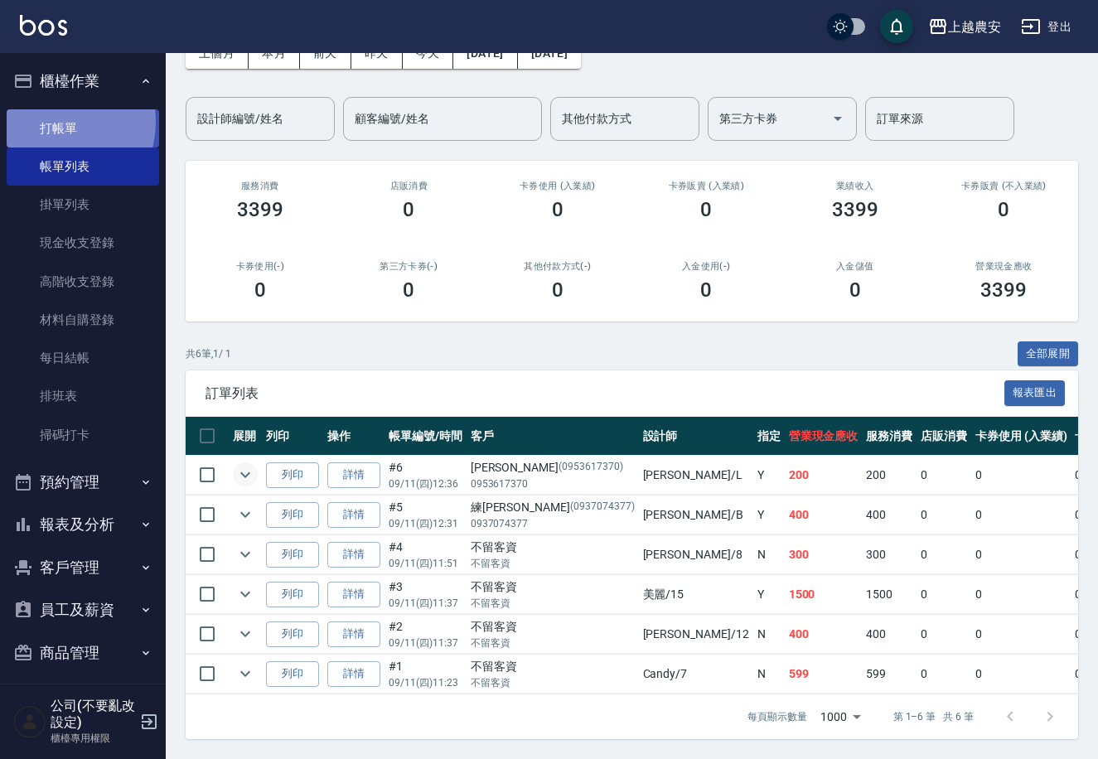
click at [50, 121] on link "打帳單" at bounding box center [83, 128] width 152 height 38
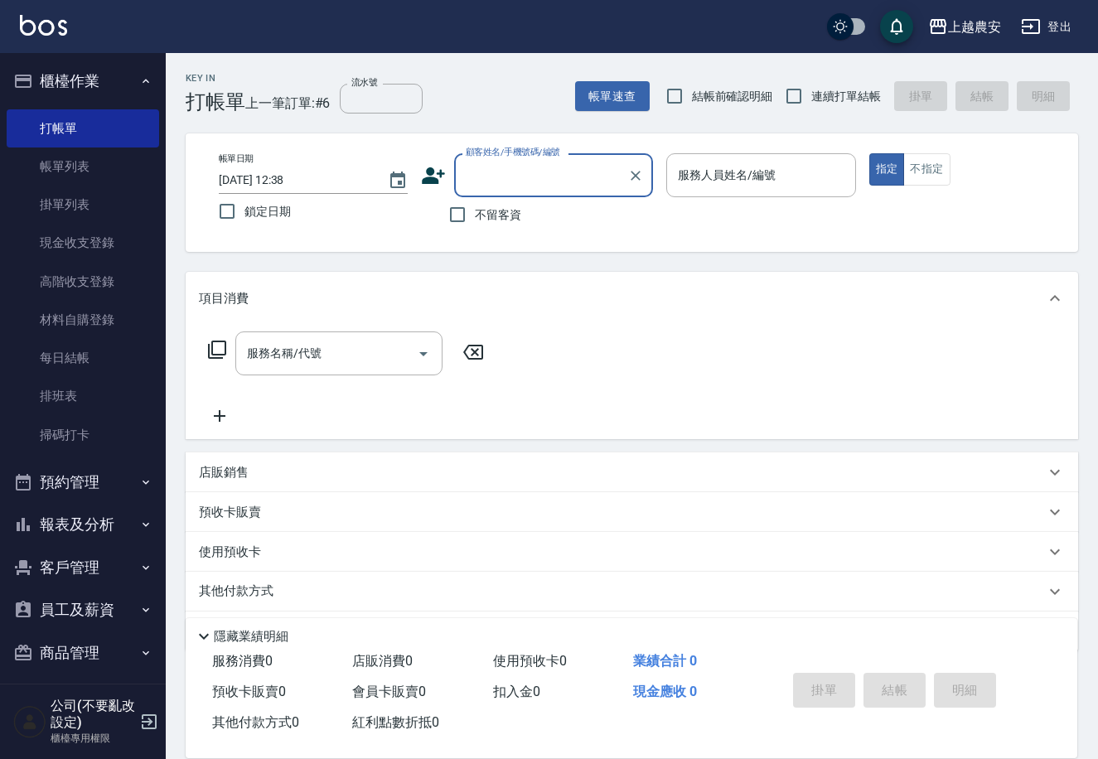
scroll to position [9, 0]
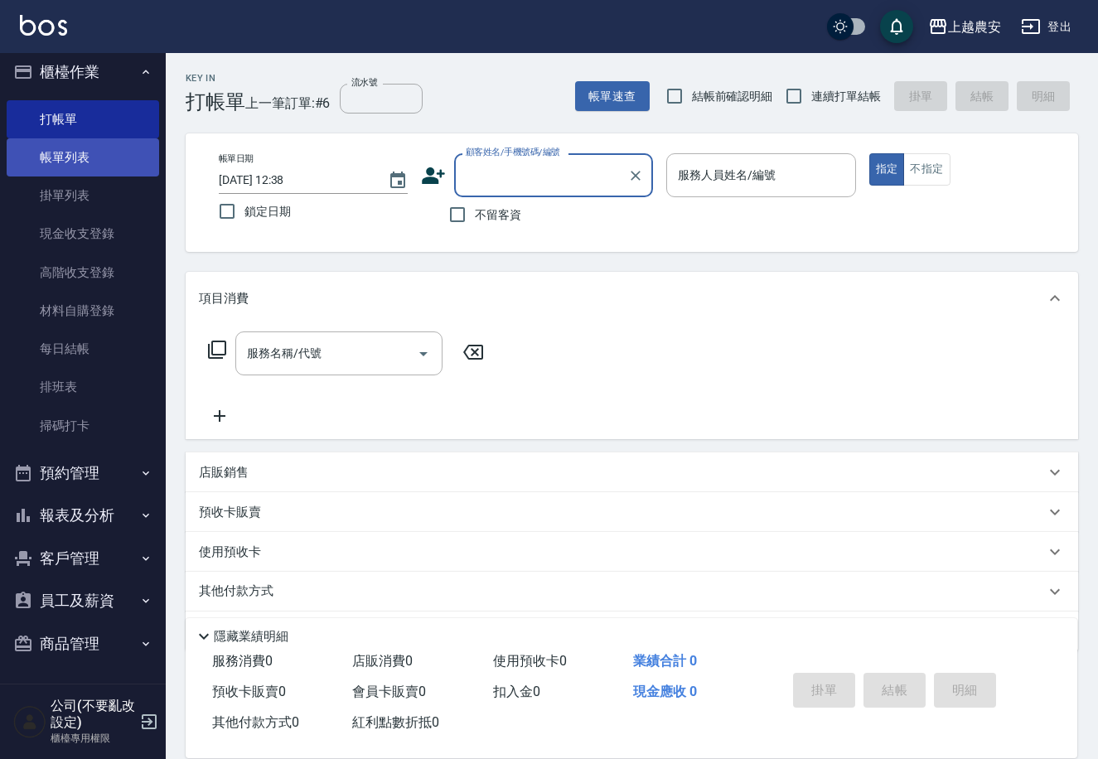
drag, startPoint x: 107, startPoint y: 152, endPoint x: 124, endPoint y: 154, distance: 17.6
click at [107, 151] on link "帳單列表" at bounding box center [83, 157] width 152 height 38
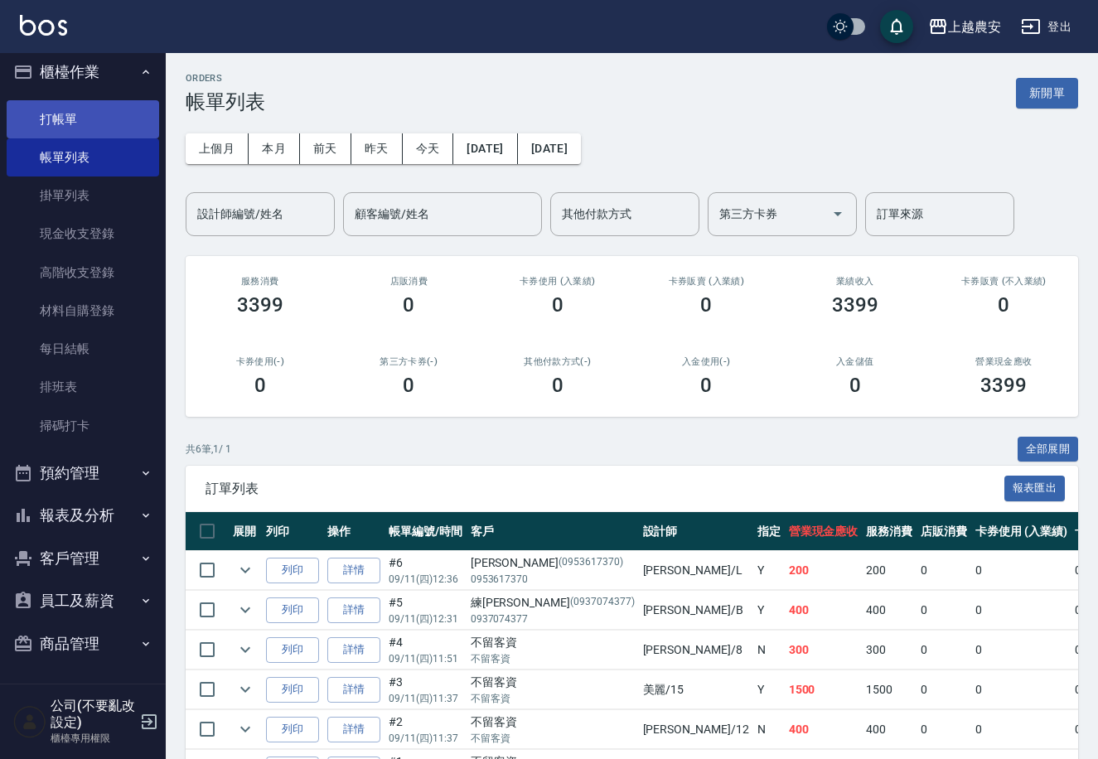
click at [75, 109] on link "打帳單" at bounding box center [83, 119] width 152 height 38
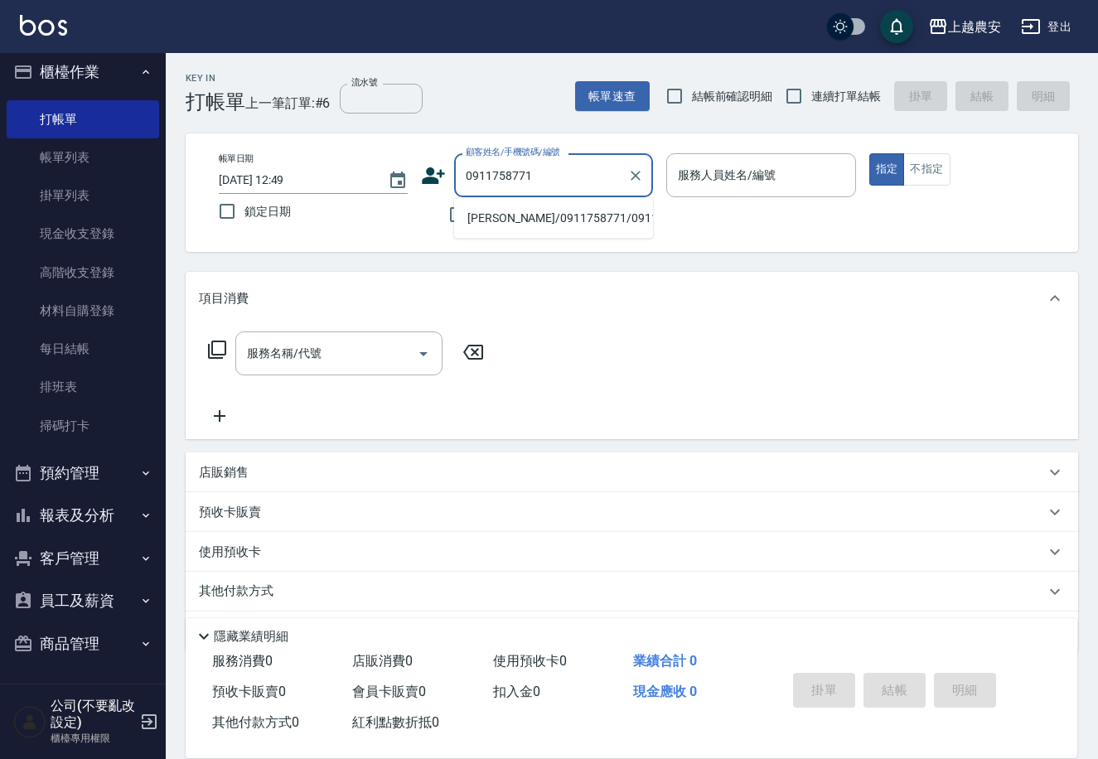
drag, startPoint x: 500, startPoint y: 216, endPoint x: 713, endPoint y: 201, distance: 213.6
click at [514, 210] on li "[PERSON_NAME]/0911758771/0911758771" at bounding box center [553, 218] width 199 height 27
type input "[PERSON_NAME]/0911758771/0911758771"
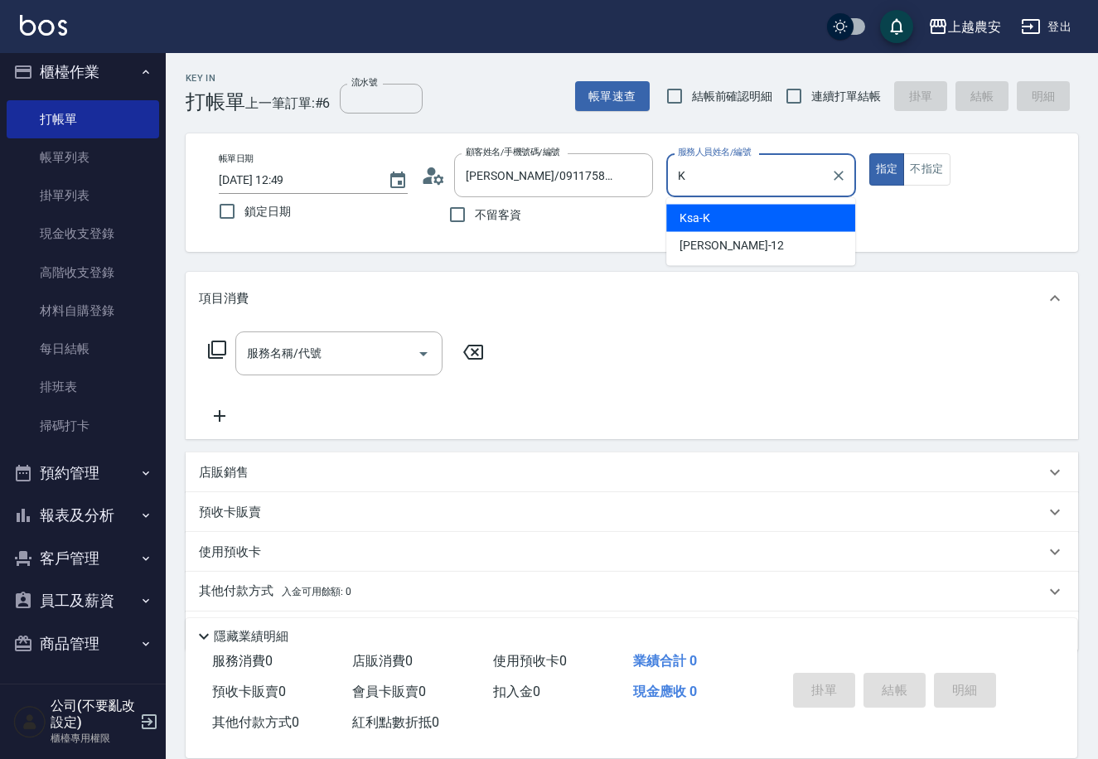
type input "Ksa-K"
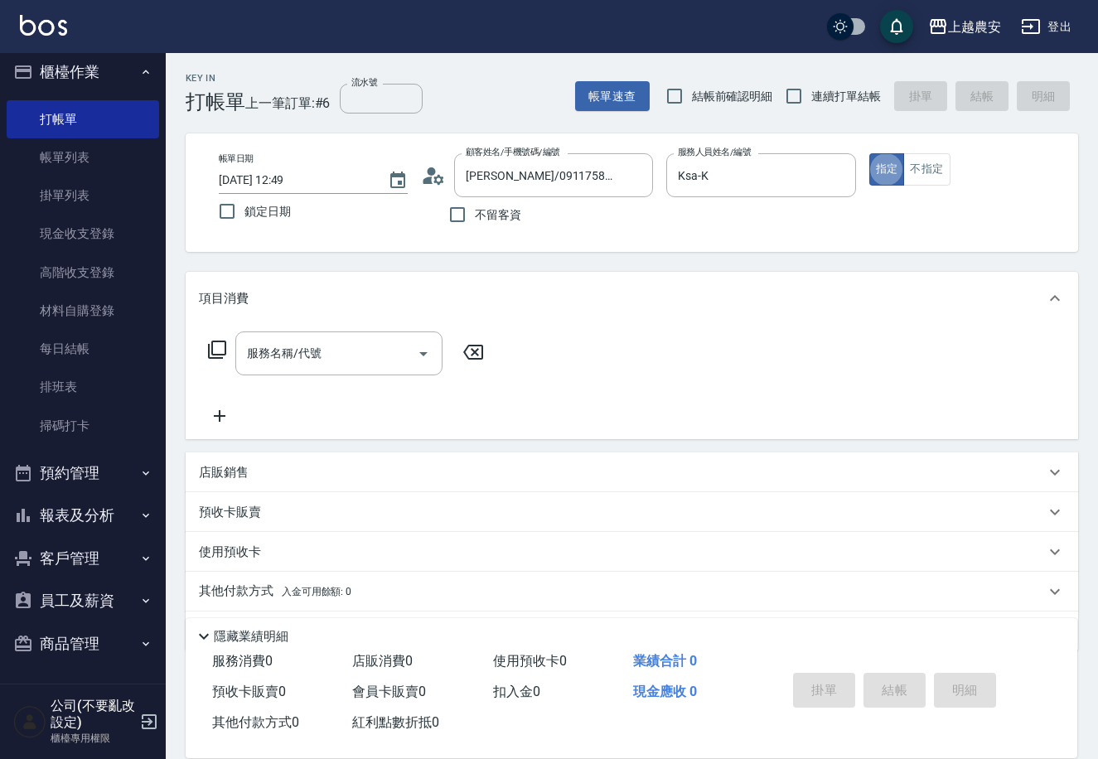
type button "true"
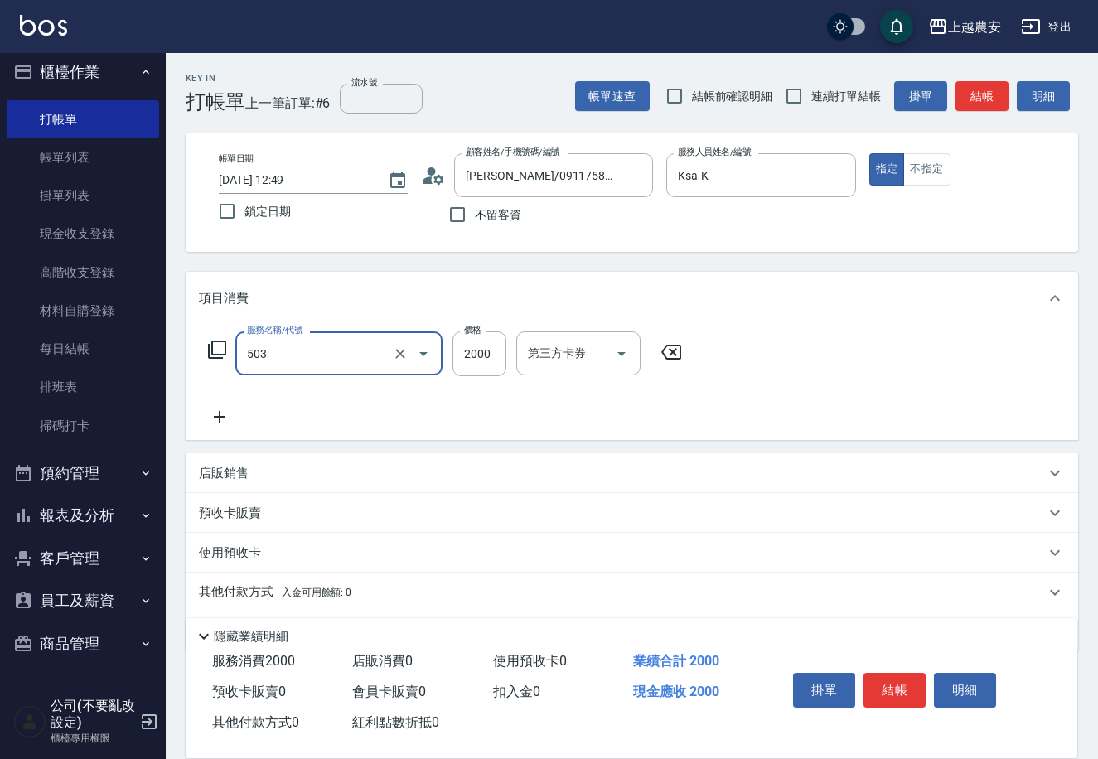
type input "染髮1500↑(503)"
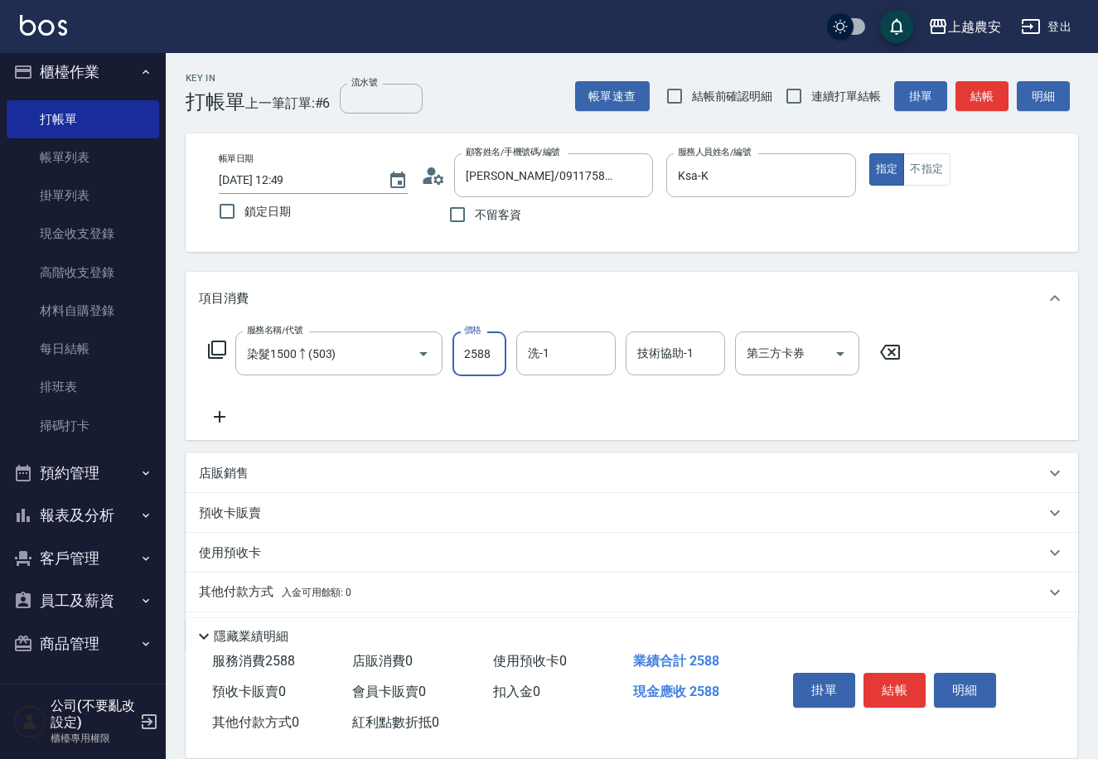
type input "2588"
type input "蘇蘇-25"
type input "珮珮-30"
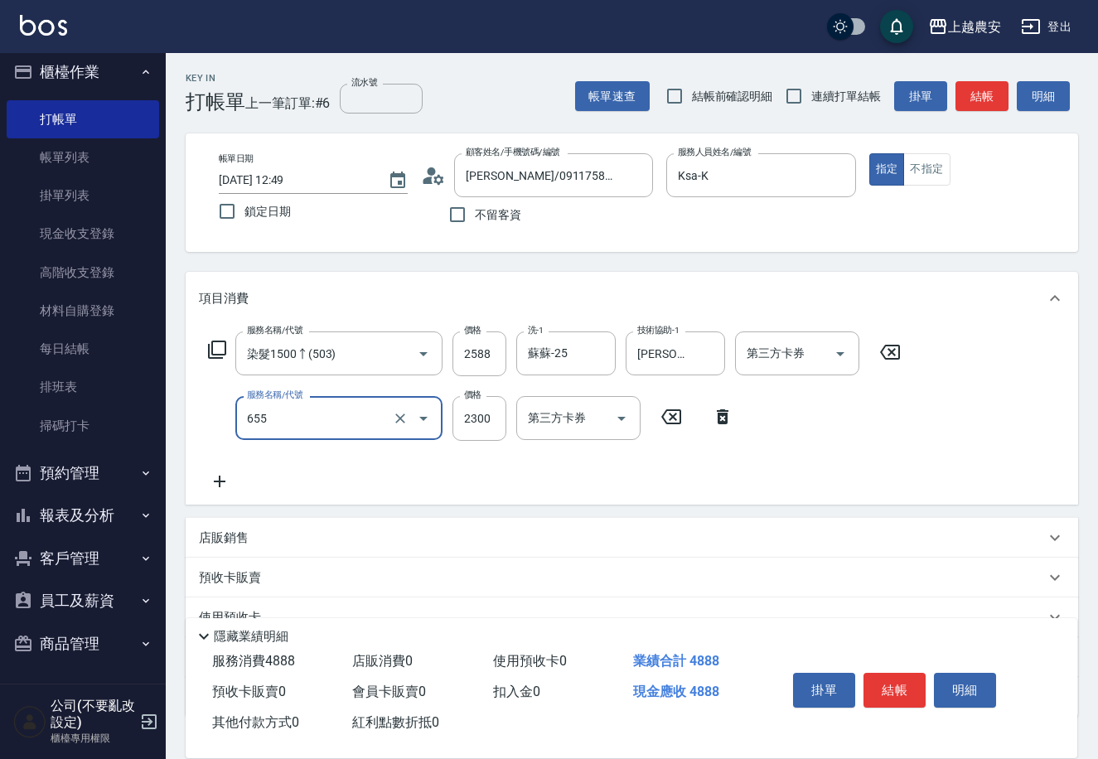
type input "結構2段式(自)(655)"
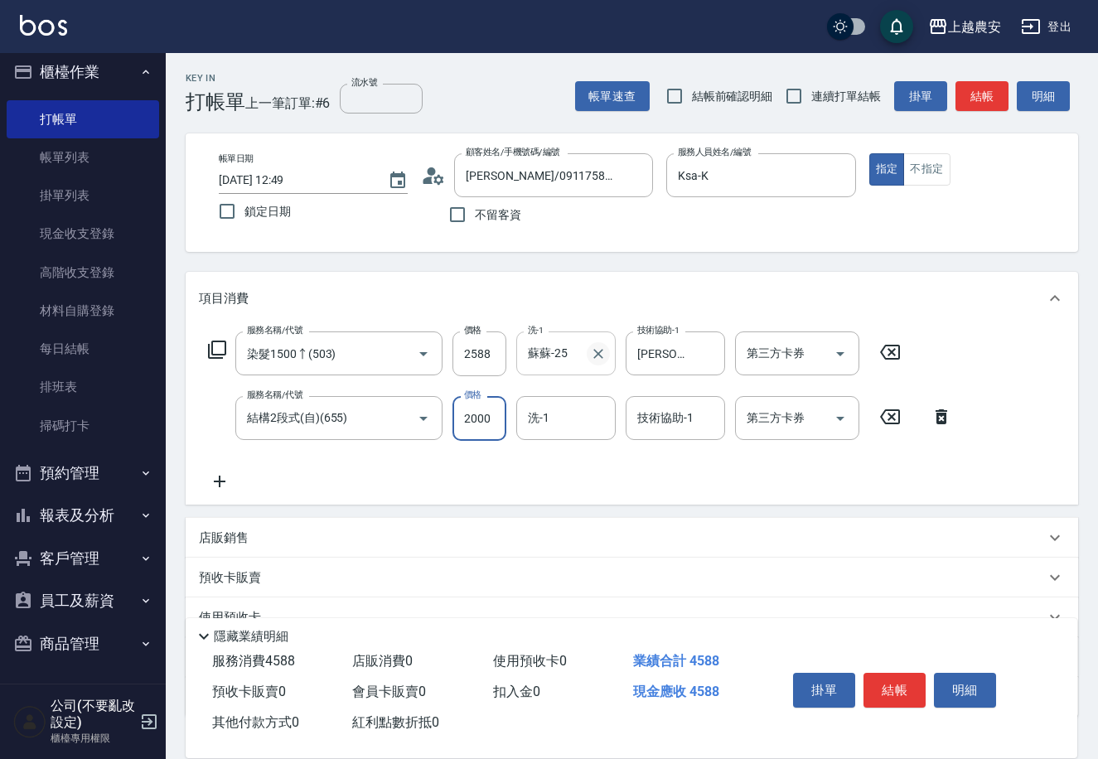
drag, startPoint x: 592, startPoint y: 354, endPoint x: 738, endPoint y: 351, distance: 145.9
click at [593, 353] on icon "Clear" at bounding box center [598, 354] width 17 height 17
type input "2000"
click at [709, 352] on icon "Clear" at bounding box center [708, 354] width 10 height 10
click at [543, 418] on div "洗-1 洗-1" at bounding box center [565, 418] width 99 height 44
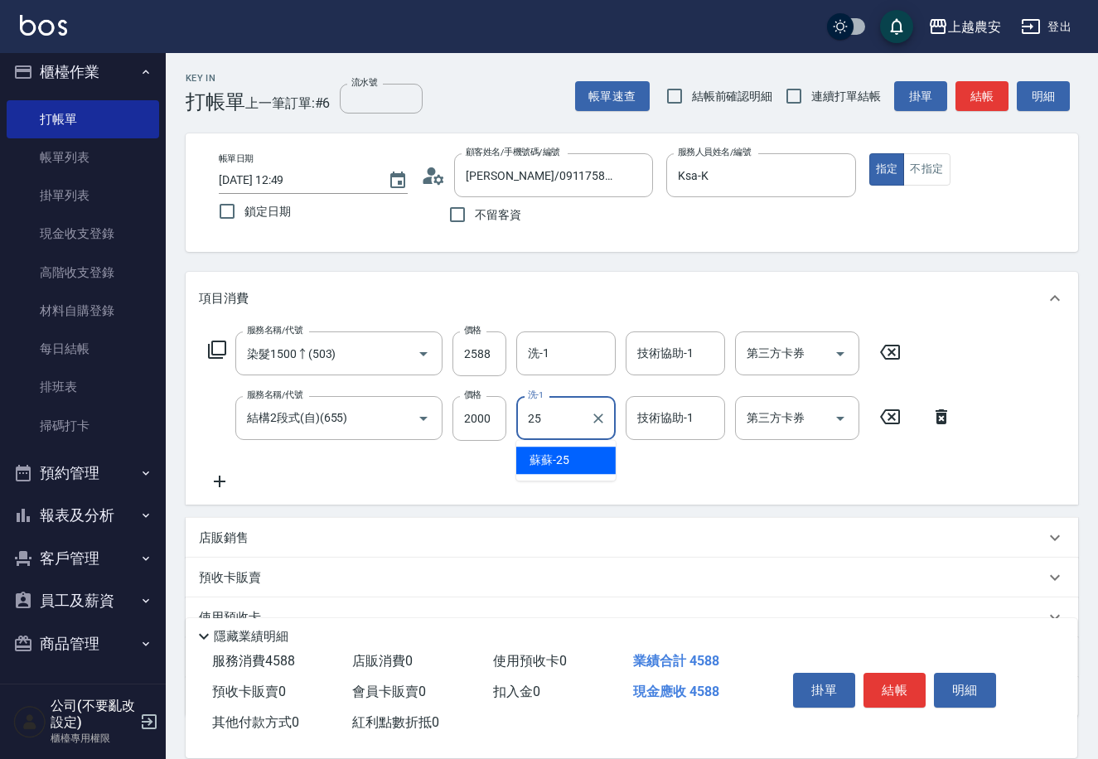
type input "蘇蘇-25"
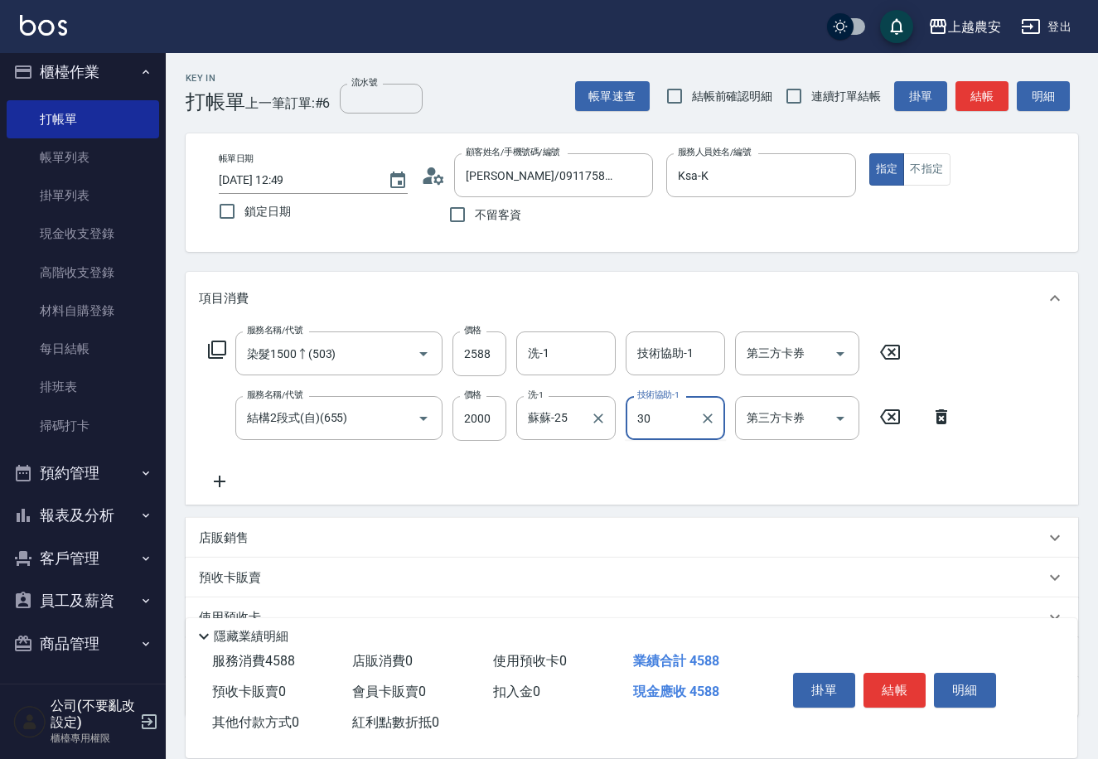
type input "珮珮-30"
click at [893, 686] on button "結帳" at bounding box center [895, 690] width 62 height 35
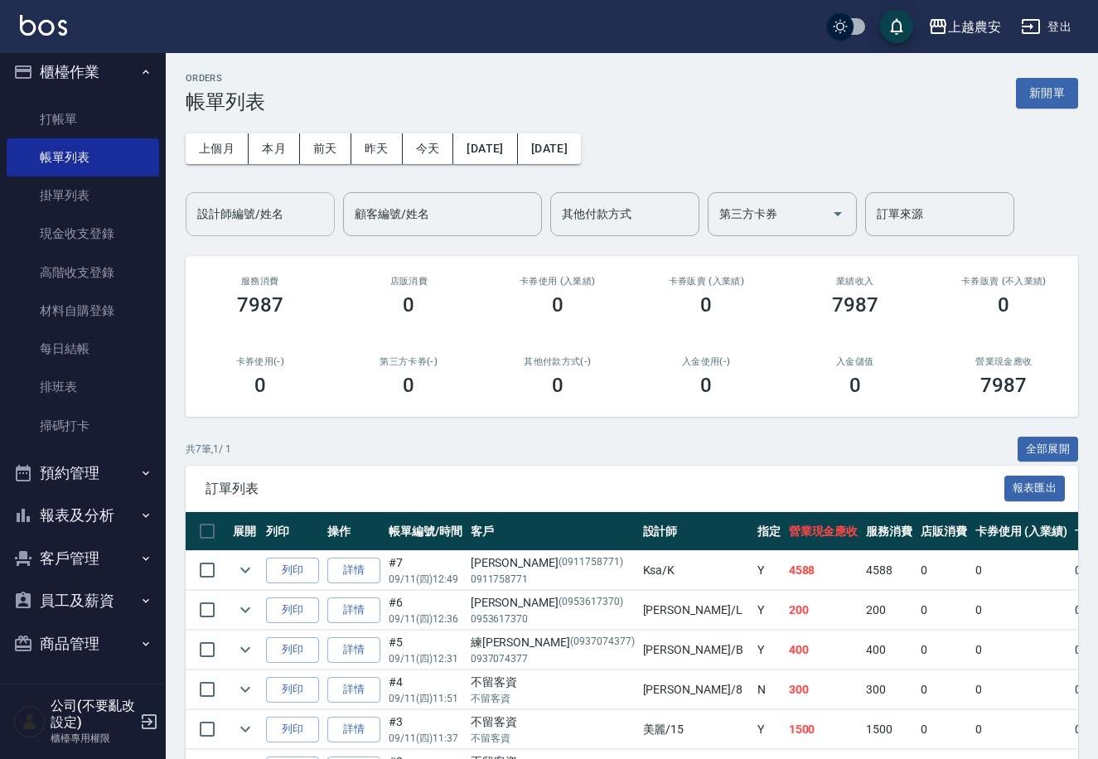
click at [241, 201] on input "設計師編號/姓名" at bounding box center [260, 214] width 134 height 29
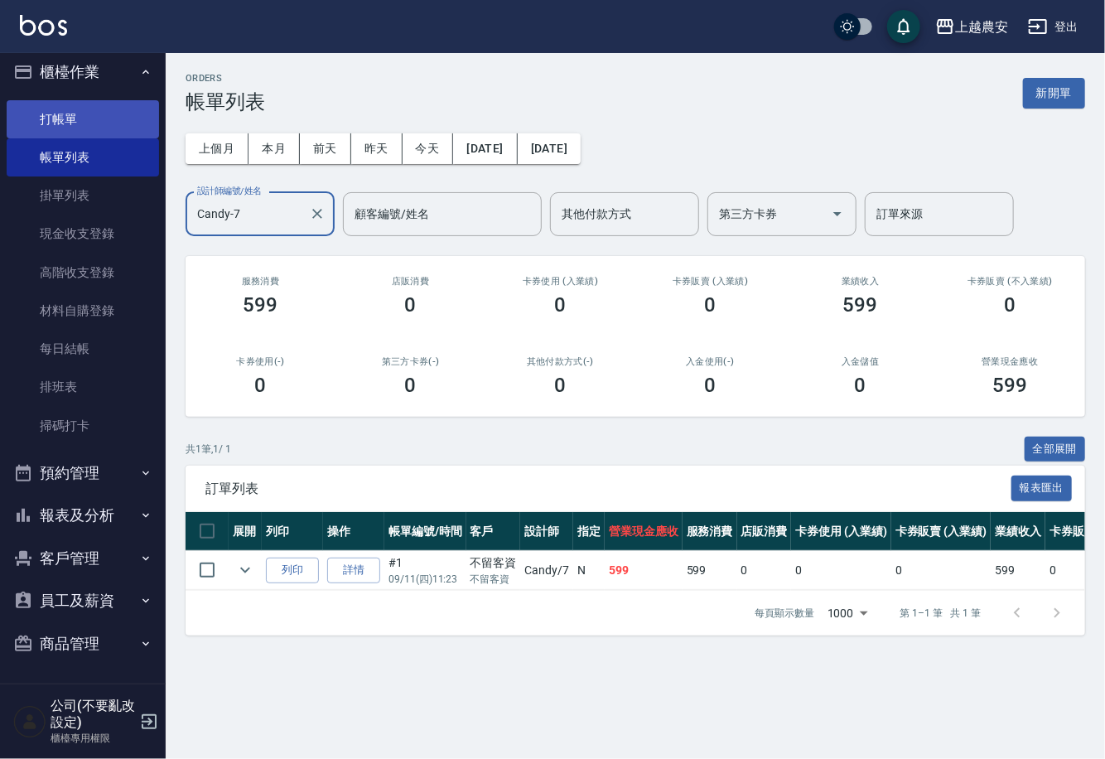
type input "Candy-7"
click at [63, 121] on link "打帳單" at bounding box center [83, 119] width 152 height 38
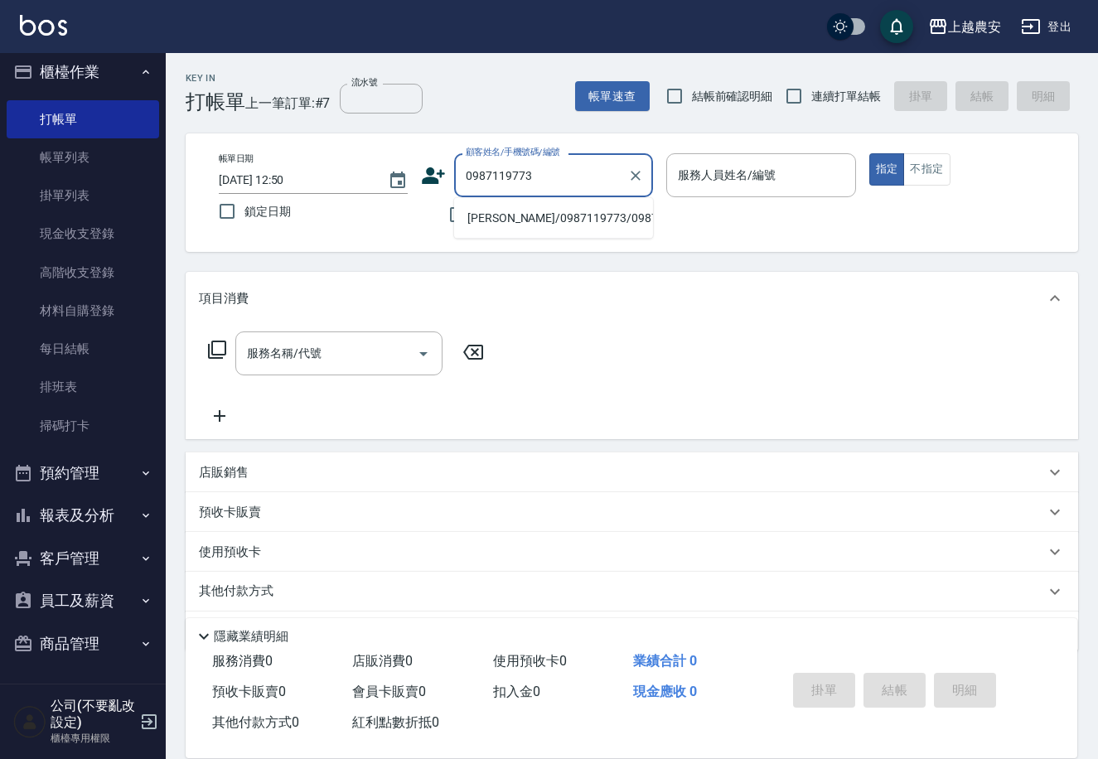
click at [550, 215] on li "[PERSON_NAME]/0987119773/0987119773" at bounding box center [553, 218] width 199 height 27
type input "[PERSON_NAME]/0987119773/0987119773"
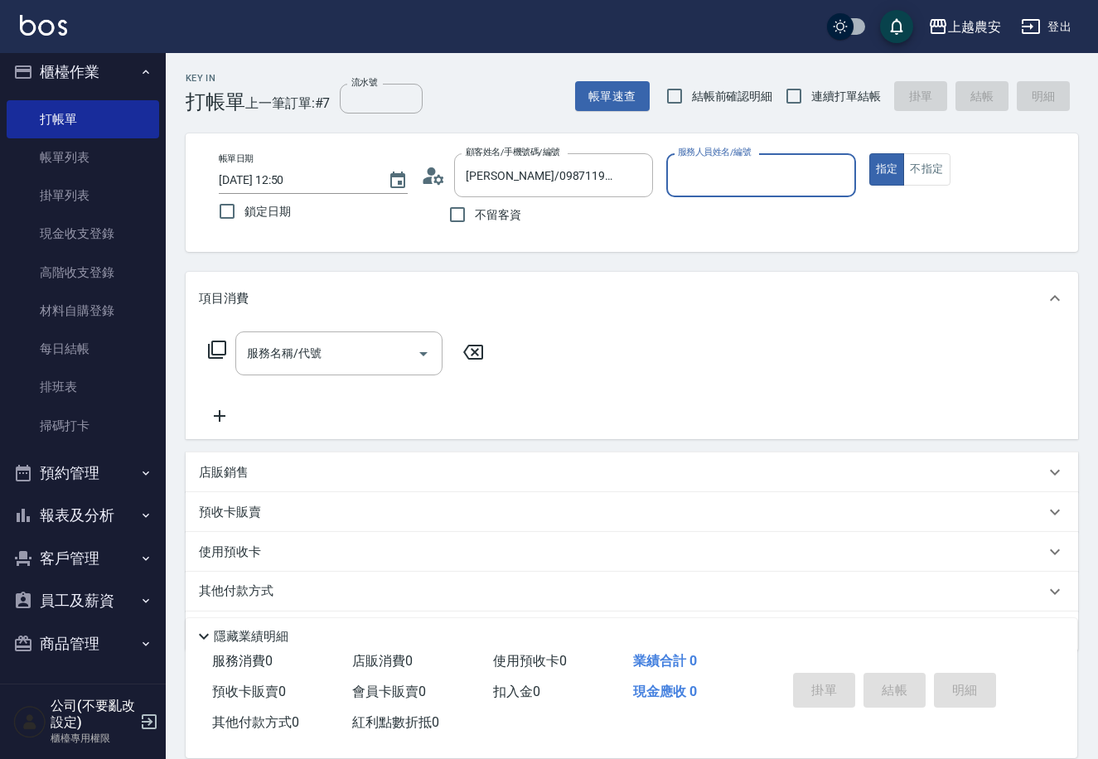
type input "Candy-7"
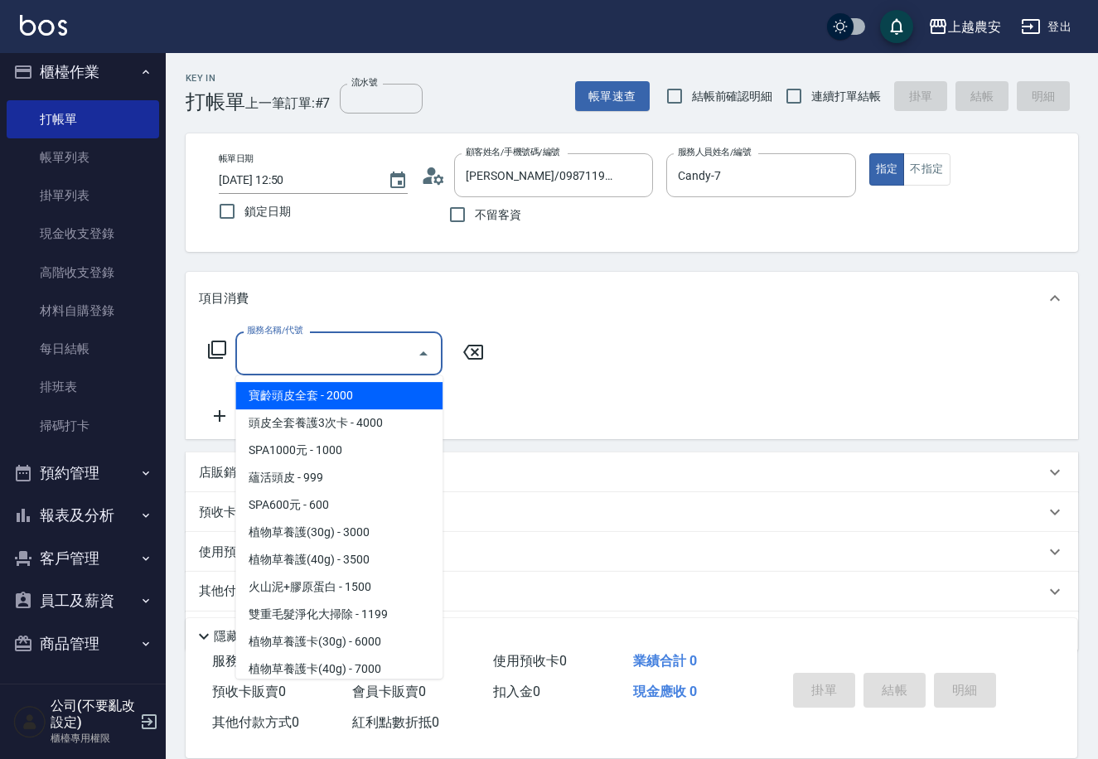
click at [387, 349] on input "服務名稱/代號" at bounding box center [326, 353] width 167 height 29
type input "3"
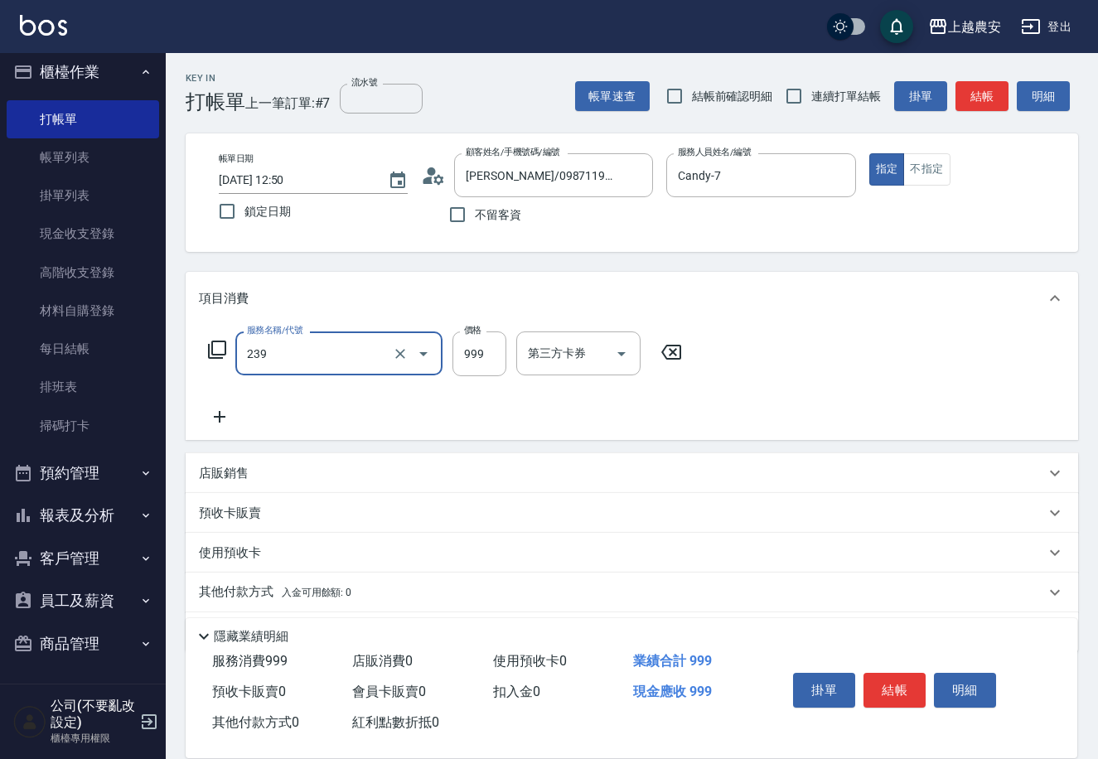
type input "頭皮SPA洗髮(239)"
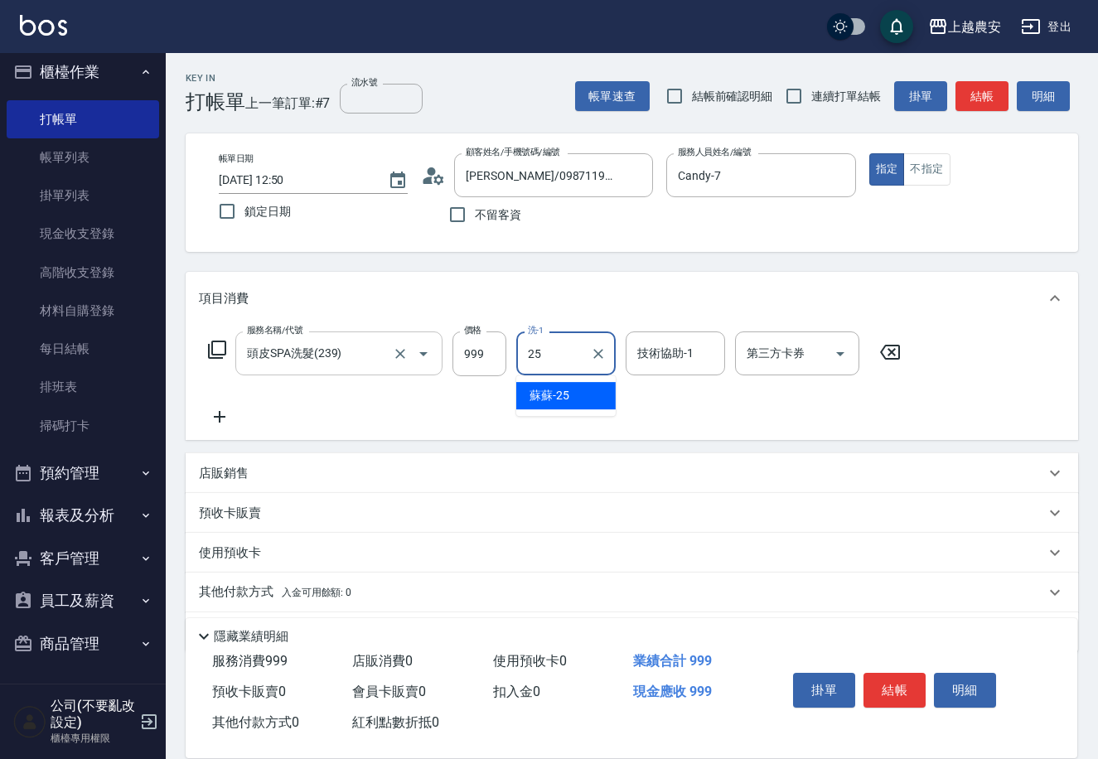
type input "蘇蘇-25"
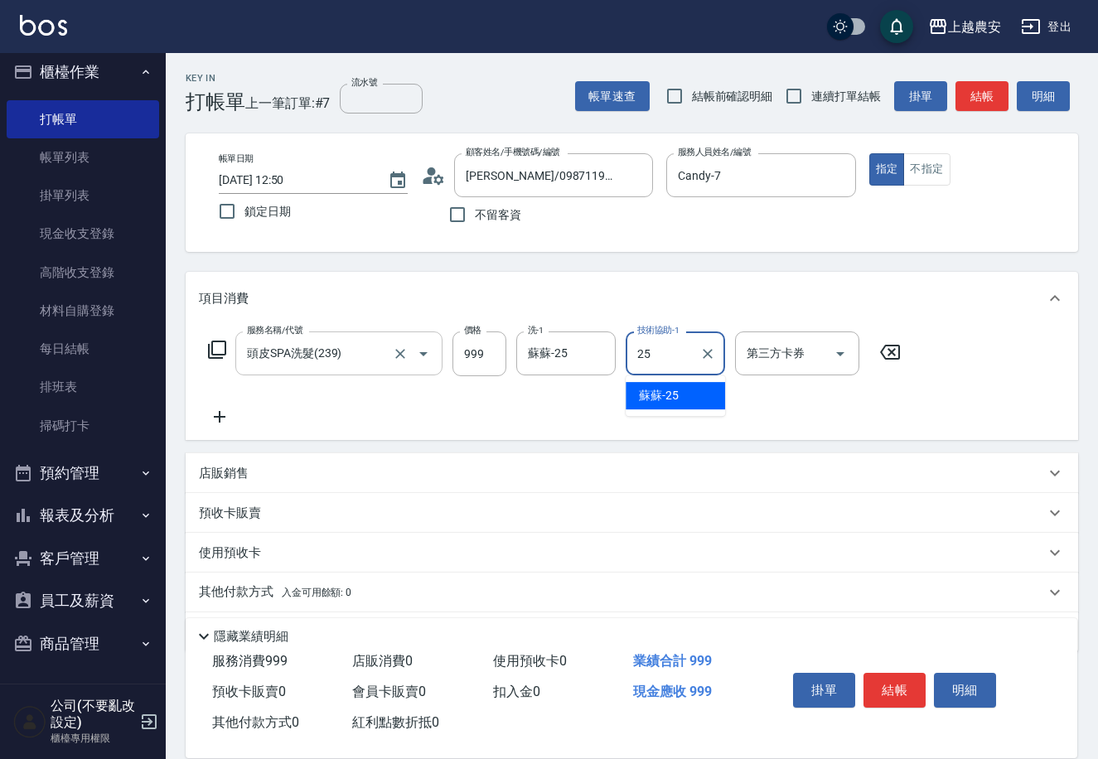
type input "蘇蘇-25"
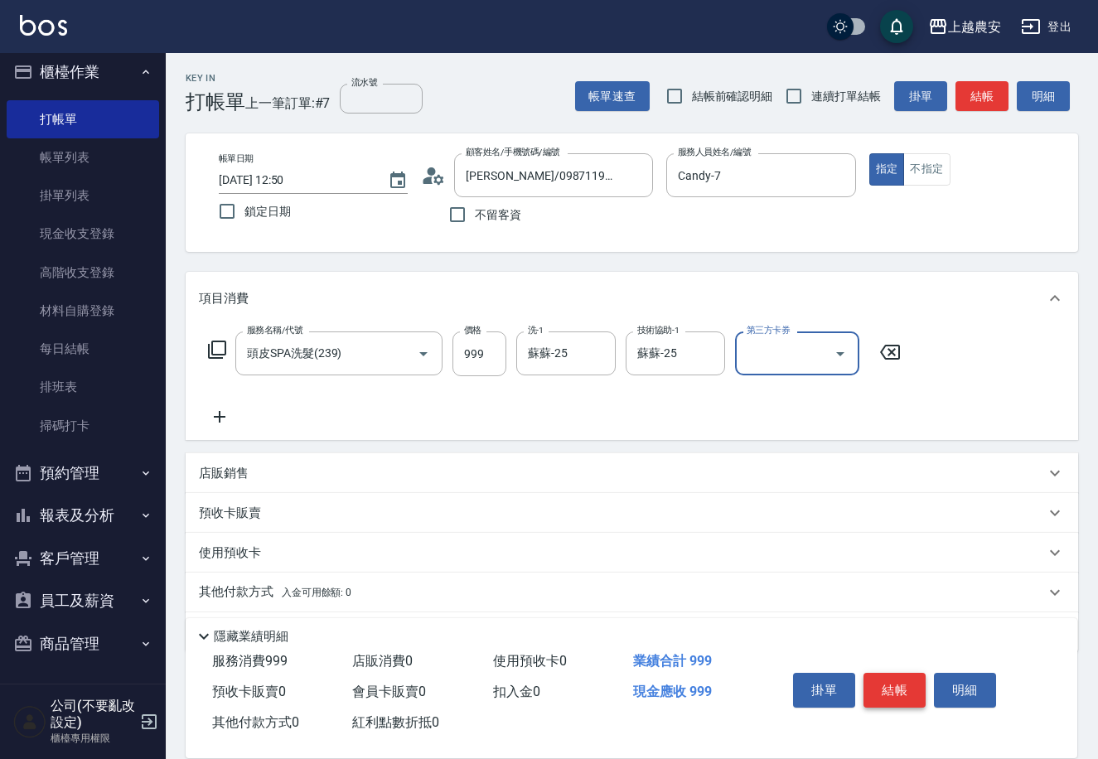
click at [881, 674] on button "結帳" at bounding box center [895, 690] width 62 height 35
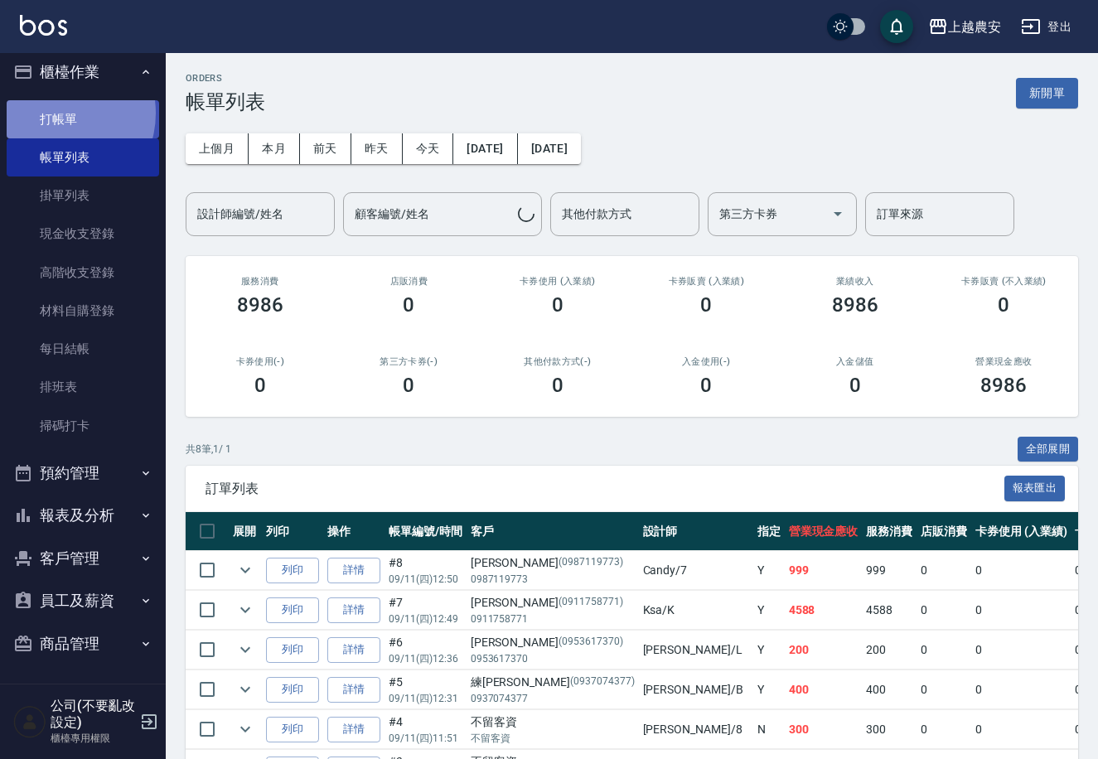
click at [54, 113] on link "打帳單" at bounding box center [83, 119] width 152 height 38
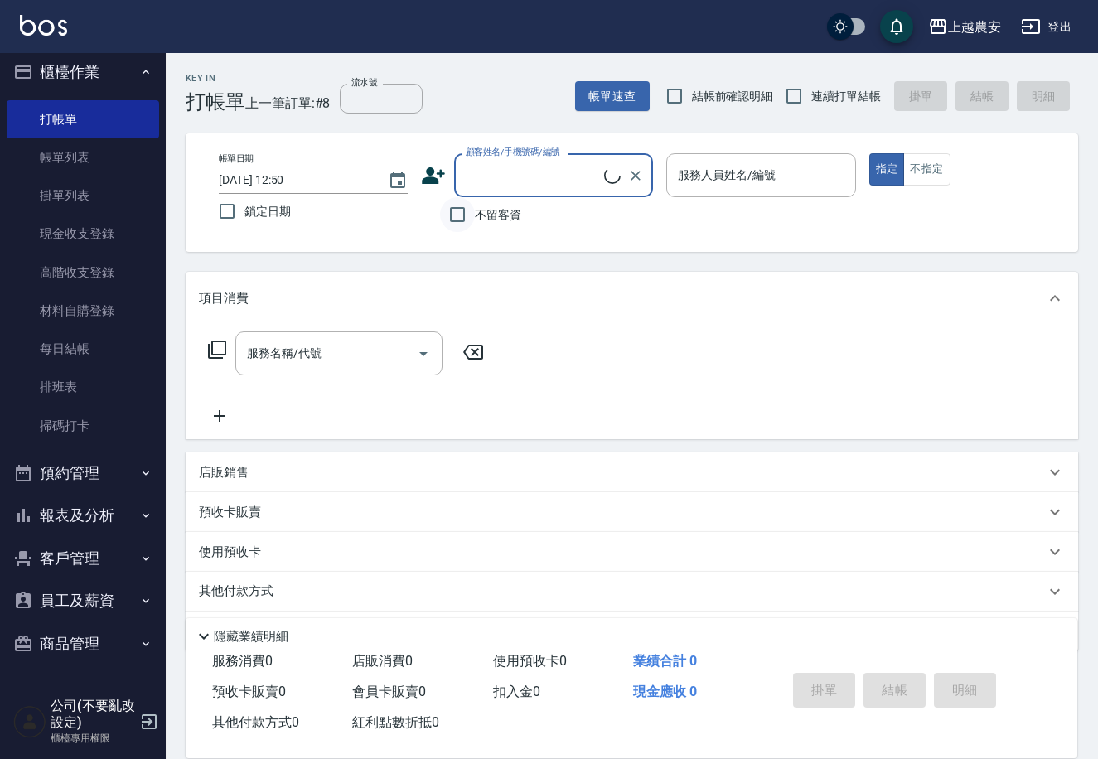
click at [454, 207] on input "不留客資" at bounding box center [457, 214] width 35 height 35
checkbox input "true"
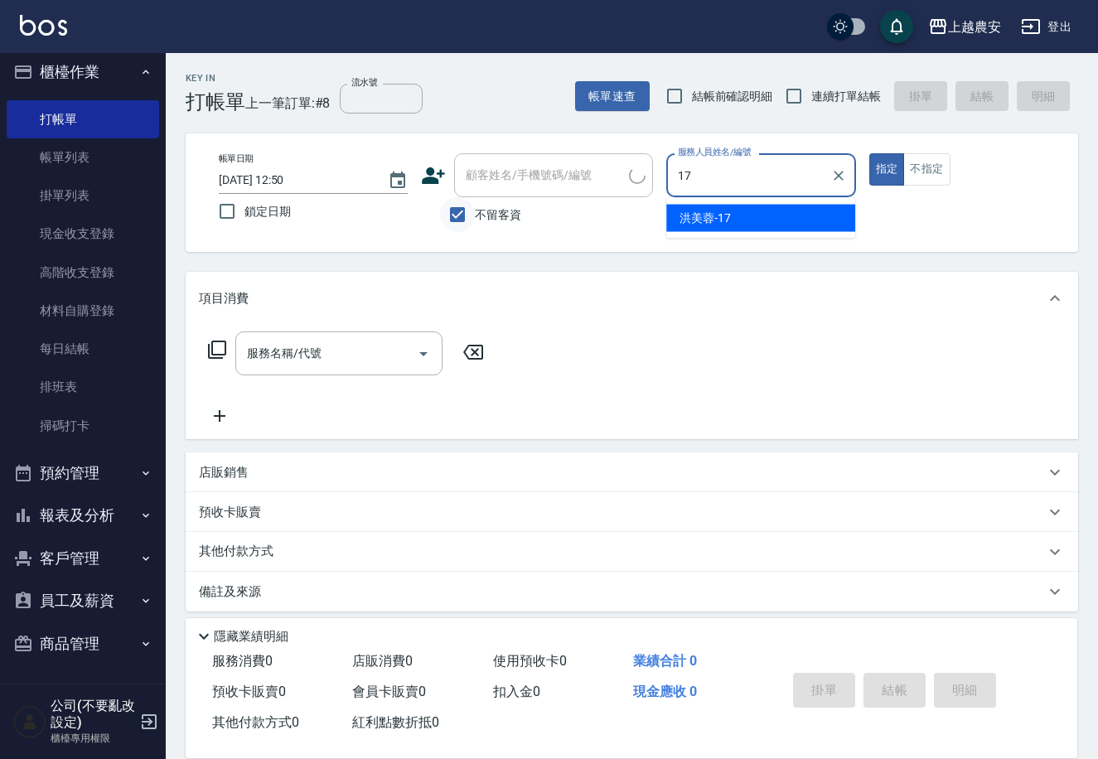
type input "洪美蓉-17"
type button "true"
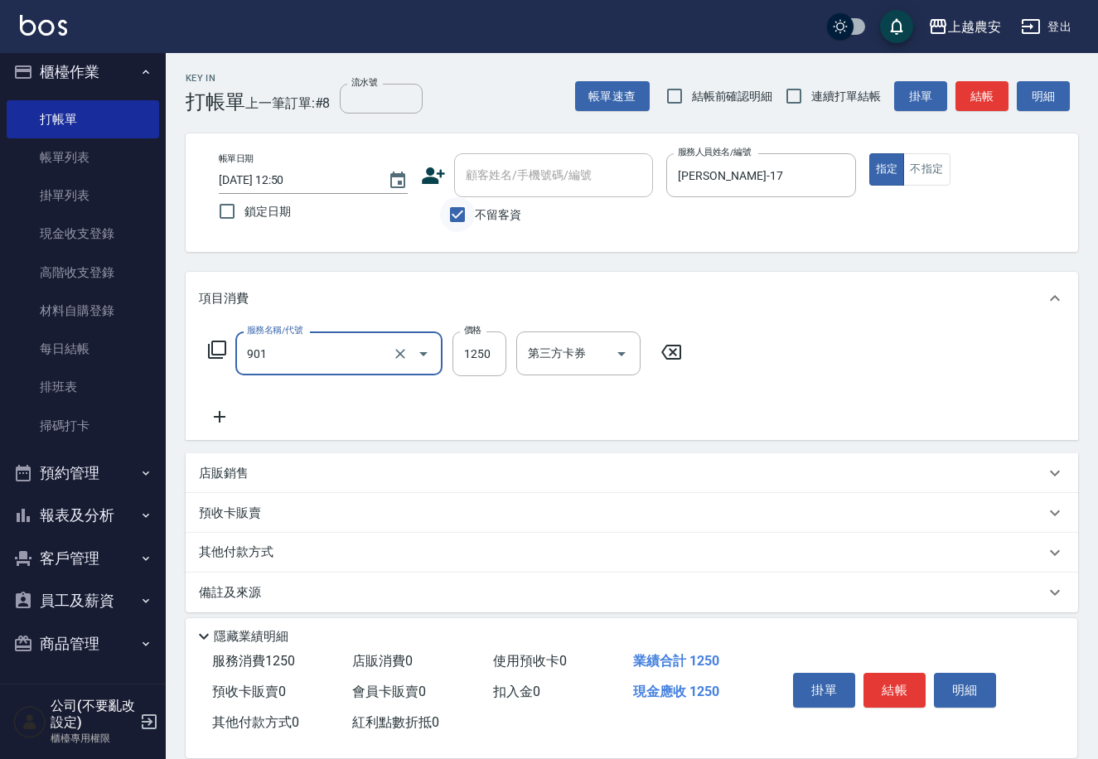
type input "修手指甲(901)"
type input "300"
click at [893, 681] on button "結帳" at bounding box center [895, 690] width 62 height 35
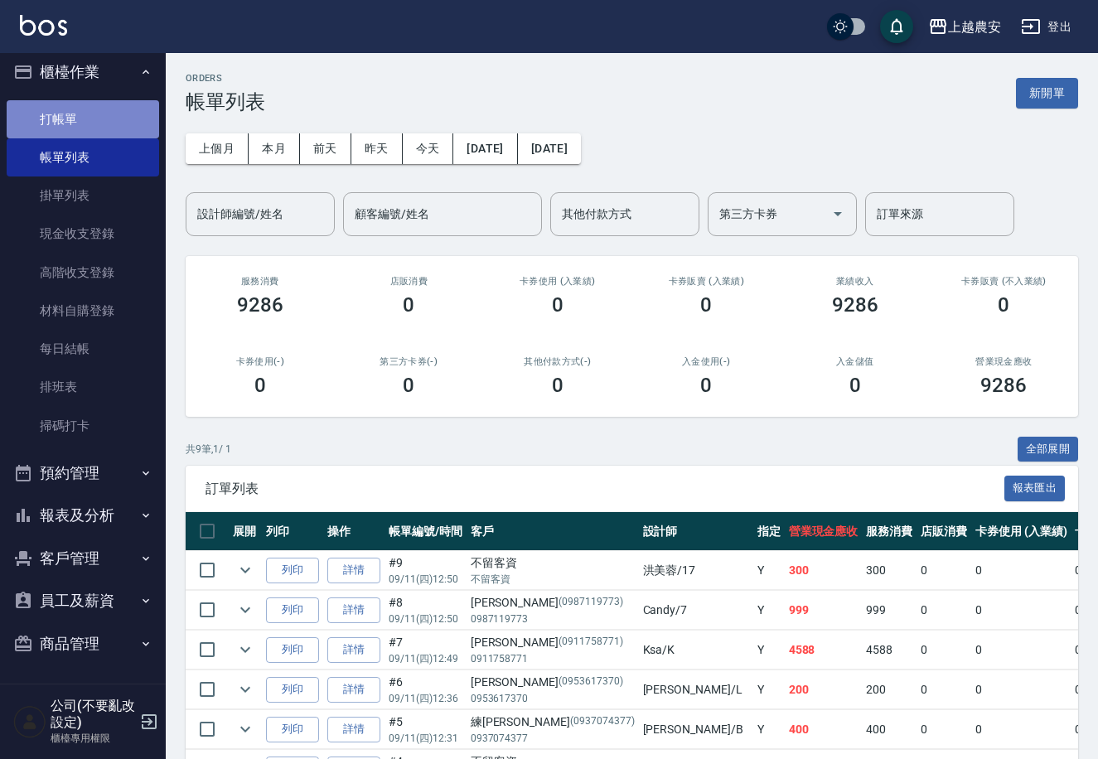
click at [85, 109] on link "打帳單" at bounding box center [83, 119] width 152 height 38
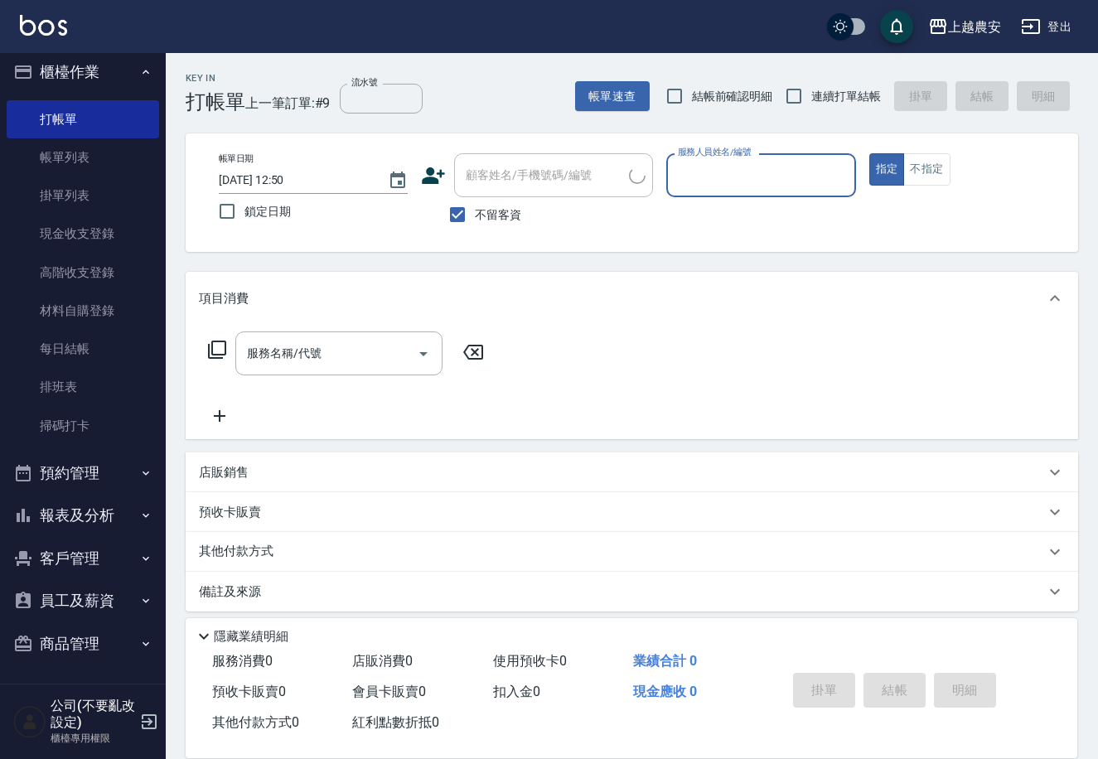
drag, startPoint x: 450, startPoint y: 213, endPoint x: 462, endPoint y: 196, distance: 21.4
click at [458, 206] on input "不留客資" at bounding box center [457, 214] width 35 height 35
checkbox input "false"
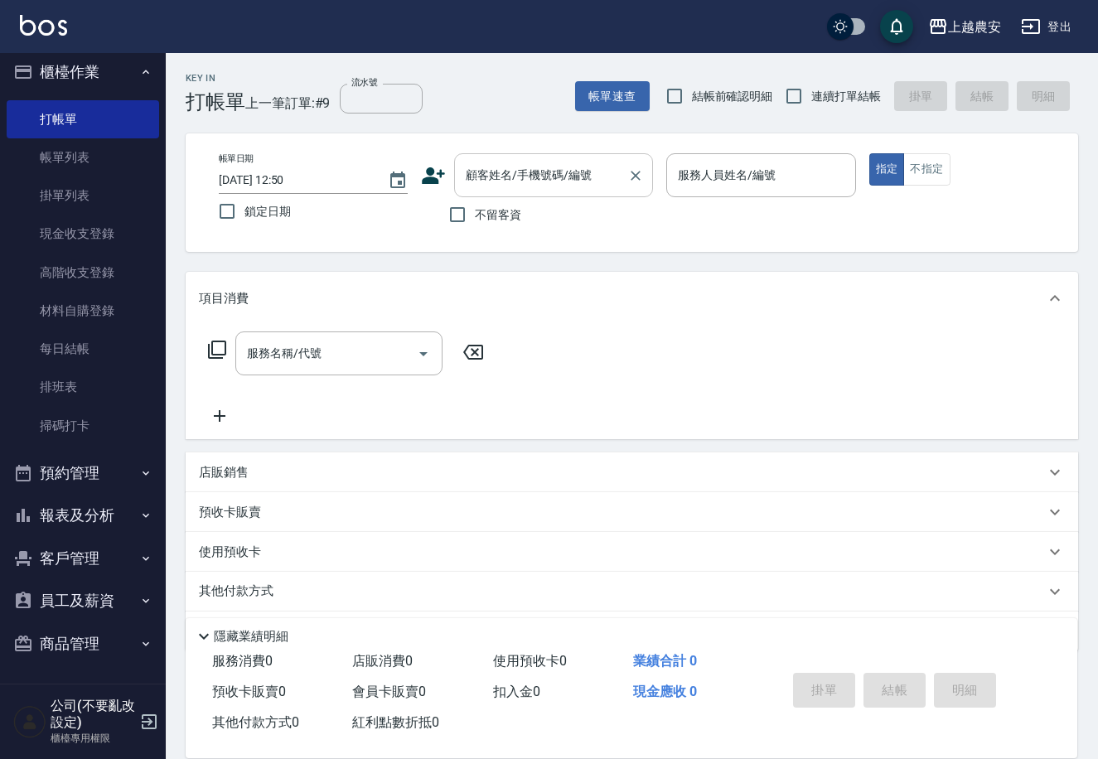
click at [472, 177] on div "顧客姓名/手機號碼/編號 顧客姓名/手機號碼/編號" at bounding box center [553, 175] width 199 height 44
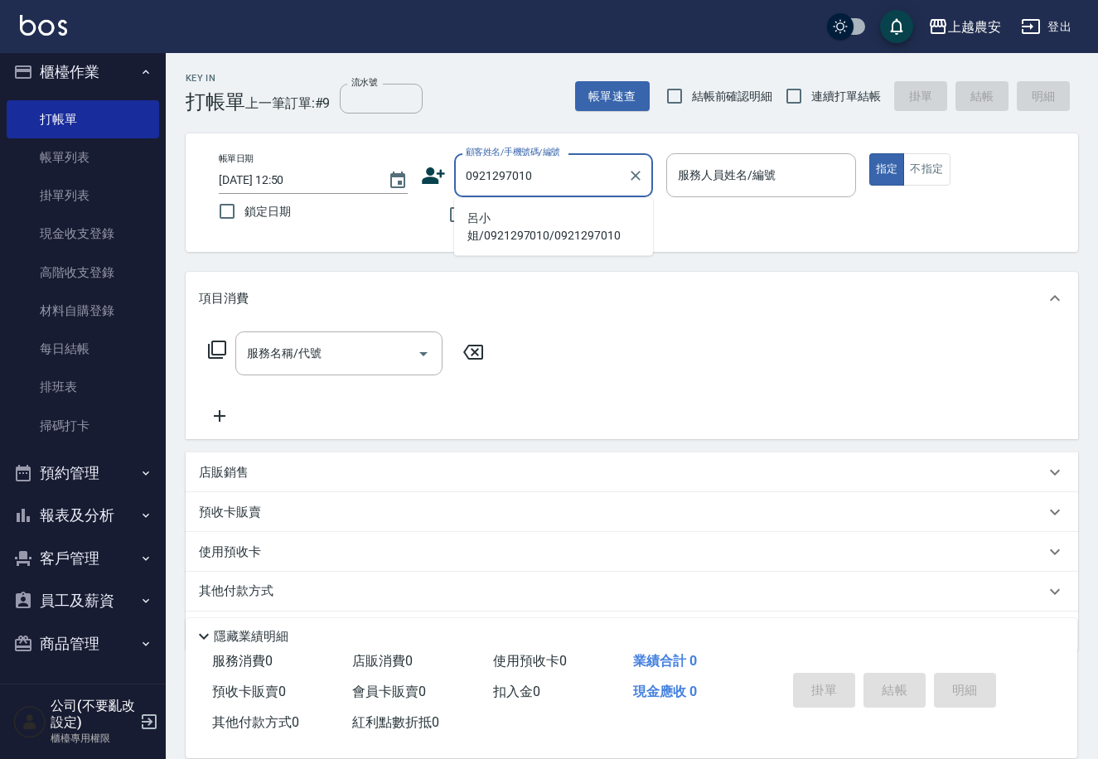
click at [505, 224] on li "呂小姐/0921297010/0921297010" at bounding box center [553, 227] width 199 height 45
type input "呂小姐/0921297010/0921297010"
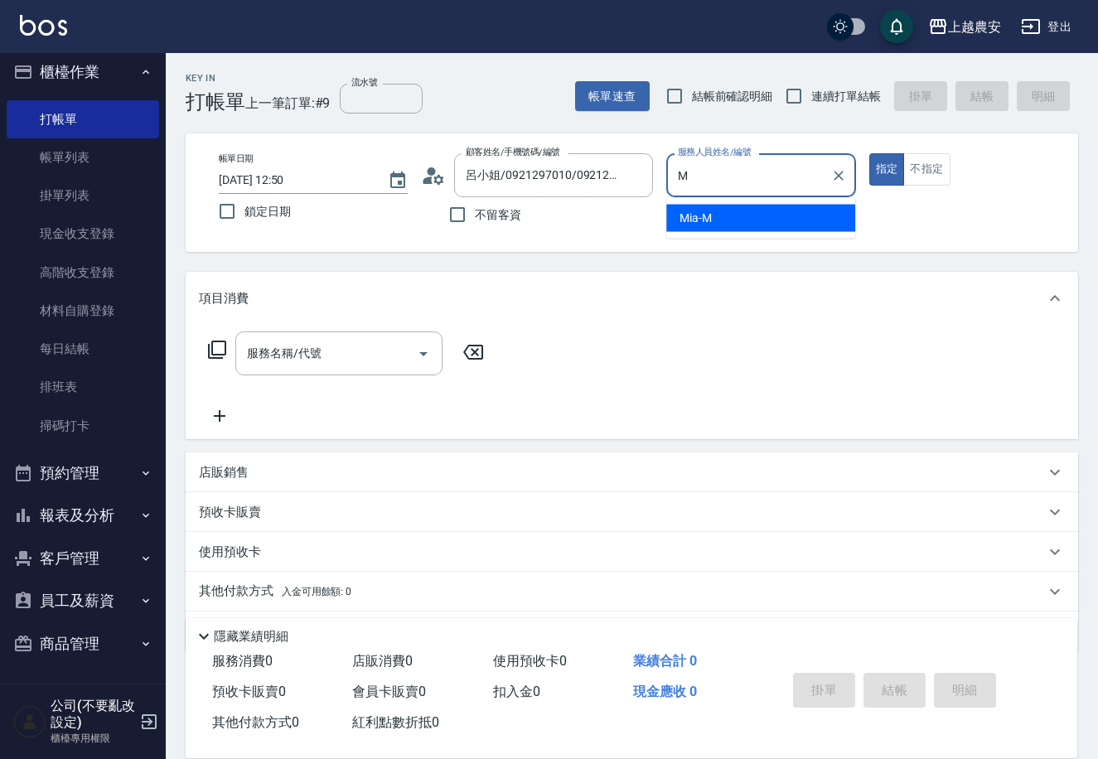
type input "Mia-M"
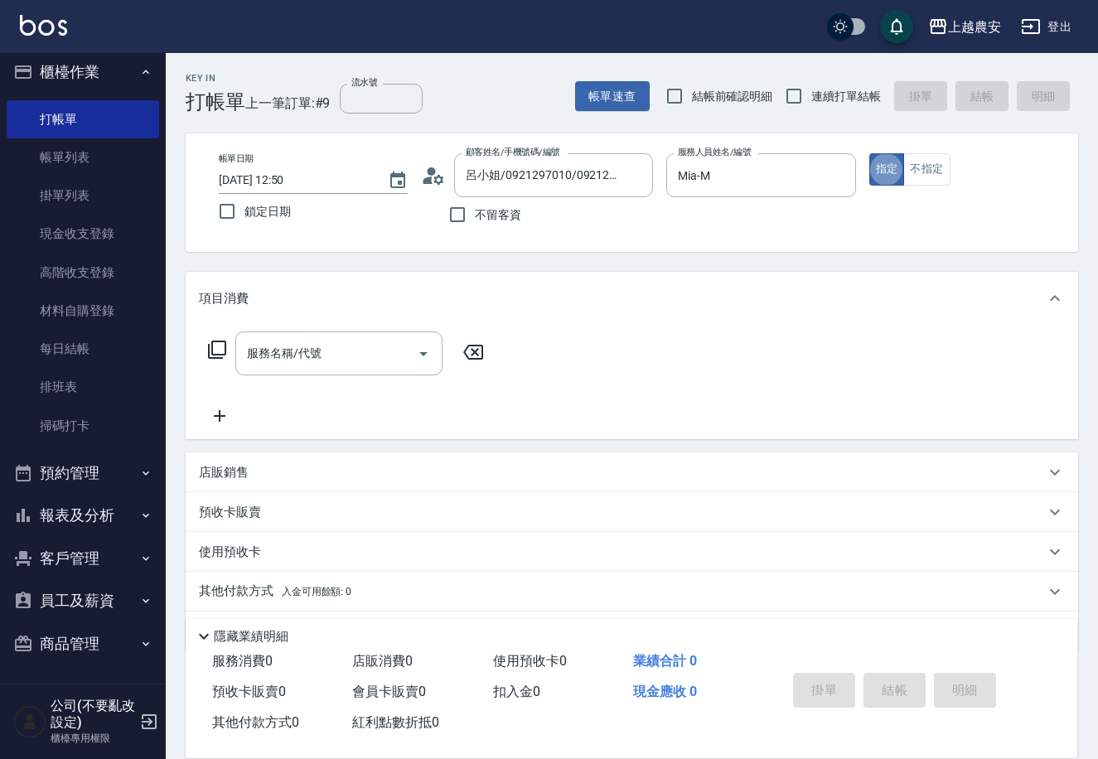
type button "true"
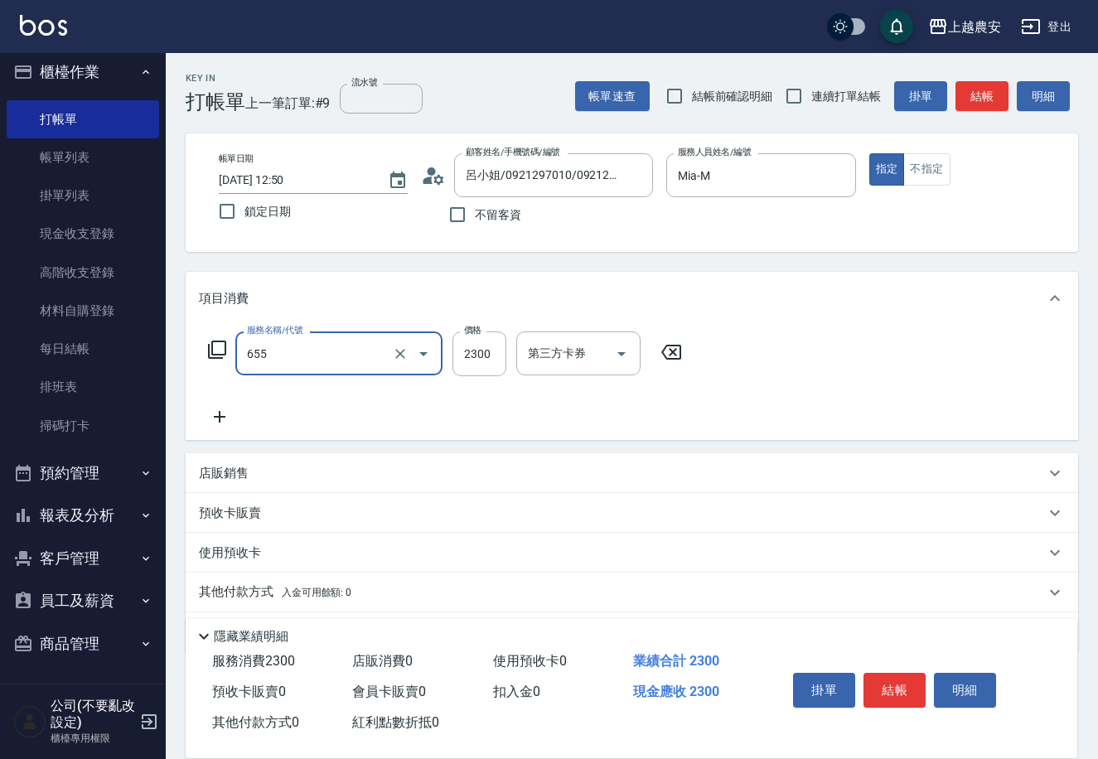
type input "結構2段式(自)(655)"
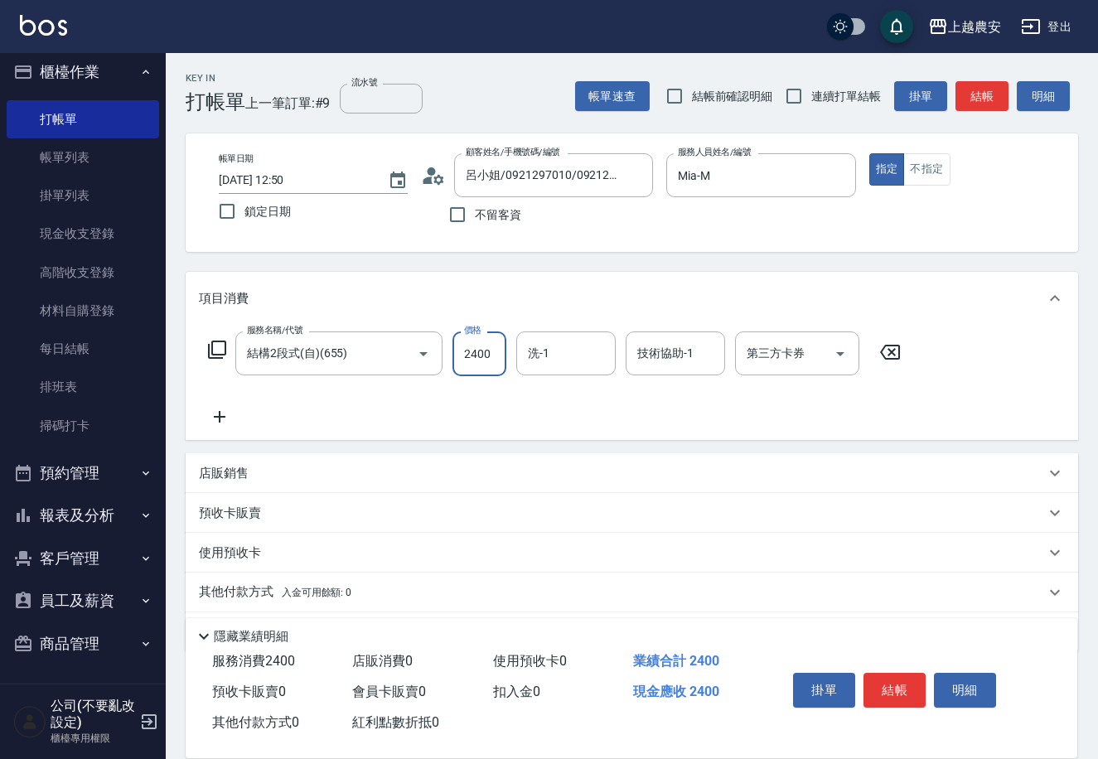
type input "2400"
type input "林品妤-32"
click at [902, 695] on button "結帳" at bounding box center [895, 690] width 62 height 35
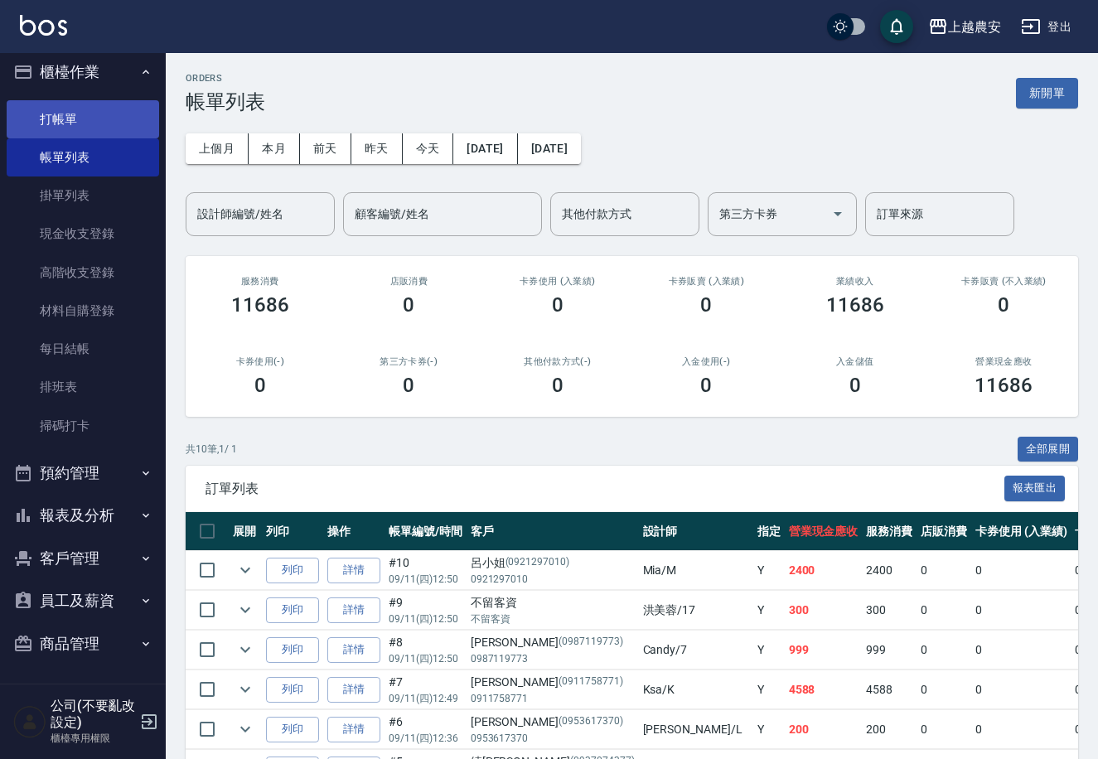
click at [76, 124] on link "打帳單" at bounding box center [83, 119] width 152 height 38
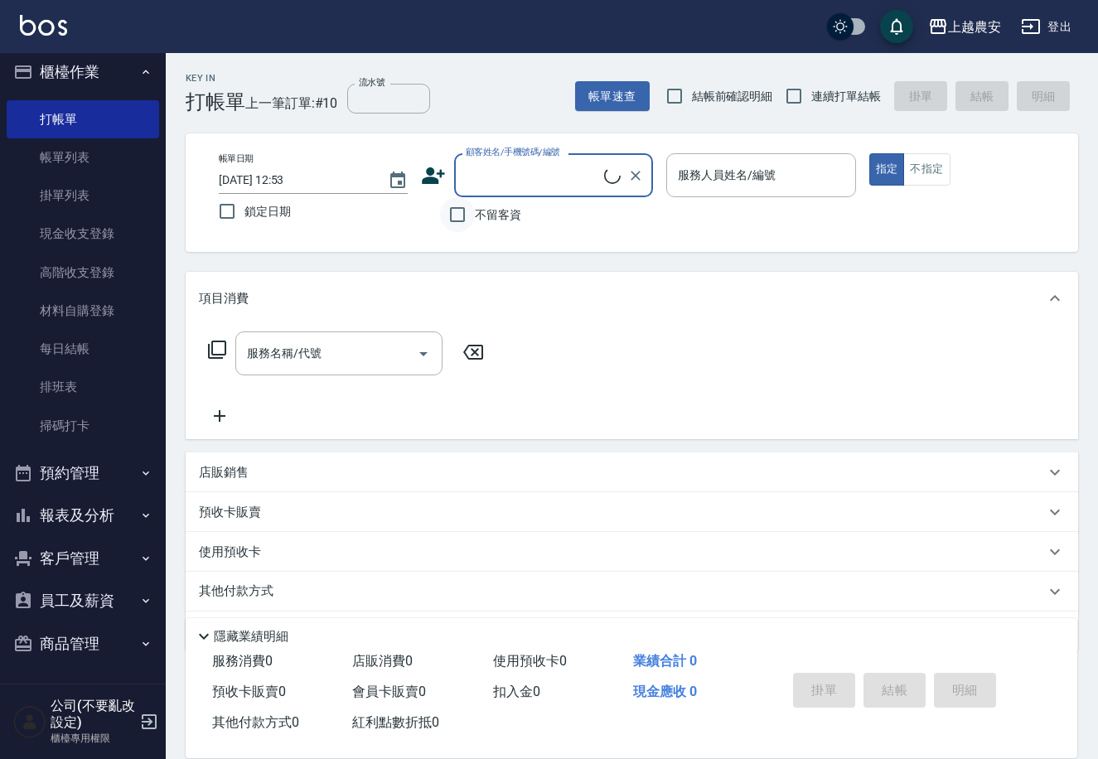
click at [457, 217] on input "不留客資" at bounding box center [457, 214] width 35 height 35
checkbox input "true"
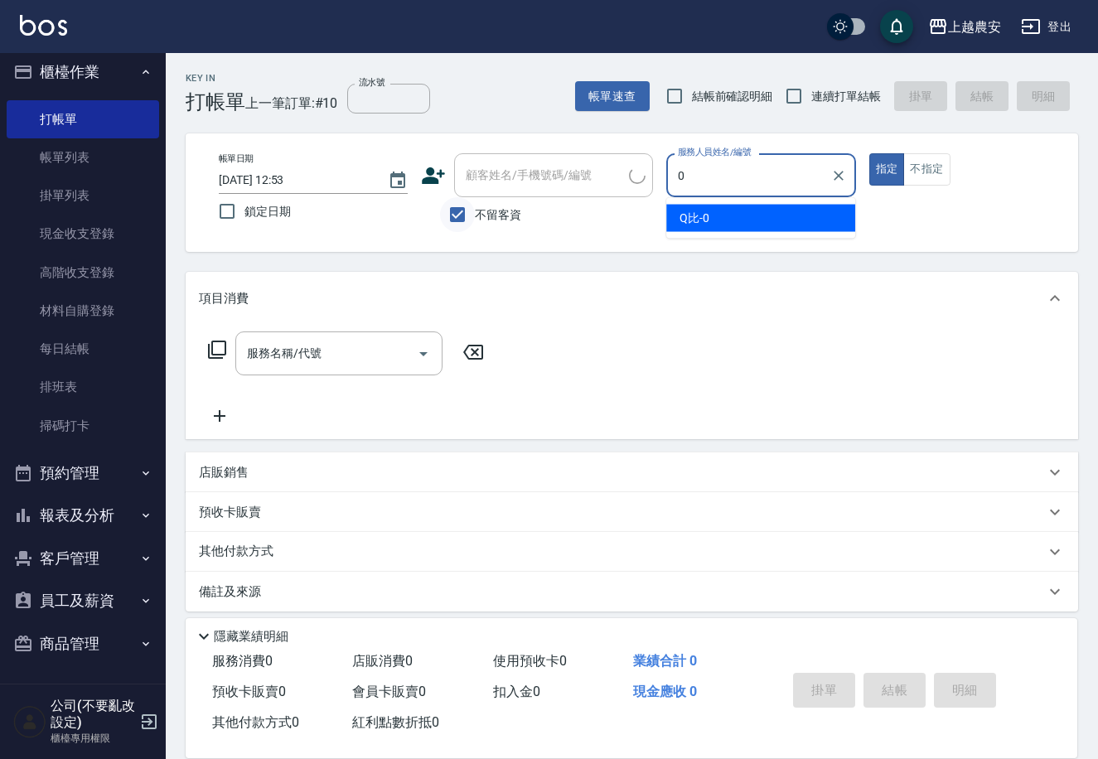
type input "0"
type button "true"
type input "Q比-0"
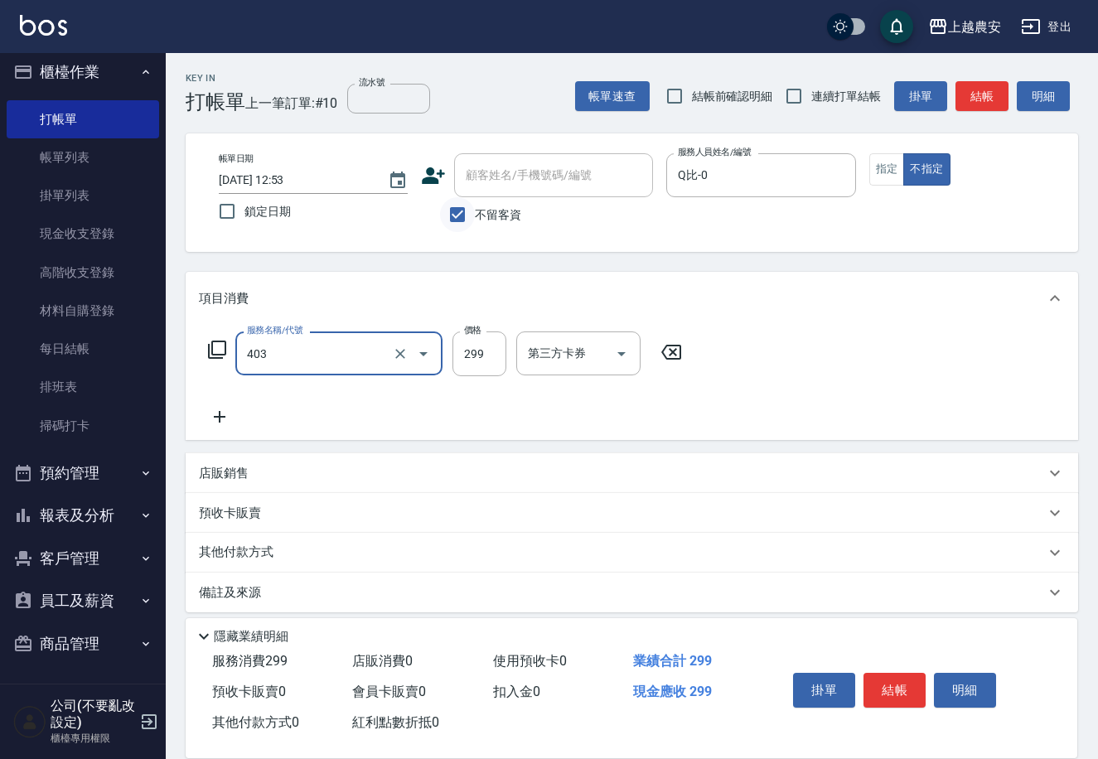
type input "403"
type input "3"
type input "剪髮(403)"
type input "300"
drag, startPoint x: 880, startPoint y: 690, endPoint x: 867, endPoint y: 690, distance: 13.3
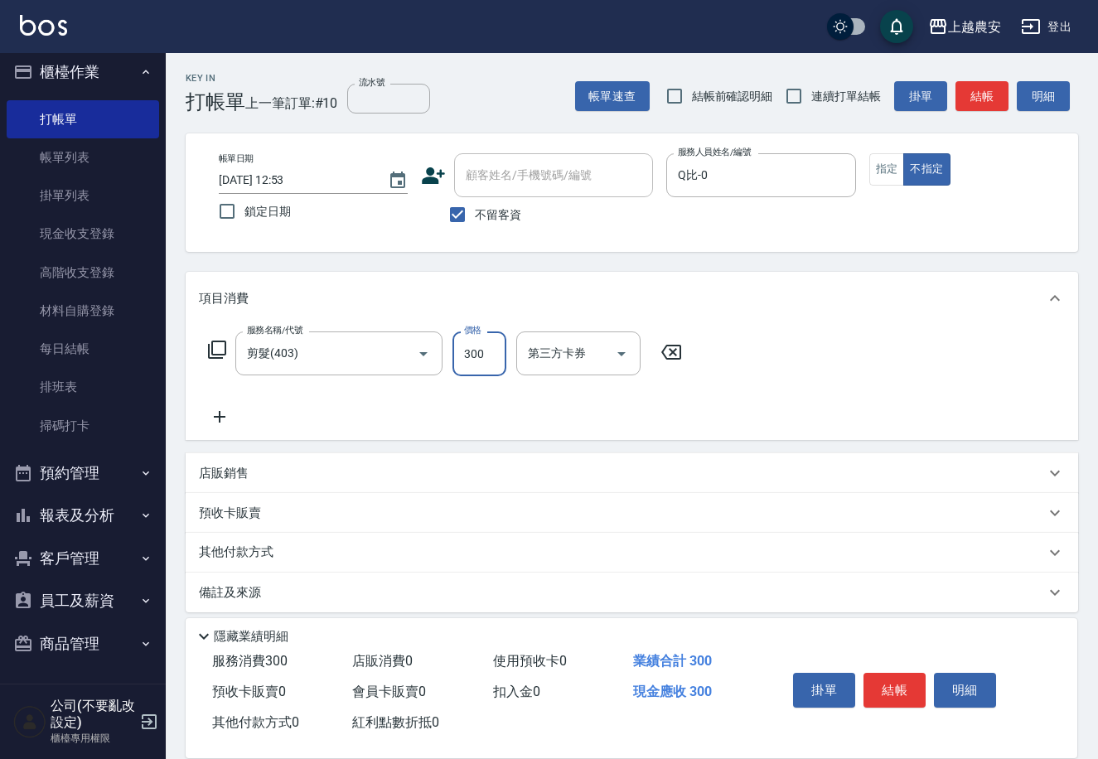
click at [880, 690] on button "結帳" at bounding box center [895, 690] width 62 height 35
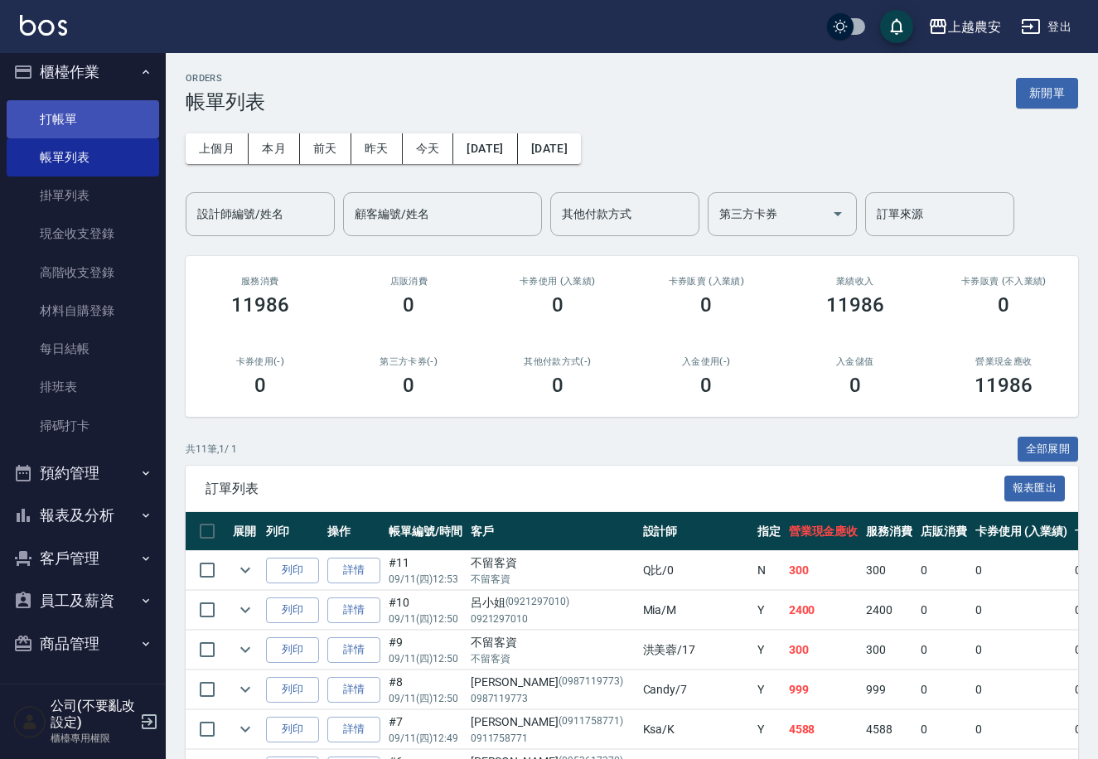
click at [80, 116] on link "打帳單" at bounding box center [83, 119] width 152 height 38
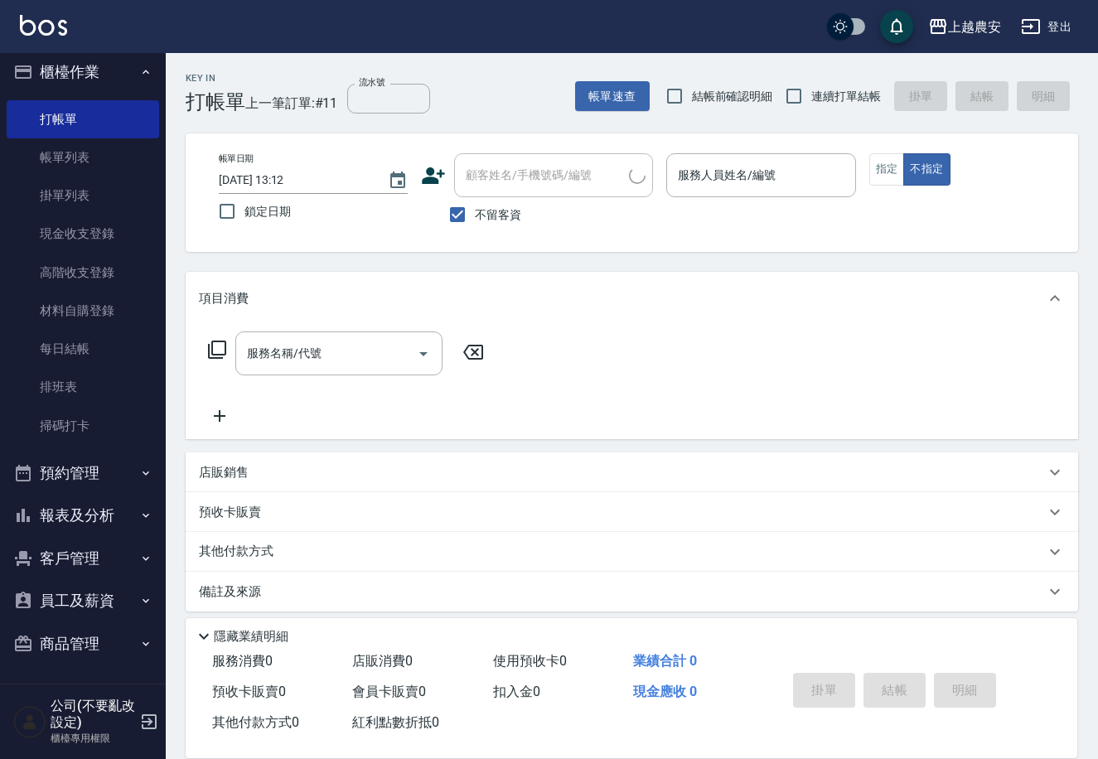
click at [481, 210] on span "不留客資" at bounding box center [498, 214] width 46 height 17
click at [475, 210] on input "不留客資" at bounding box center [457, 214] width 35 height 35
checkbox input "false"
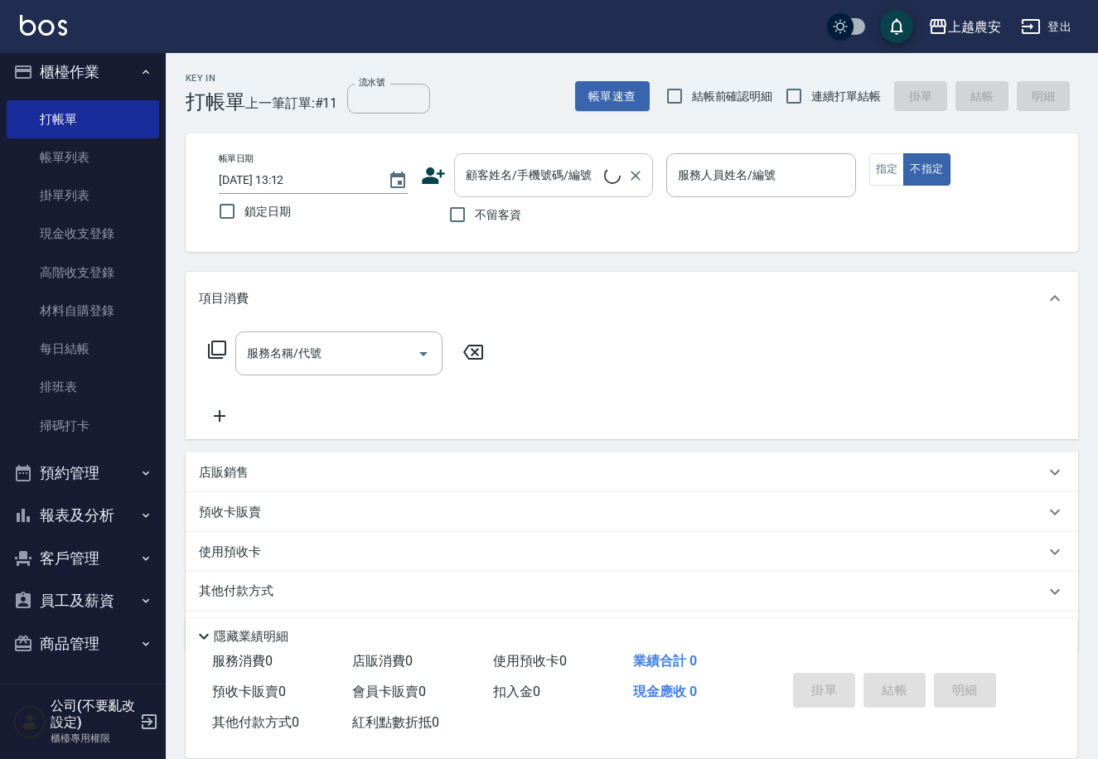
click at [486, 176] on input "顧客姓名/手機號碼/編號" at bounding box center [533, 175] width 143 height 29
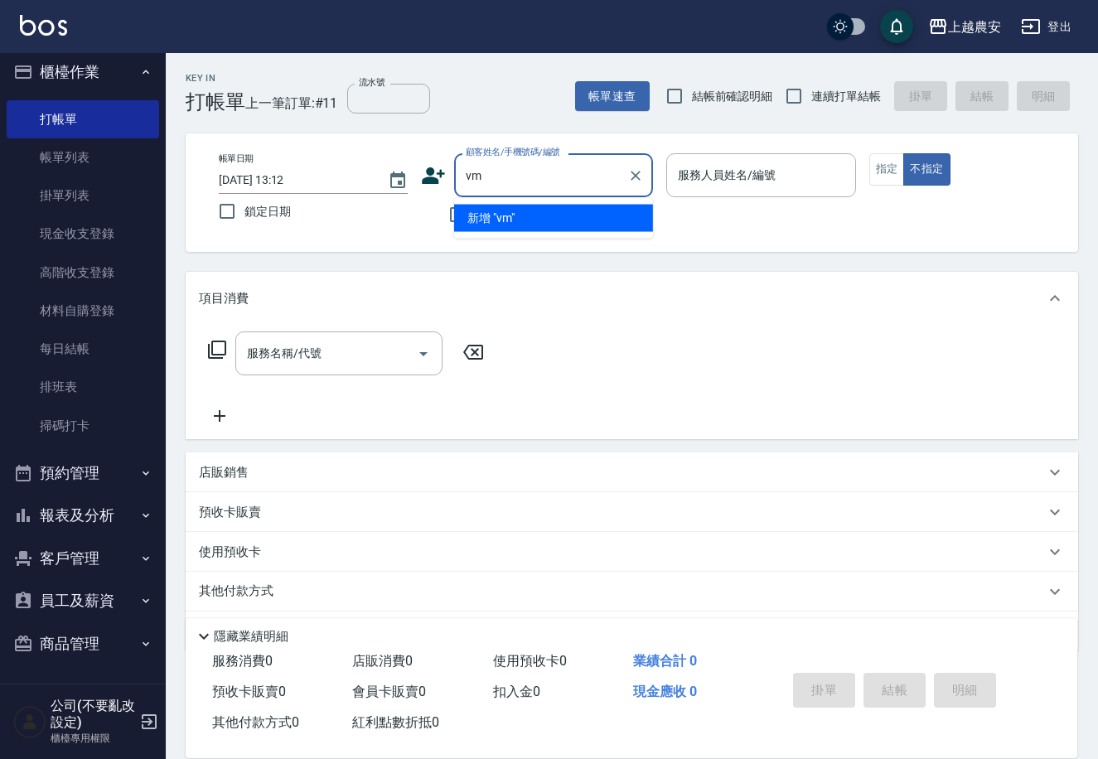
type input "v"
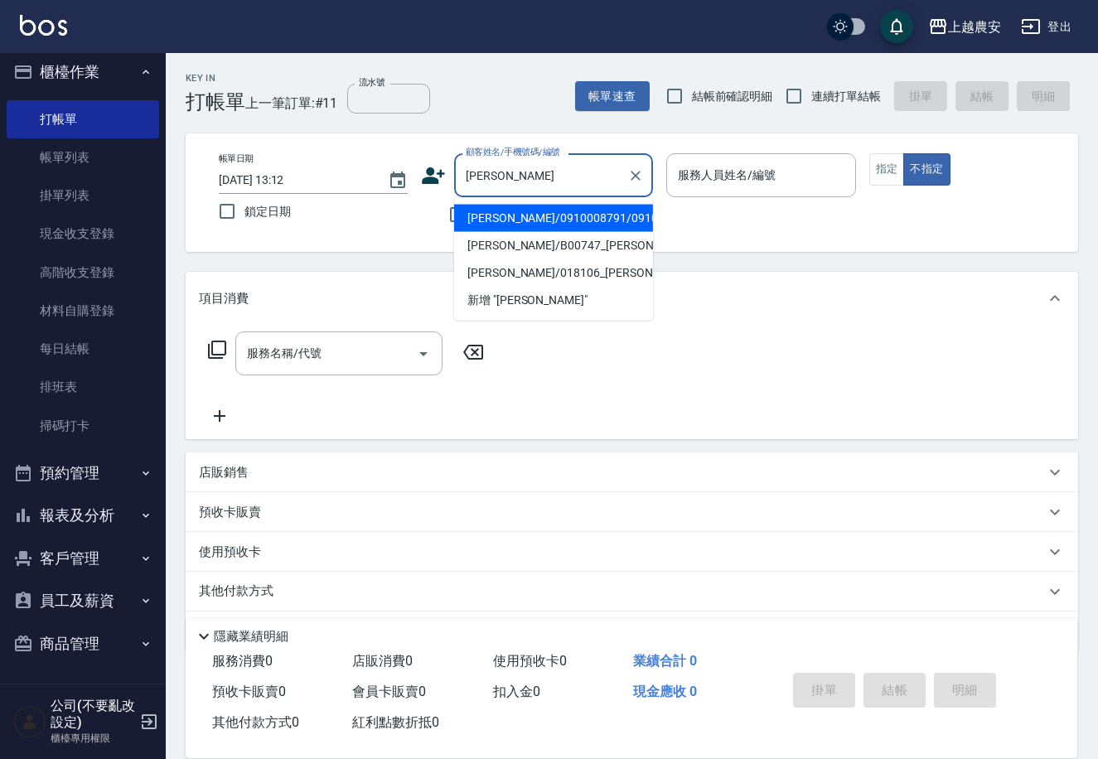
click at [481, 209] on li "[PERSON_NAME]/0910008791/0910008791" at bounding box center [553, 218] width 199 height 27
type input "[PERSON_NAME]/0910008791/0910008791"
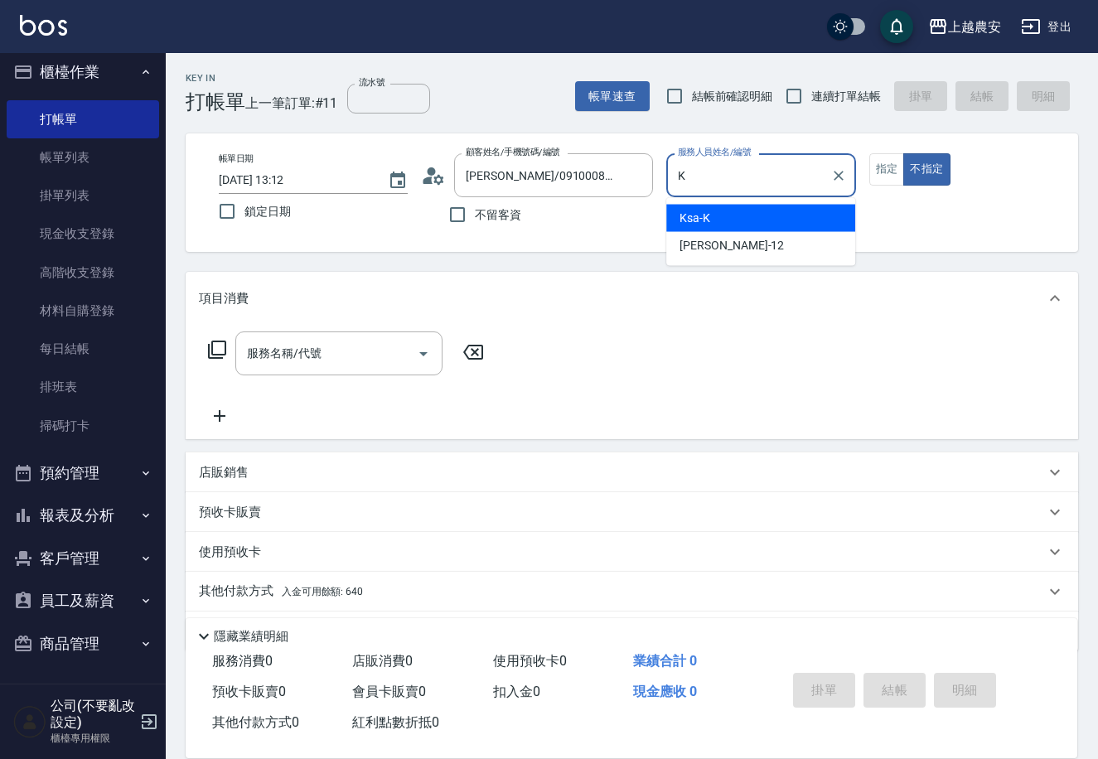
type input "Ksa-K"
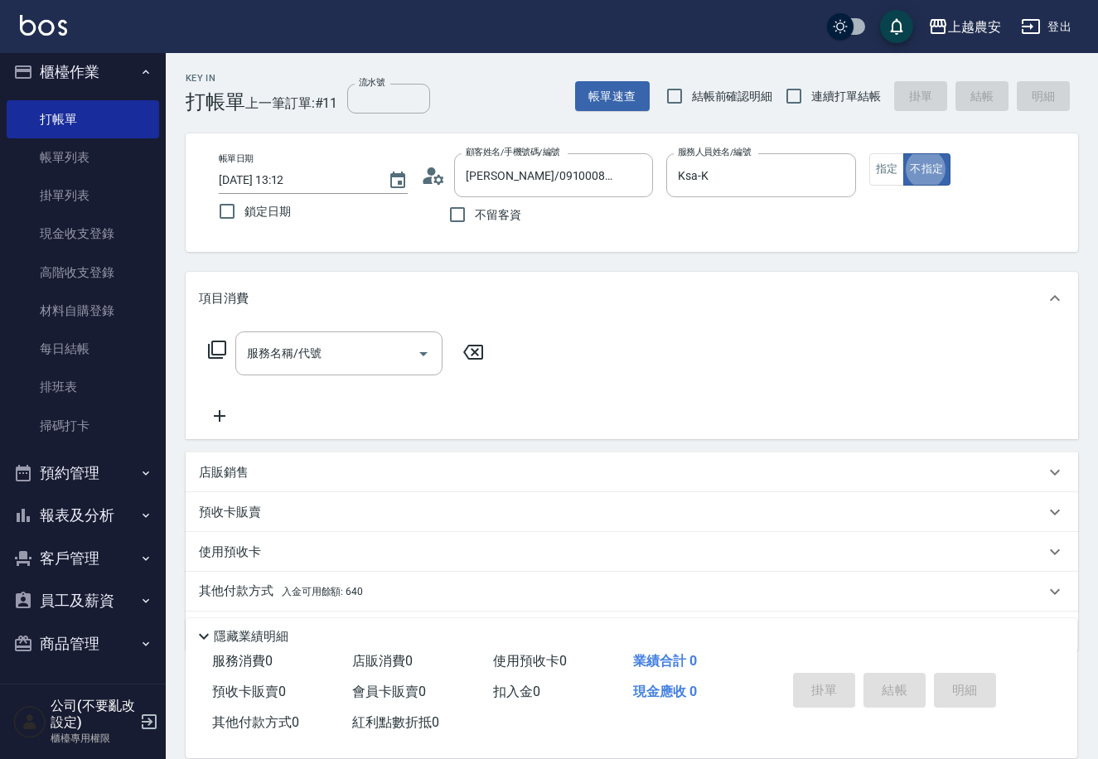
type button "false"
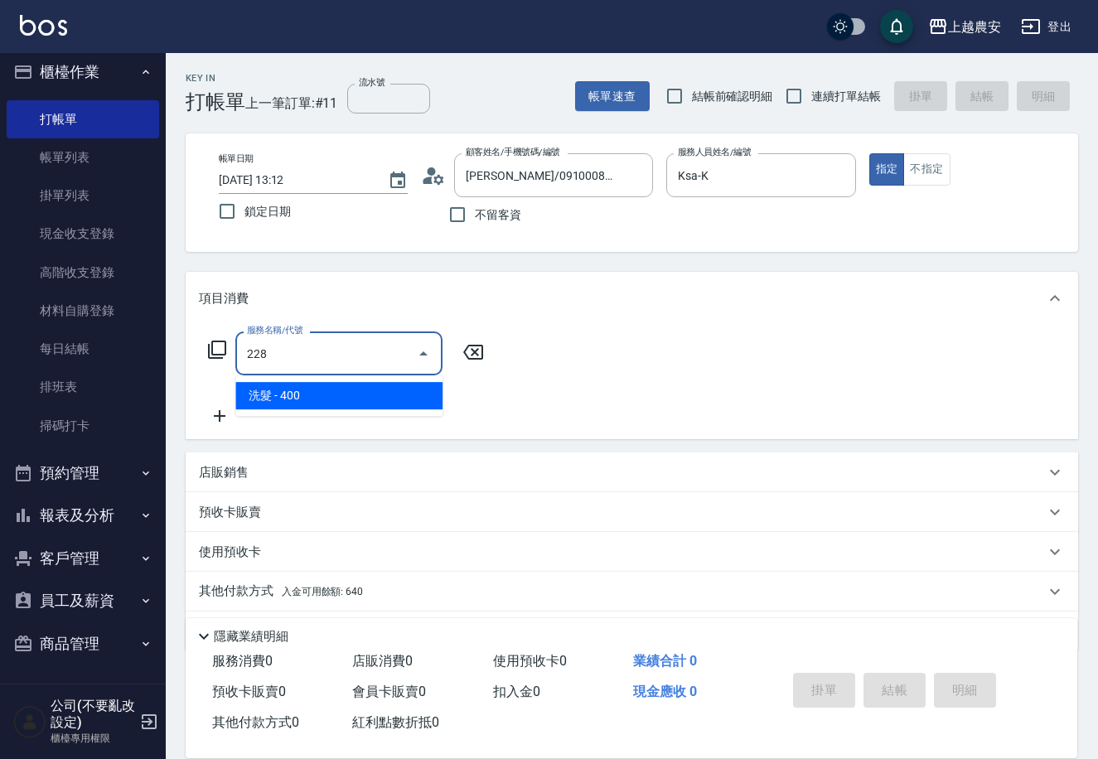
type input "洗髮(228)"
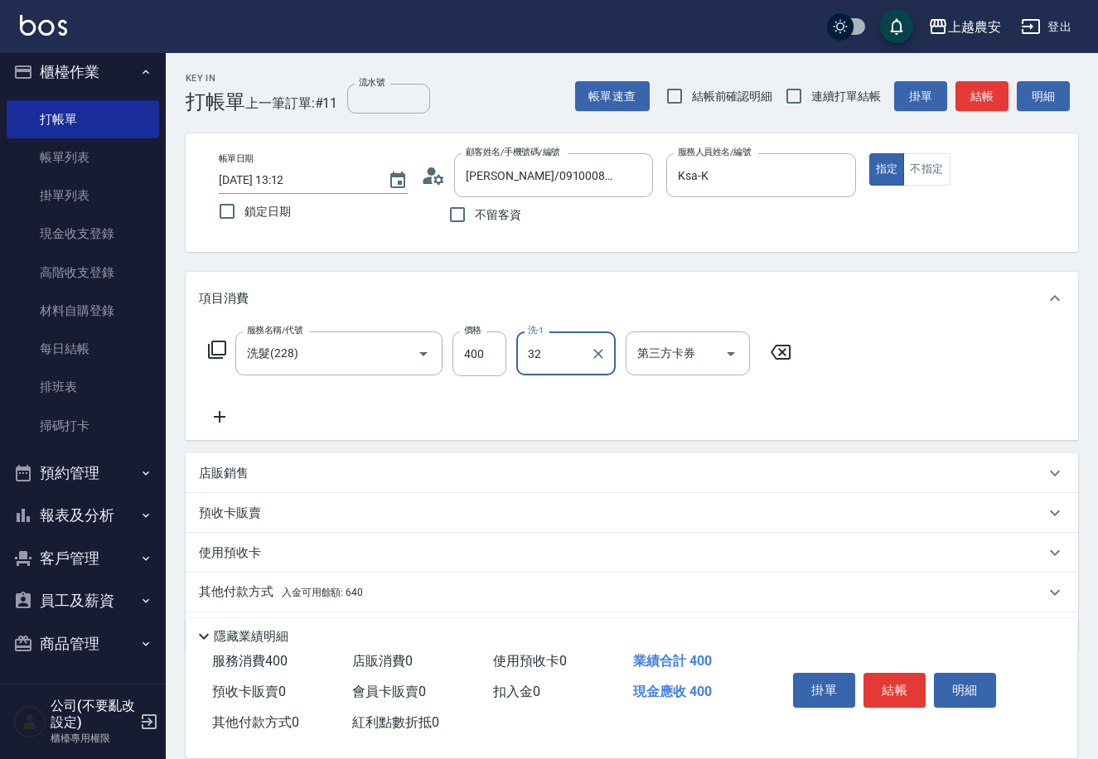
type input "林品妤-32"
click at [891, 680] on button "結帳" at bounding box center [895, 690] width 62 height 35
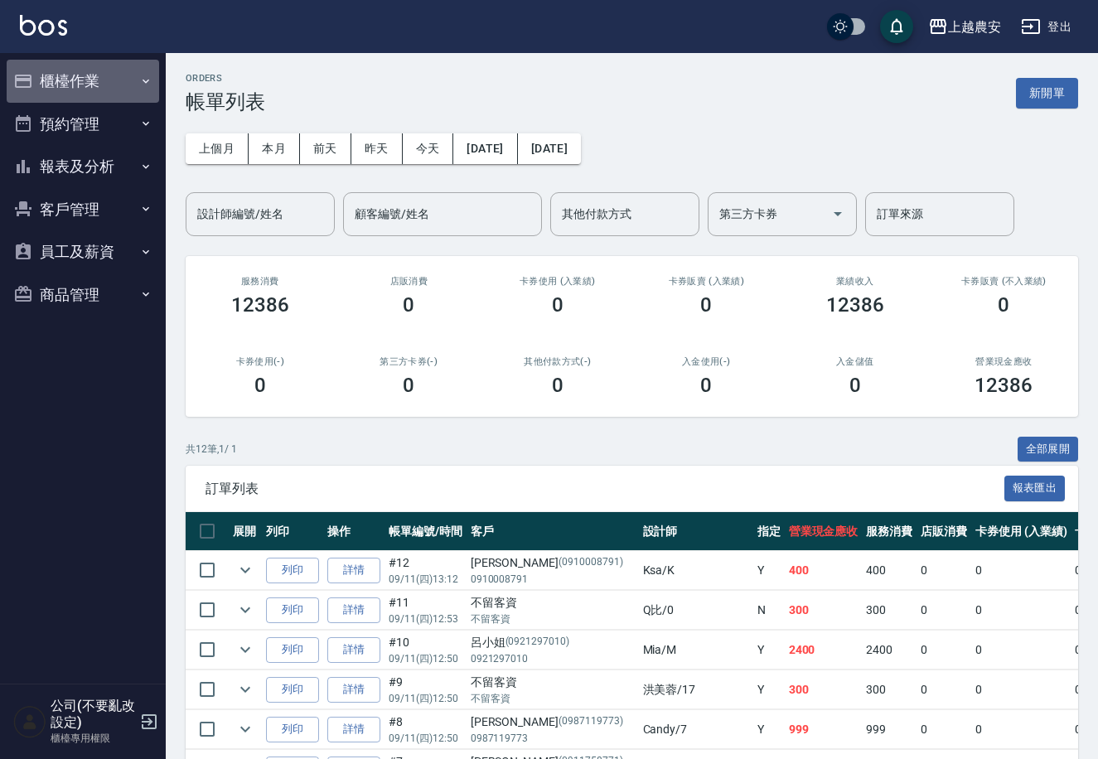
click at [84, 73] on button "櫃檯作業" at bounding box center [83, 81] width 152 height 43
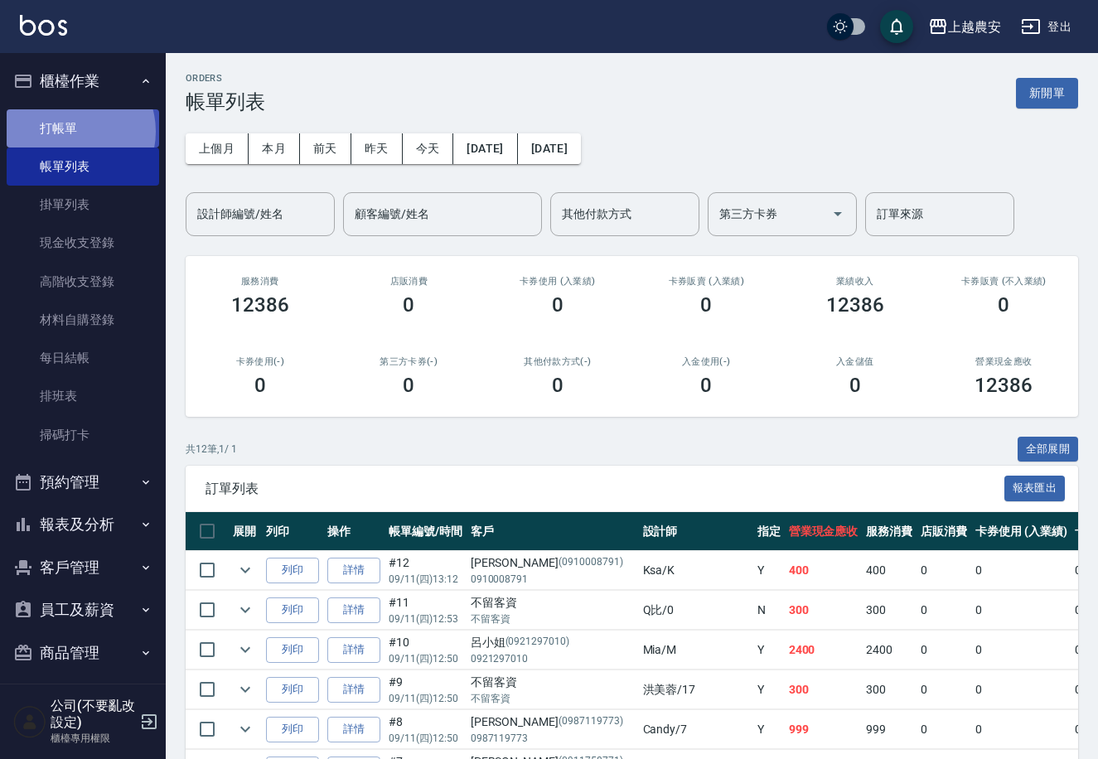
click at [74, 131] on link "打帳單" at bounding box center [83, 128] width 152 height 38
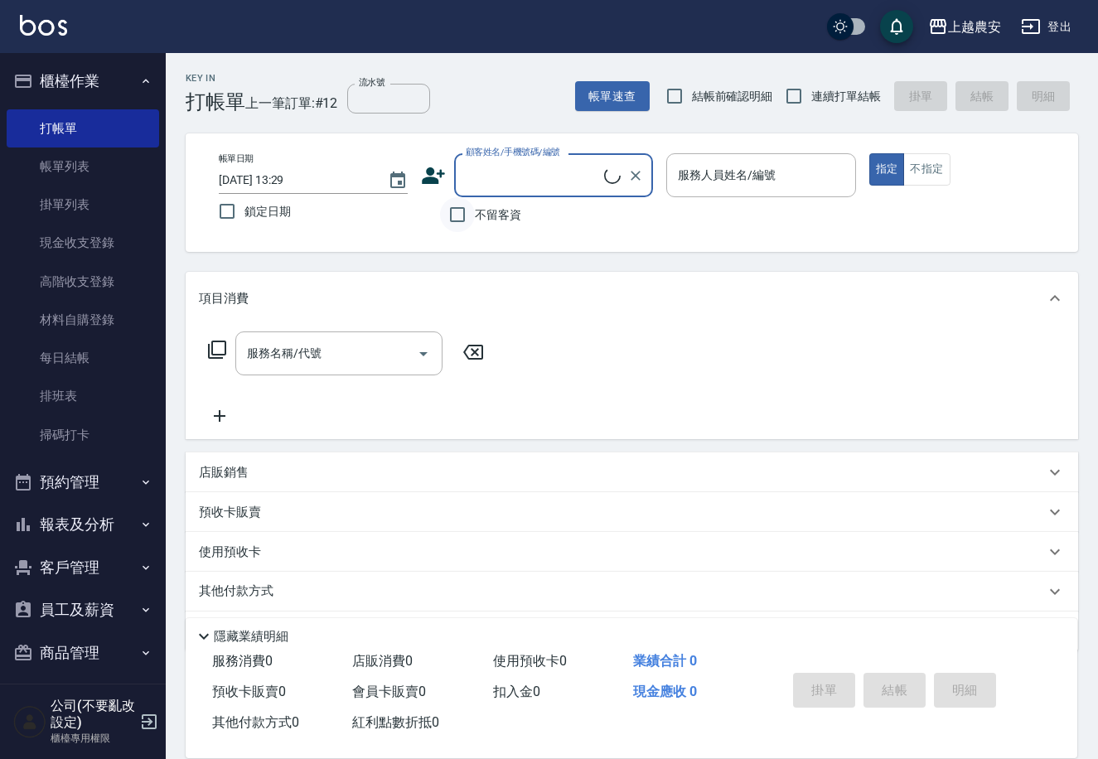
click at [460, 213] on input "不留客資" at bounding box center [457, 214] width 35 height 35
checkbox input "true"
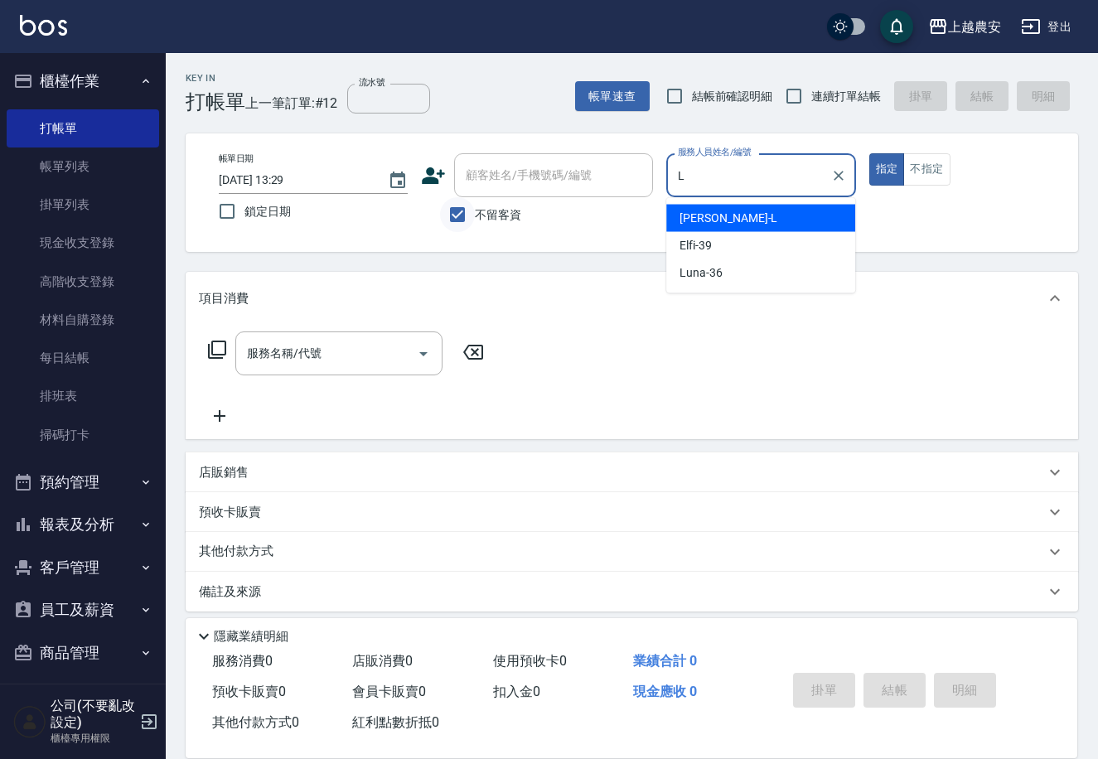
type input "[PERSON_NAME]"
type button "true"
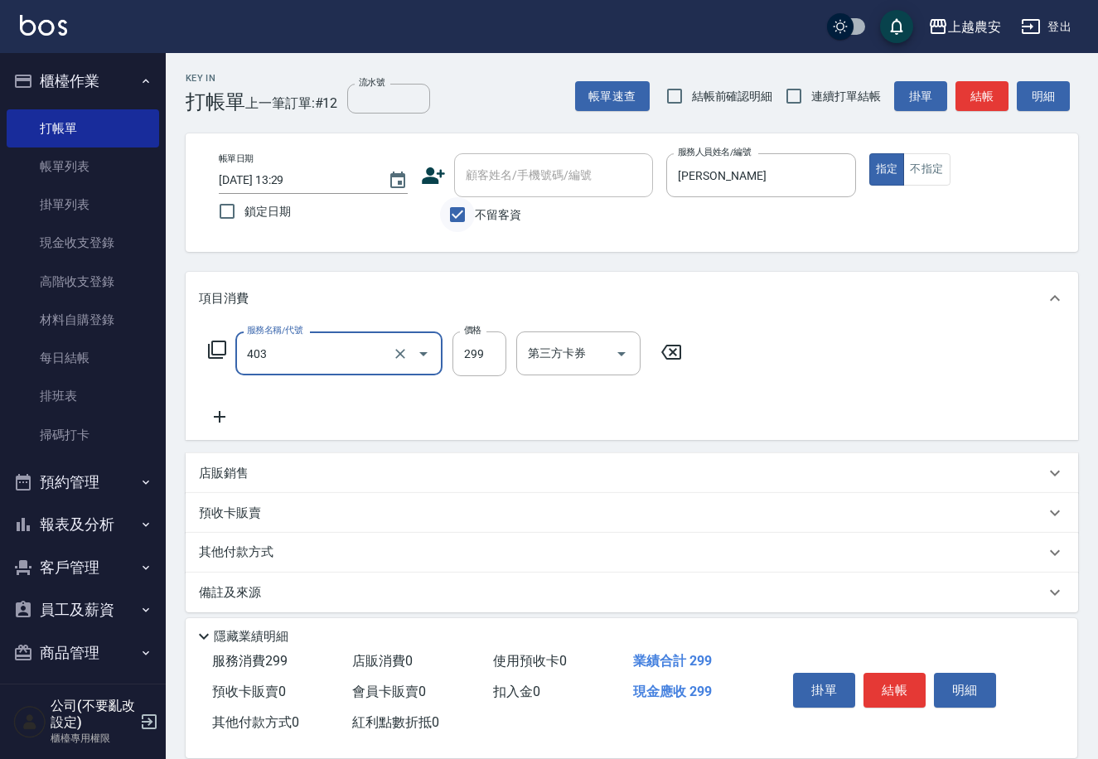
type input "剪髮(403)"
type input "400"
click at [887, 686] on button "結帳" at bounding box center [895, 690] width 62 height 35
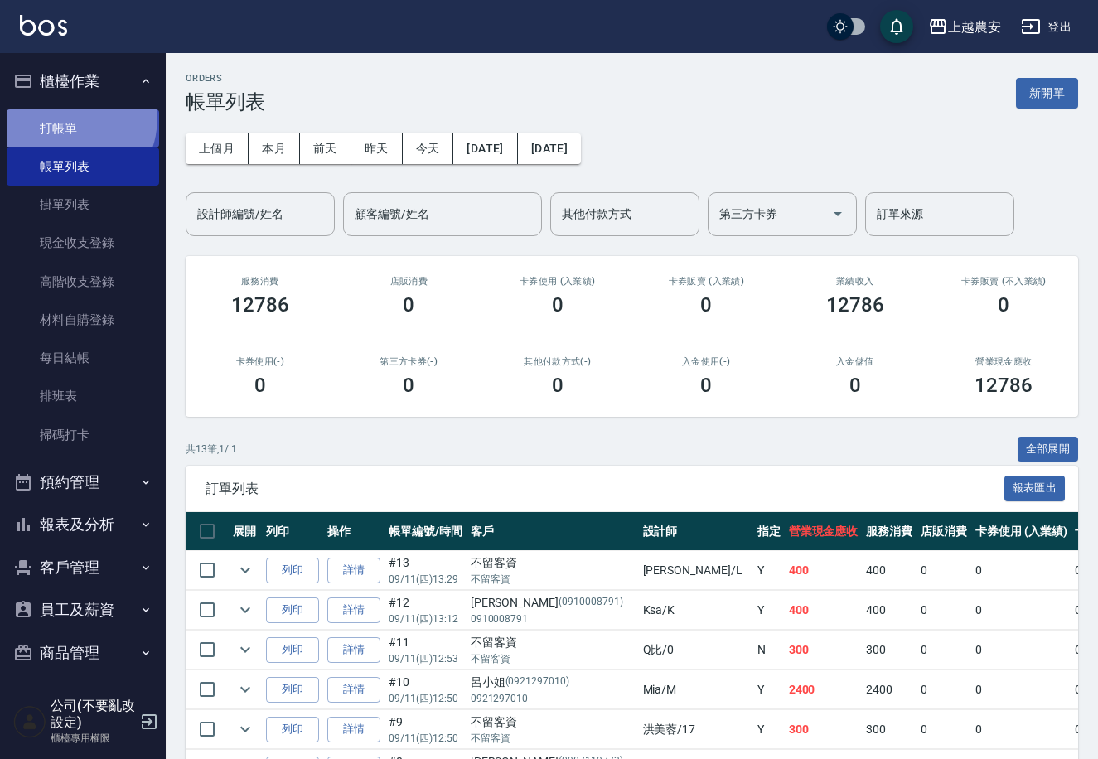
click at [63, 117] on link "打帳單" at bounding box center [83, 128] width 152 height 38
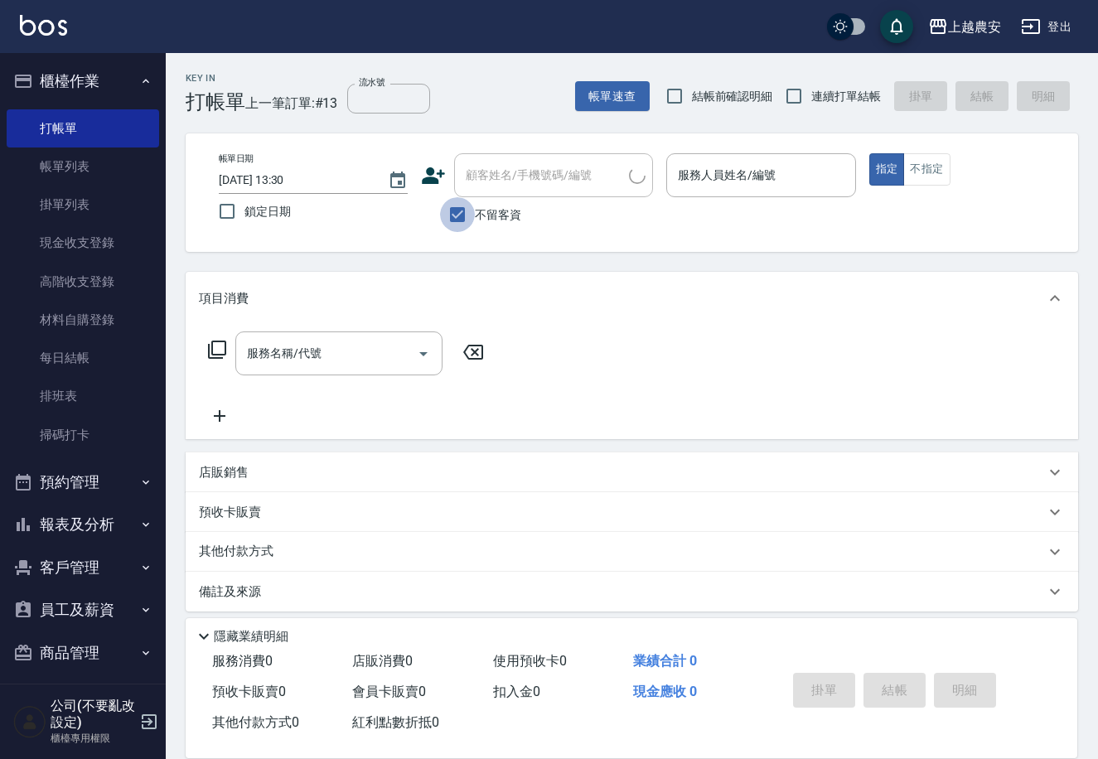
click at [466, 215] on input "不留客資" at bounding box center [457, 214] width 35 height 35
checkbox input "false"
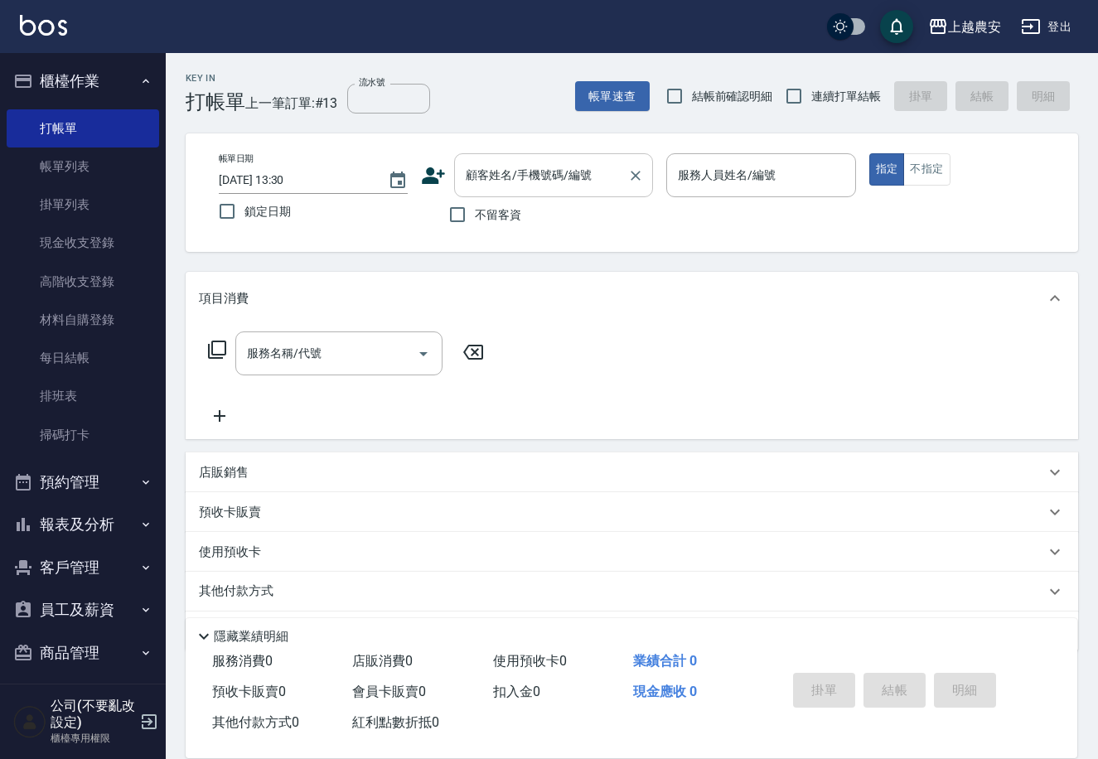
click at [466, 191] on div "顧客姓名/手機號碼/編號" at bounding box center [553, 175] width 199 height 44
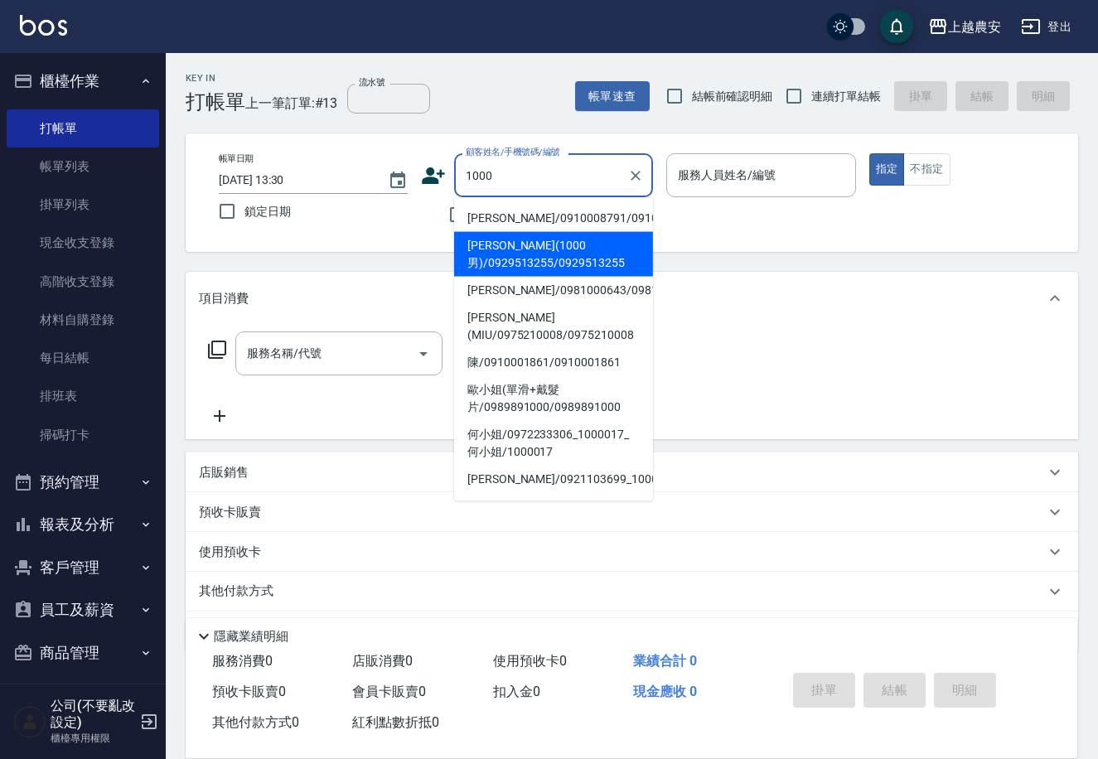
click at [491, 258] on li "[PERSON_NAME](1000男)/0929513255/0929513255" at bounding box center [553, 254] width 199 height 45
type input "[PERSON_NAME](1000男)/0929513255/0929513255"
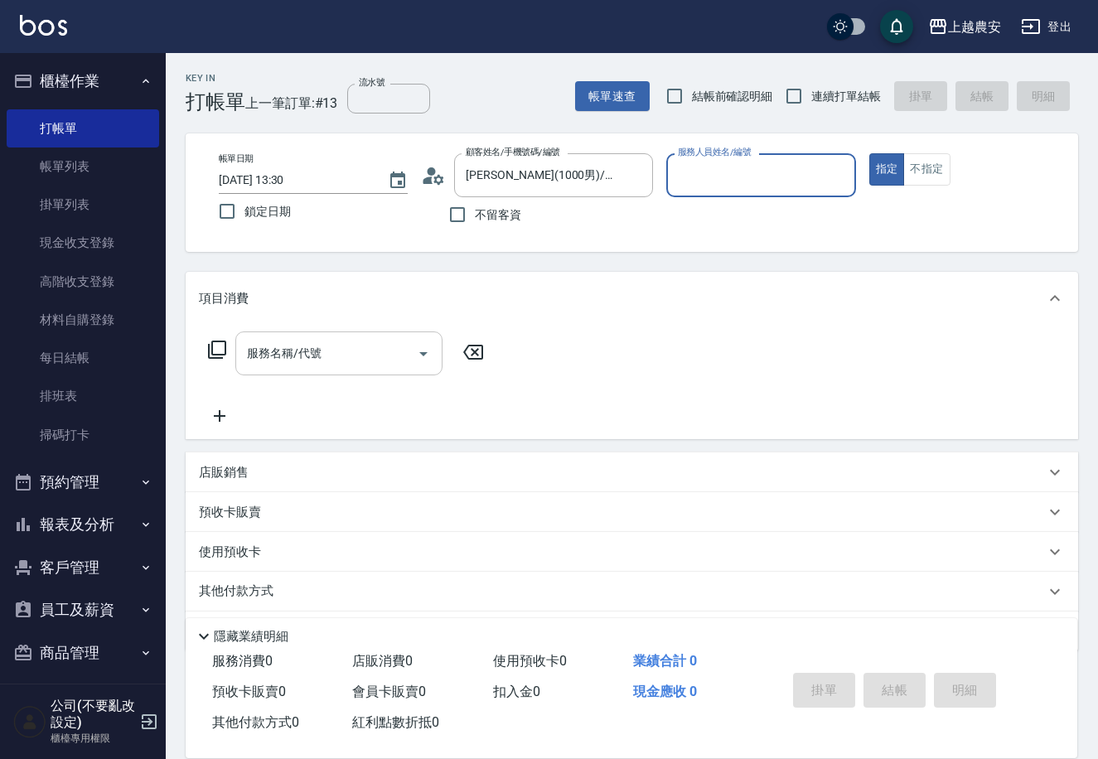
type input "[PERSON_NAME]-8"
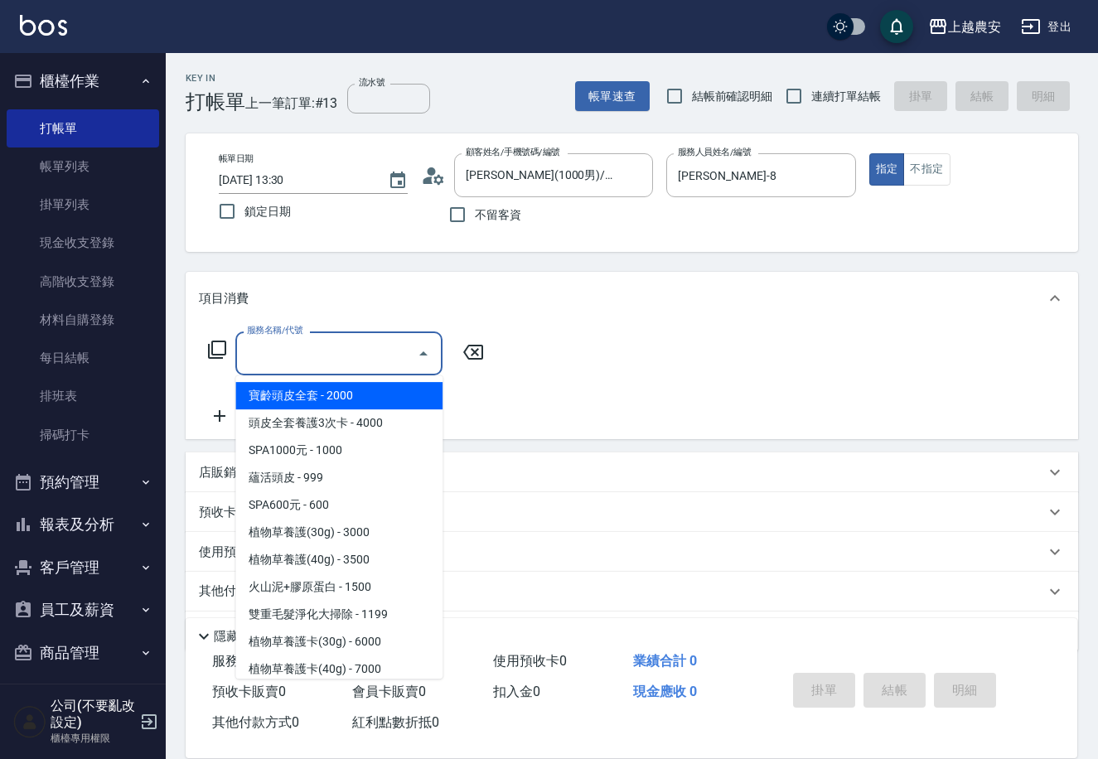
click at [363, 340] on input "服務名稱/代號" at bounding box center [326, 353] width 167 height 29
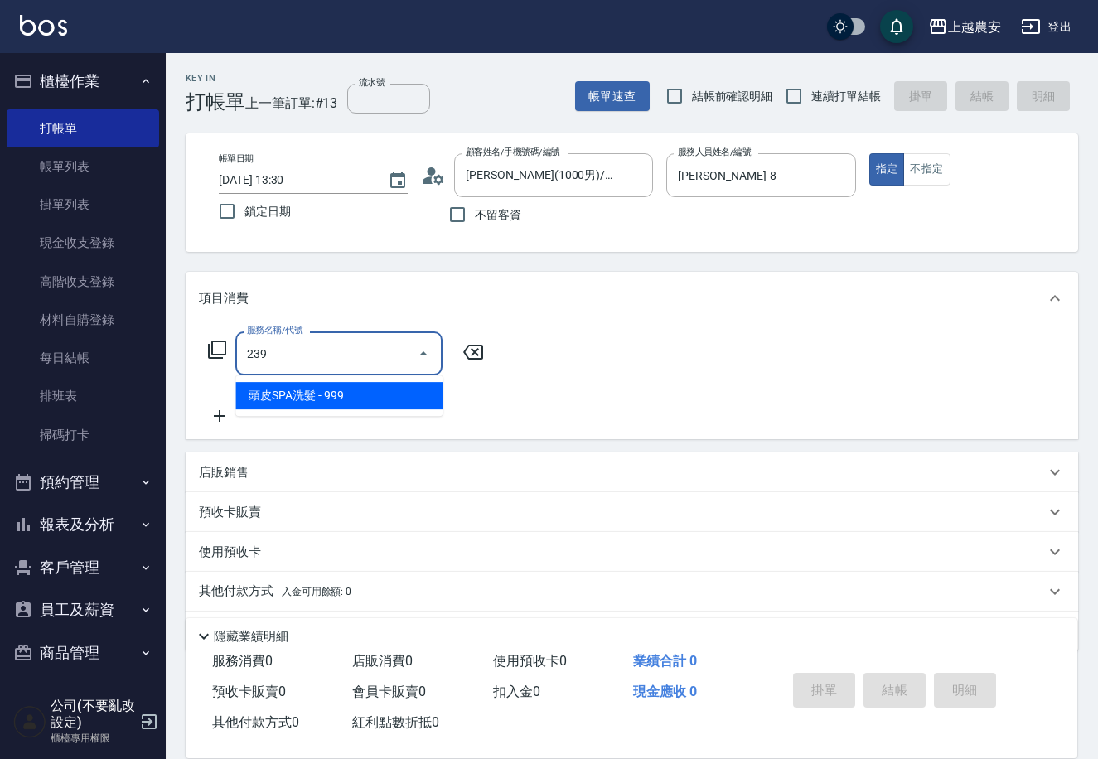
type input "頭皮SPA洗髮(239)"
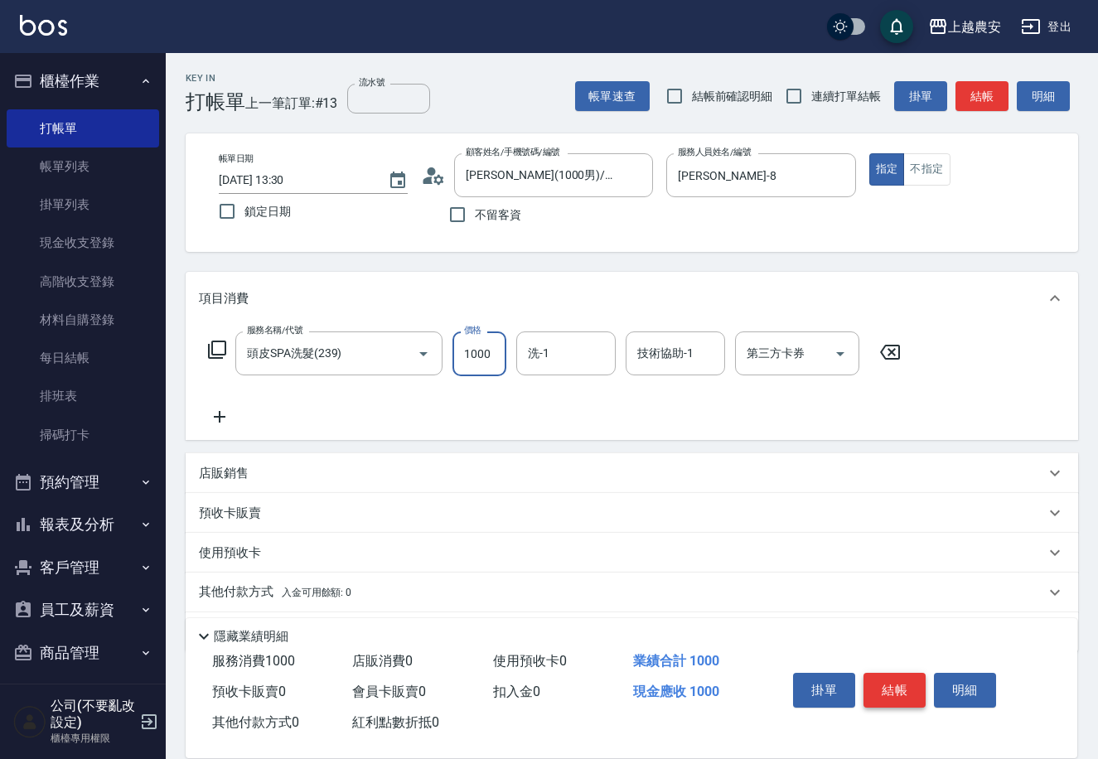
type input "1000"
click at [897, 686] on button "結帳" at bounding box center [895, 690] width 62 height 35
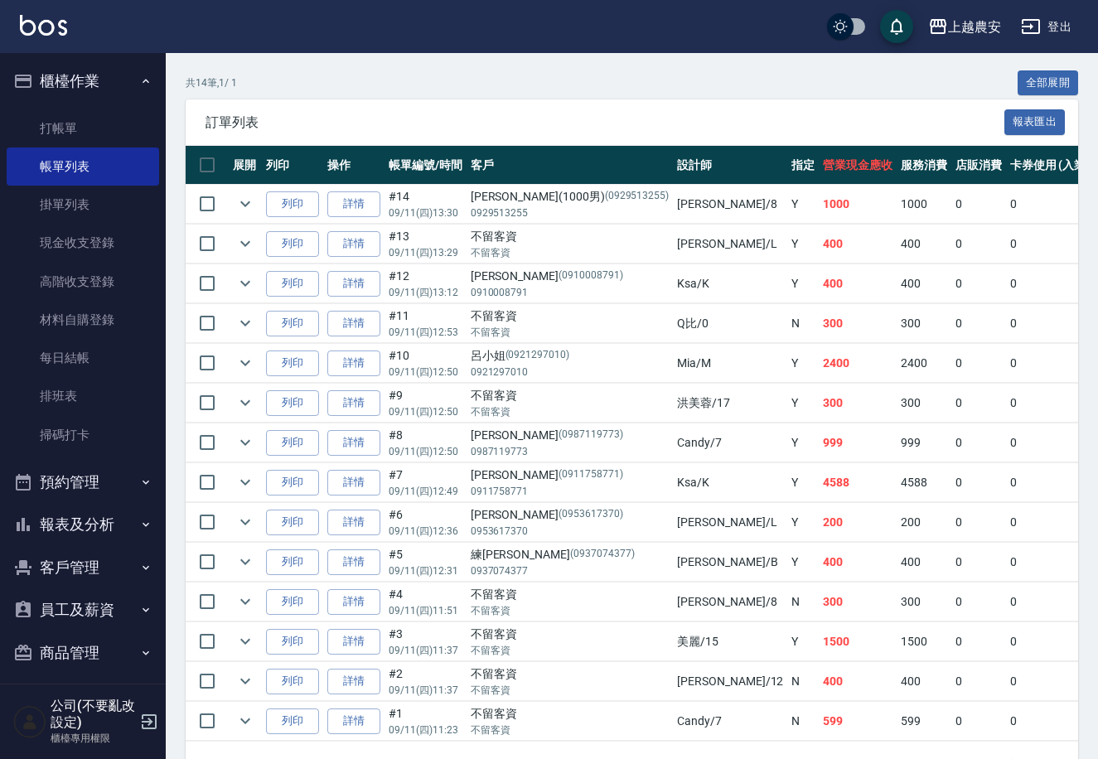
scroll to position [369, 0]
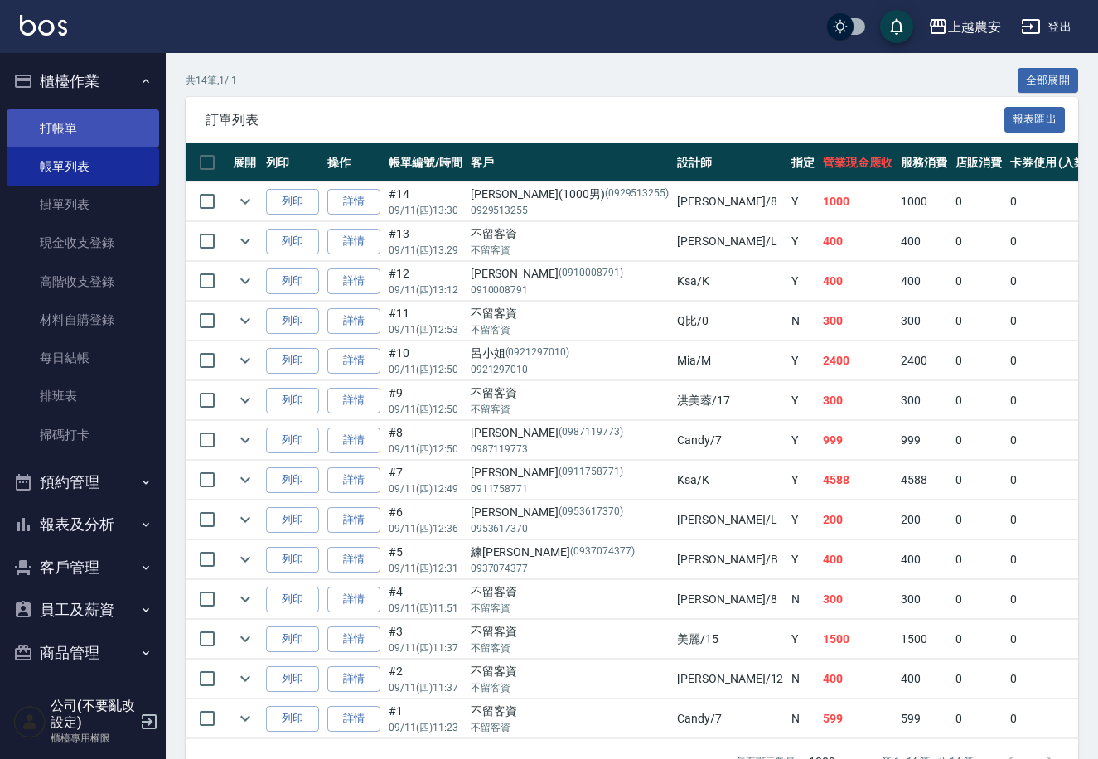
click at [65, 124] on link "打帳單" at bounding box center [83, 128] width 152 height 38
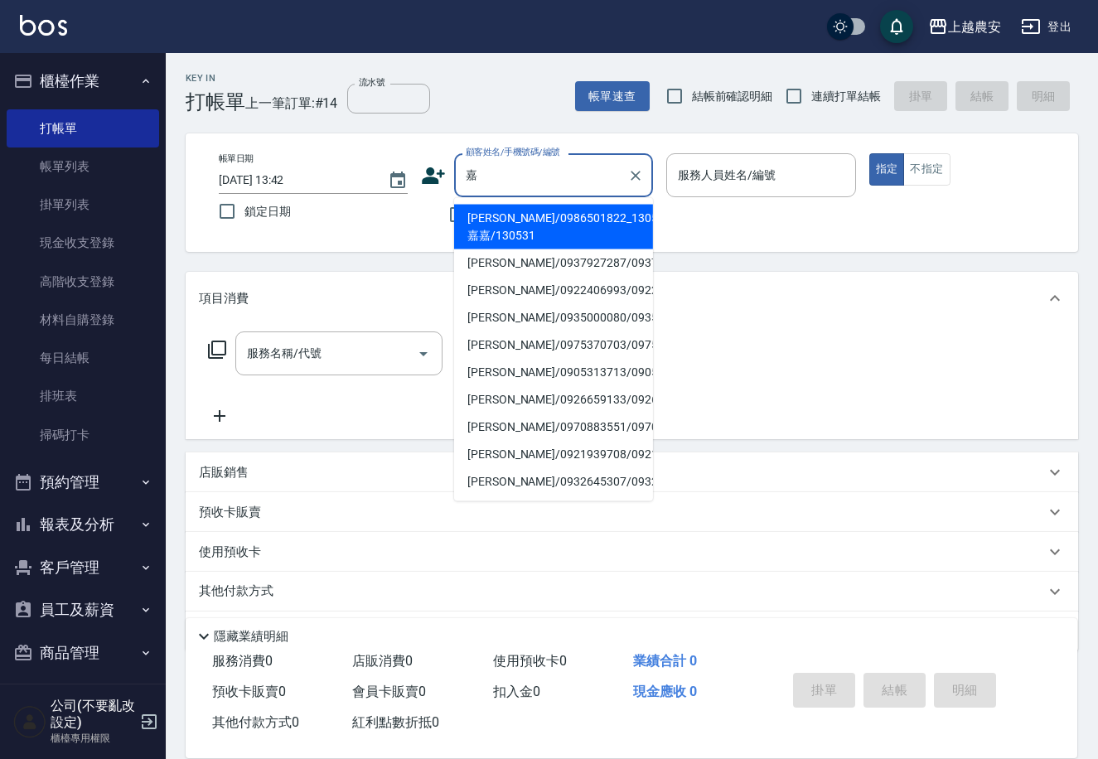
click at [491, 218] on li "[PERSON_NAME]/0986501822_130531_嘉嘉/130531" at bounding box center [553, 227] width 199 height 45
type input "[PERSON_NAME]/0986501822_130531_嘉嘉/130531"
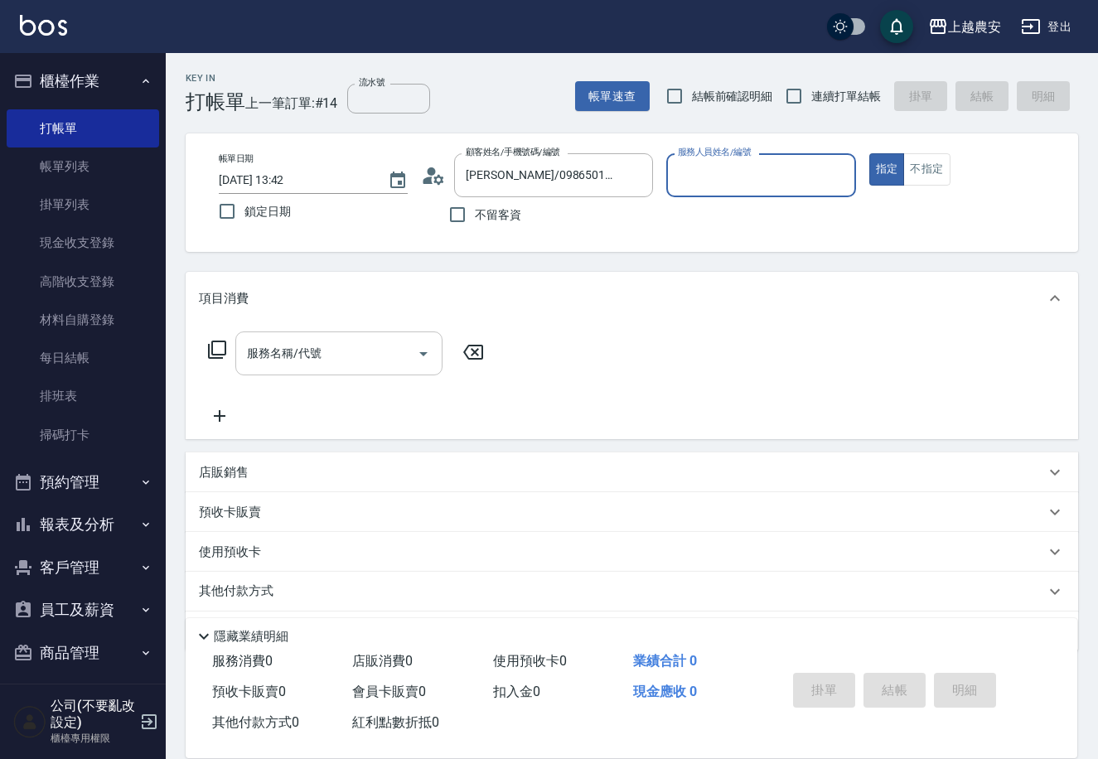
type input "Nana-13"
click at [330, 353] on input "服務名稱/代號" at bounding box center [326, 353] width 167 height 29
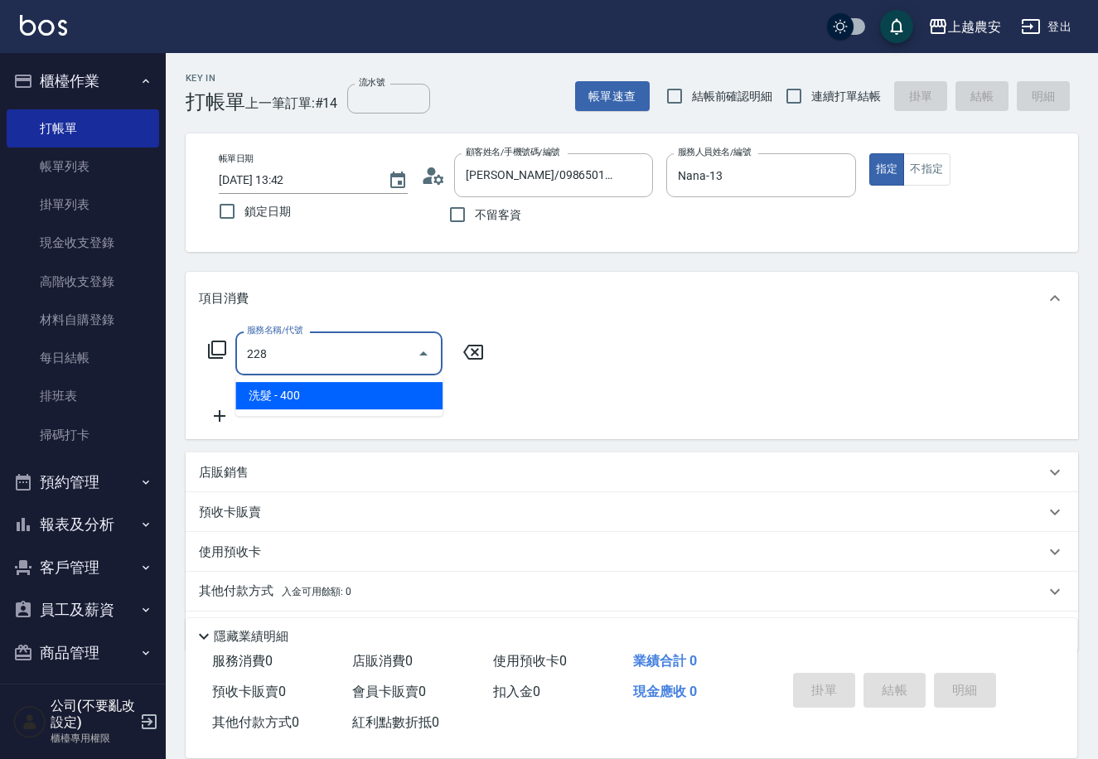
type input "洗髮(228)"
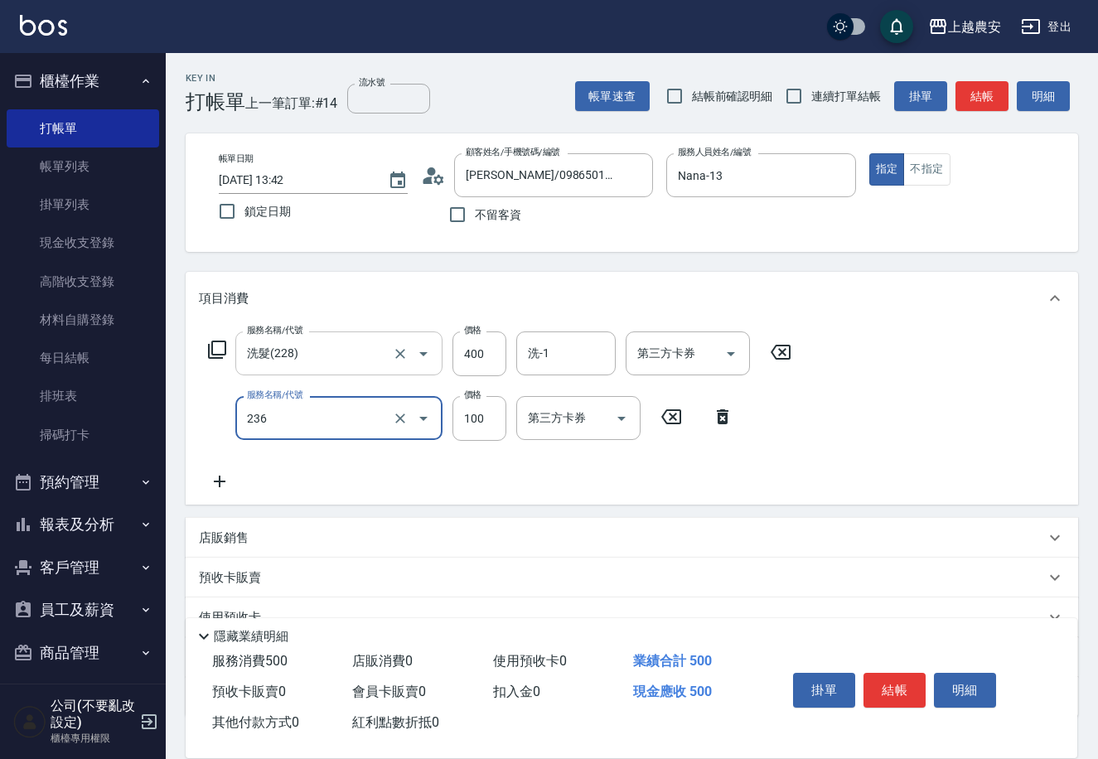
type input "手棒(236)"
click at [905, 675] on button "結帳" at bounding box center [895, 690] width 62 height 35
